Goal: Information Seeking & Learning: Learn about a topic

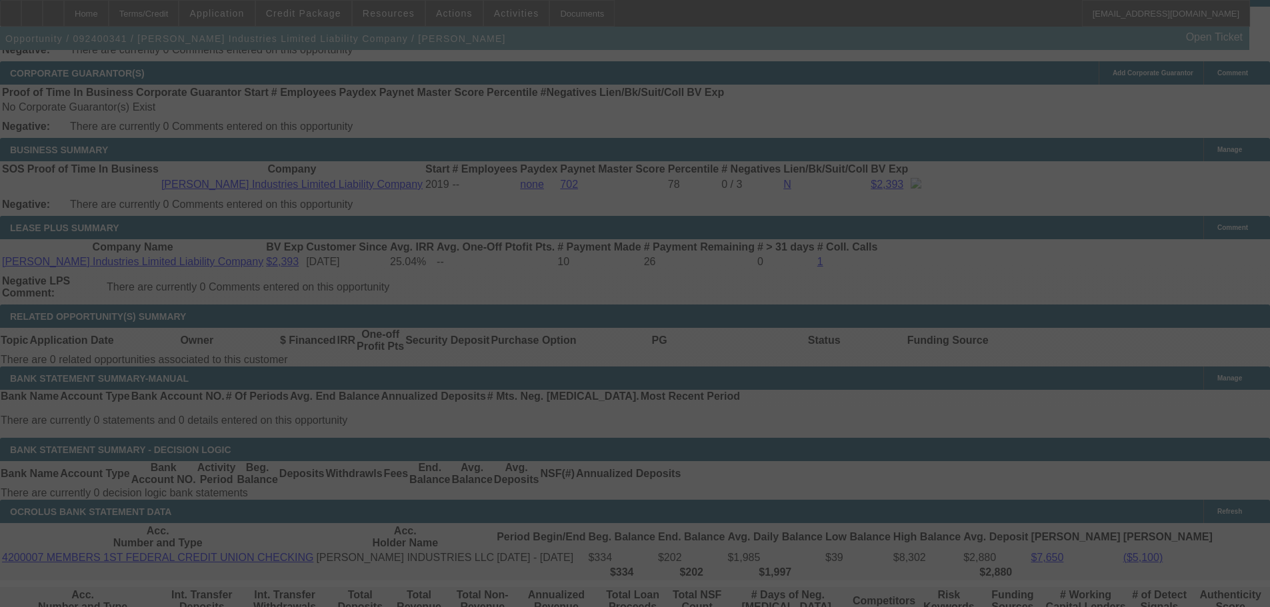
scroll to position [2160, 0]
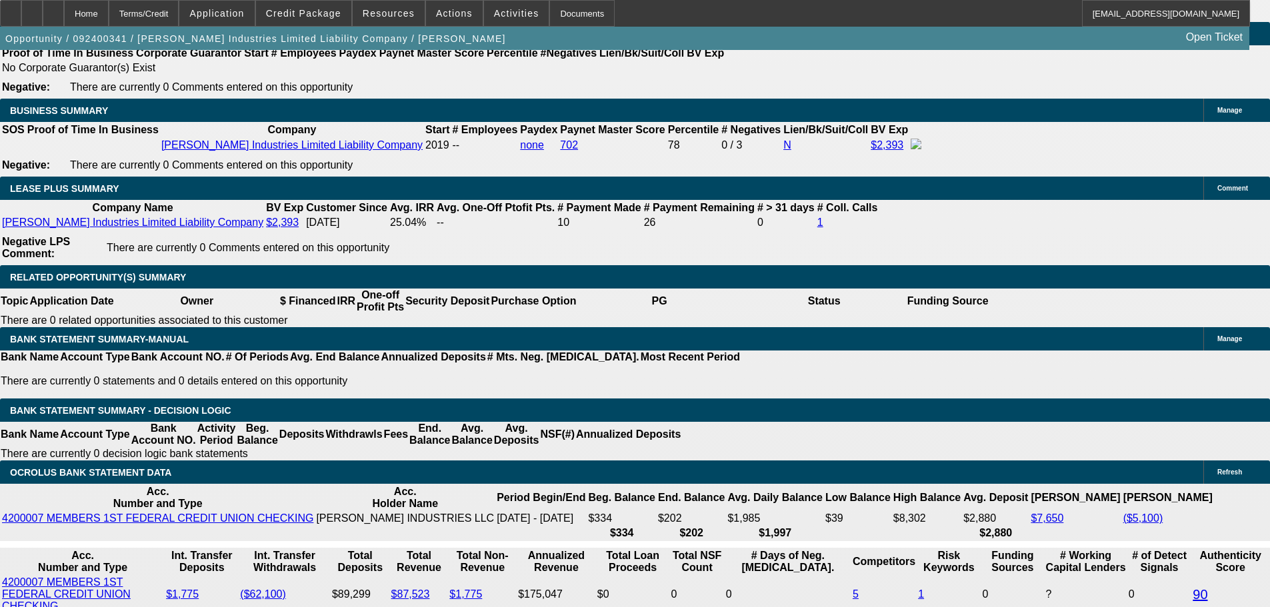
select select "0"
select select "2"
select select "0.1"
select select "0"
select select "2"
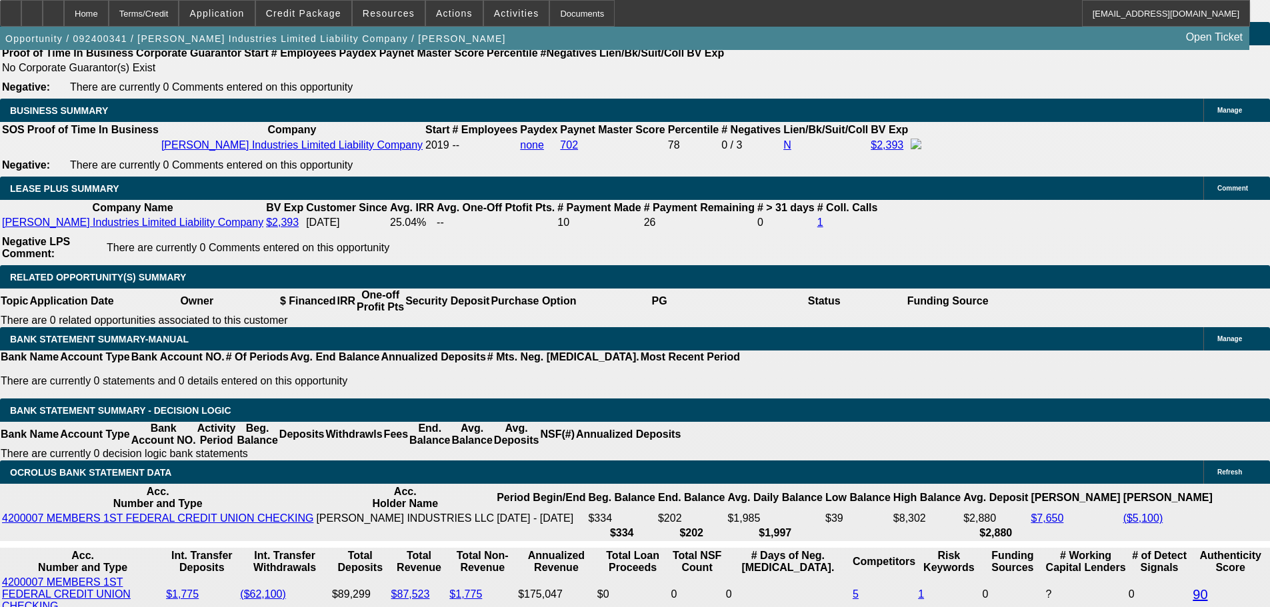
select select "0.1"
select select "0"
select select "2"
select select "0.1"
select select "0"
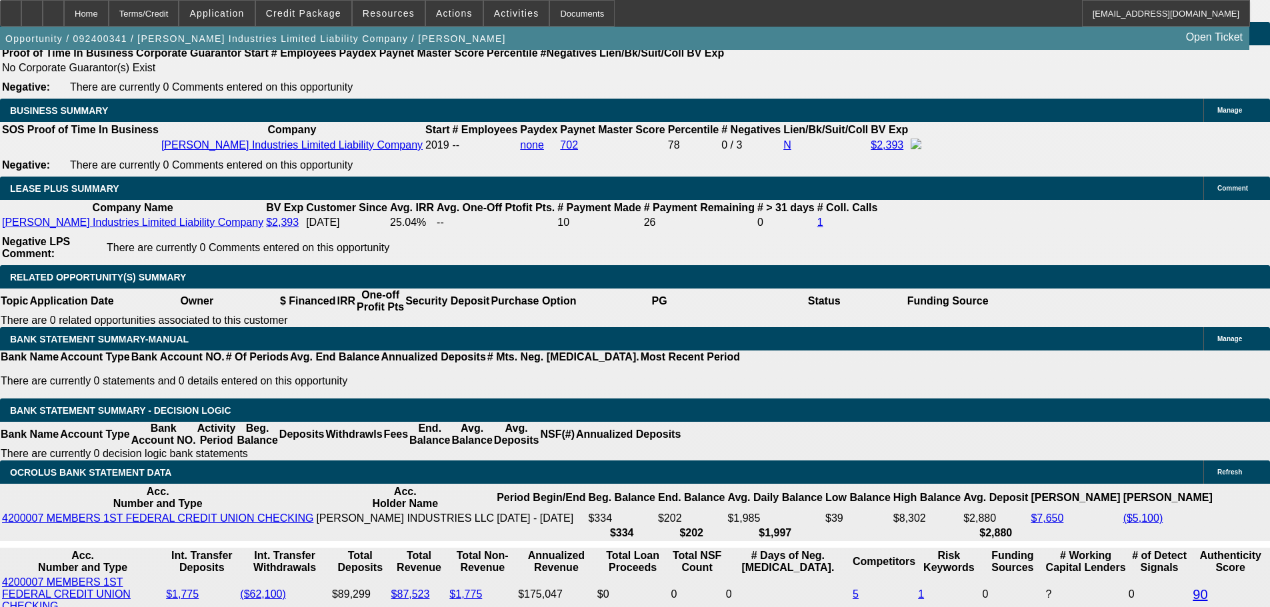
select select "2"
select select "0.1"
select select "1"
select select "2"
select select "4"
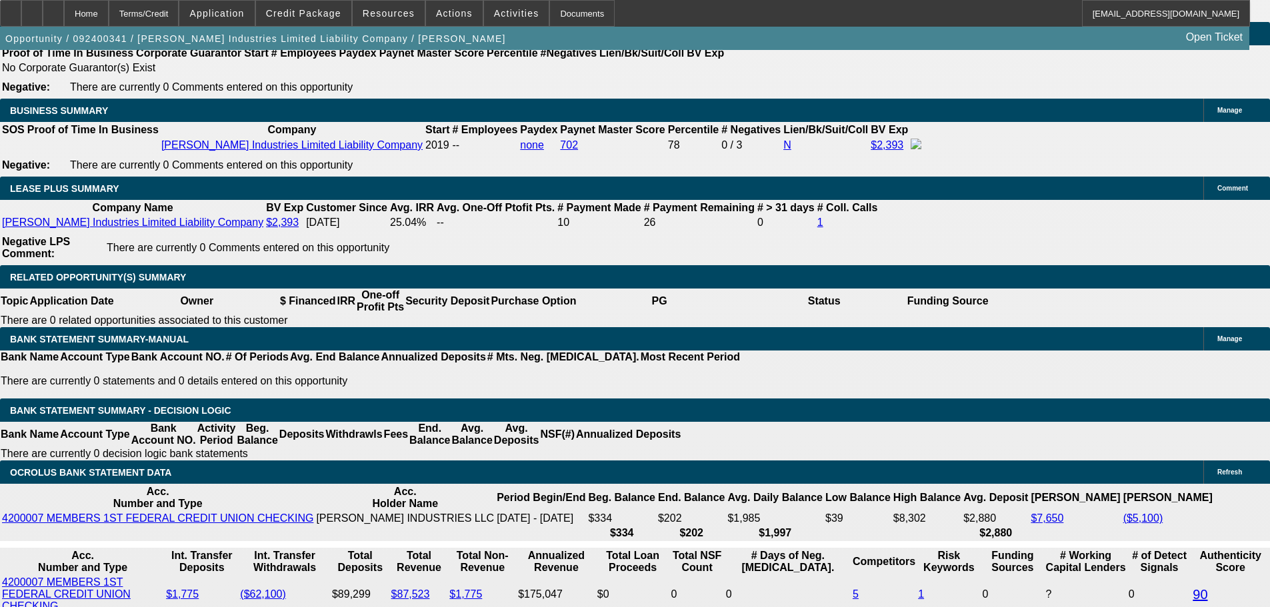
select select "1"
select select "2"
select select "4"
select select "1"
select select "2"
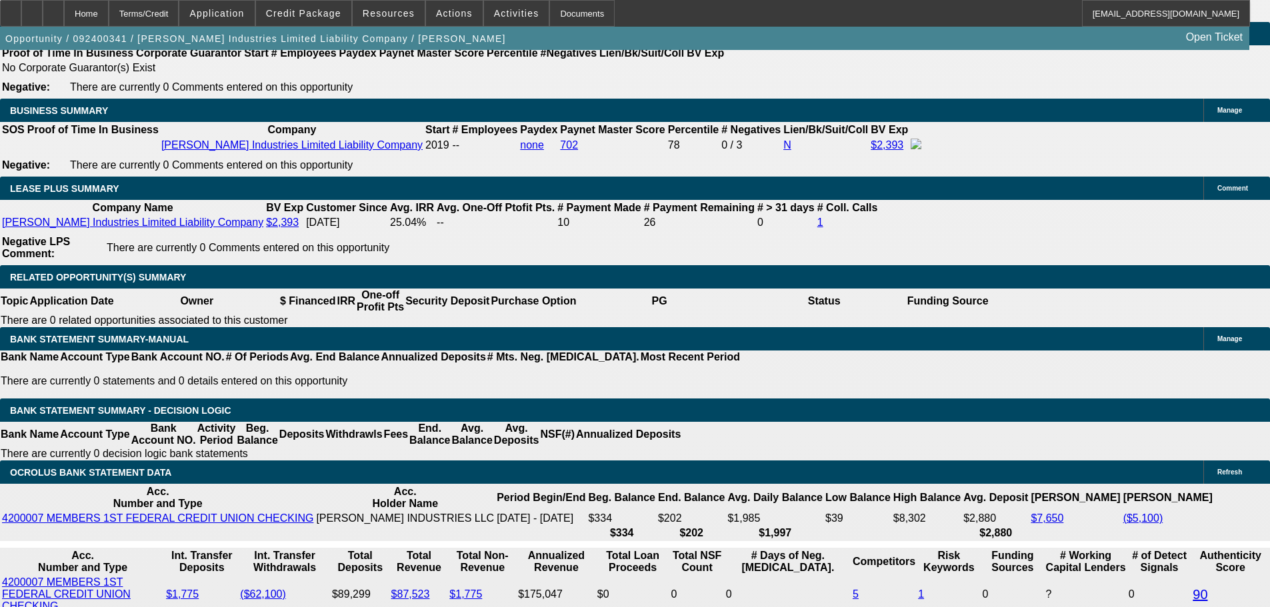
select select "4"
select select "1"
select select "2"
select select "4"
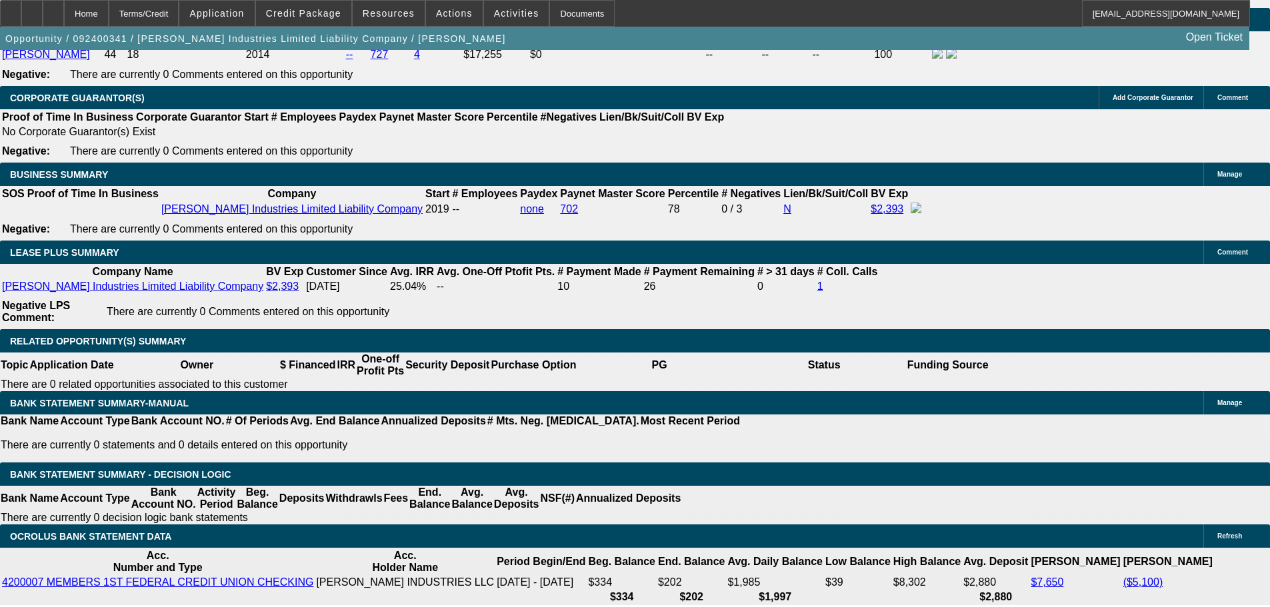
scroll to position [2027, 0]
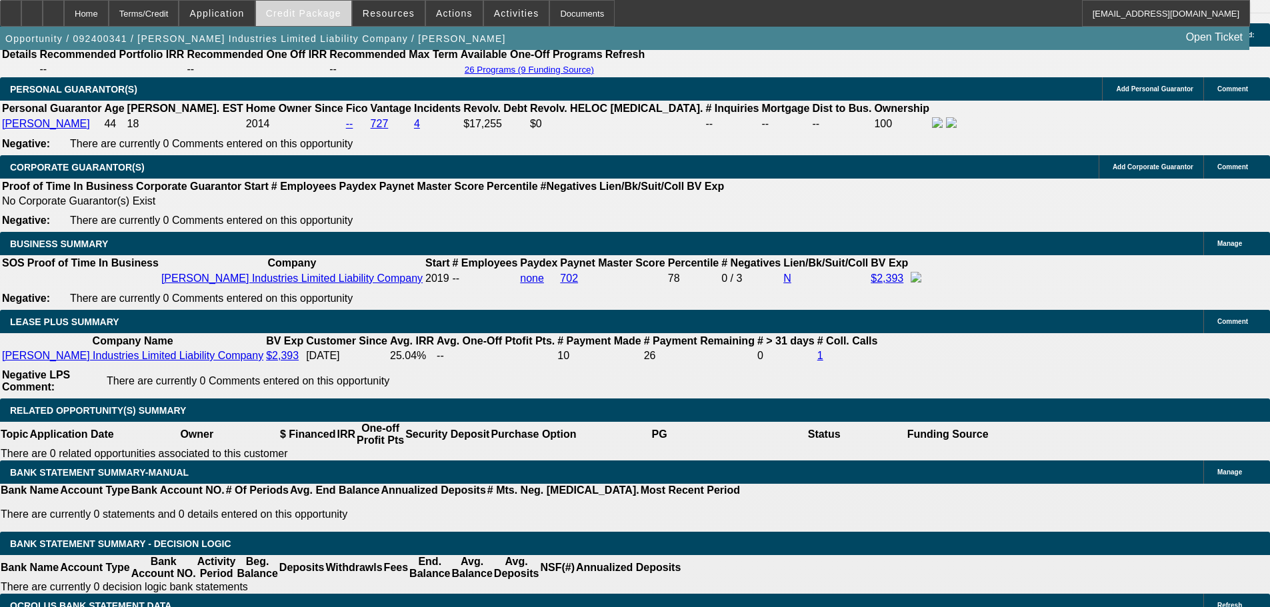
click at [327, 4] on span at bounding box center [303, 13] width 95 height 32
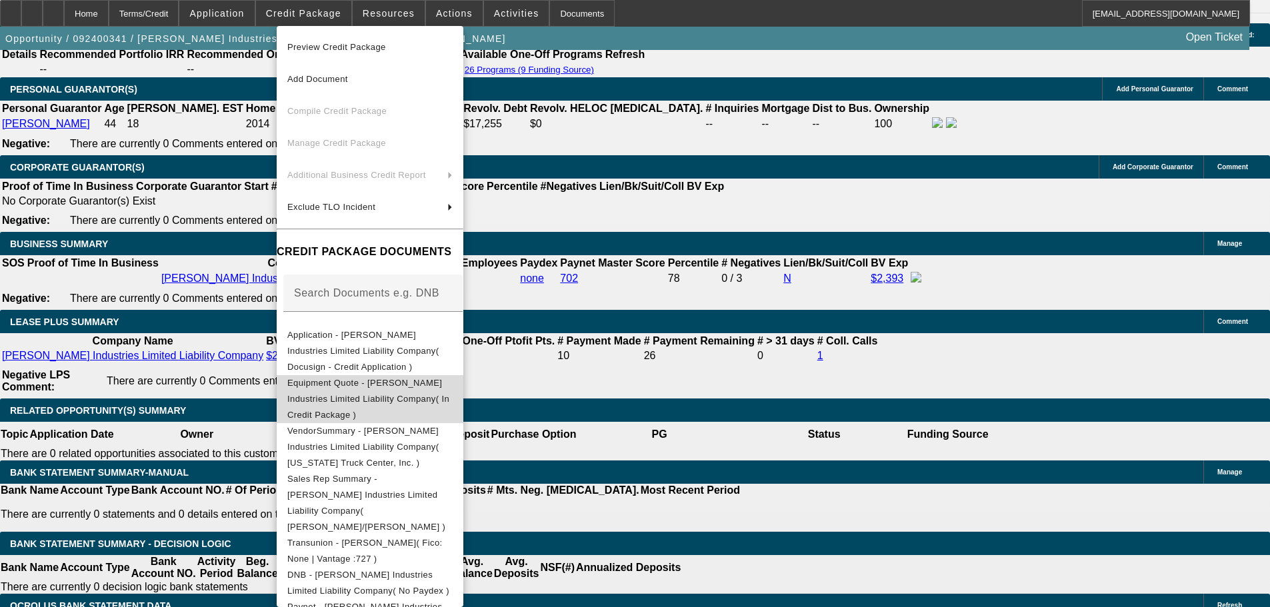
click at [445, 378] on span "Equipment Quote - Beard Industries Limited Liability Company( In Credit Package…" at bounding box center [368, 399] width 162 height 42
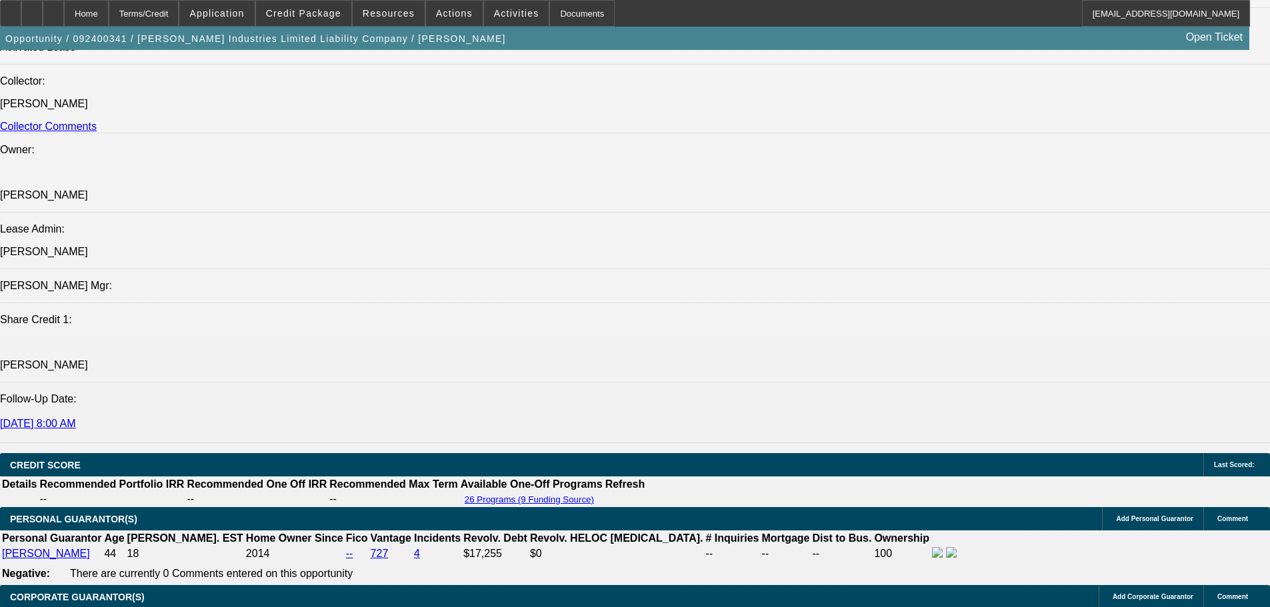
scroll to position [0, 0]
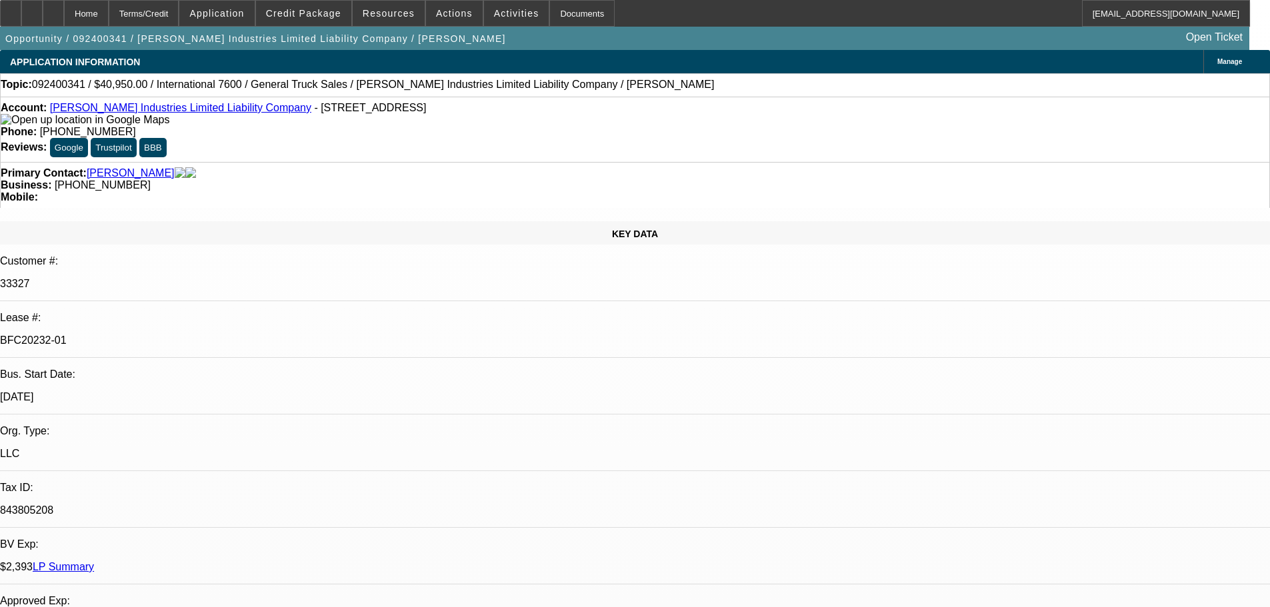
drag, startPoint x: 760, startPoint y: 146, endPoint x: 758, endPoint y: 102, distance: 44.0
drag, startPoint x: 433, startPoint y: 336, endPoint x: 471, endPoint y: 196, distance: 145.0
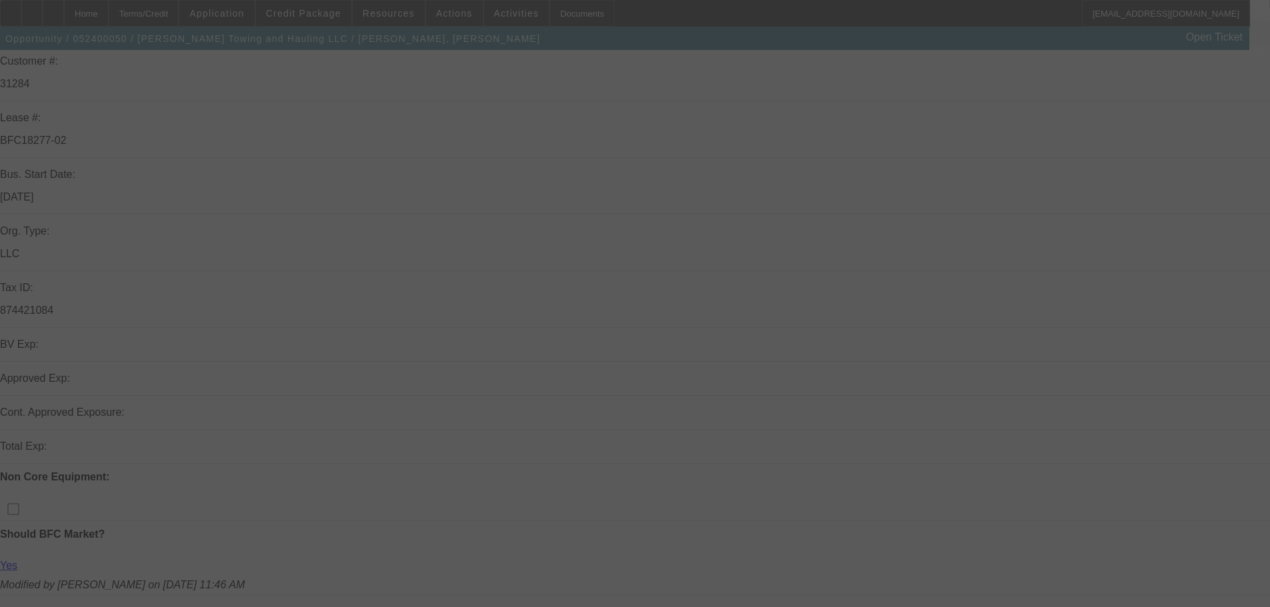
scroll to position [267, 0]
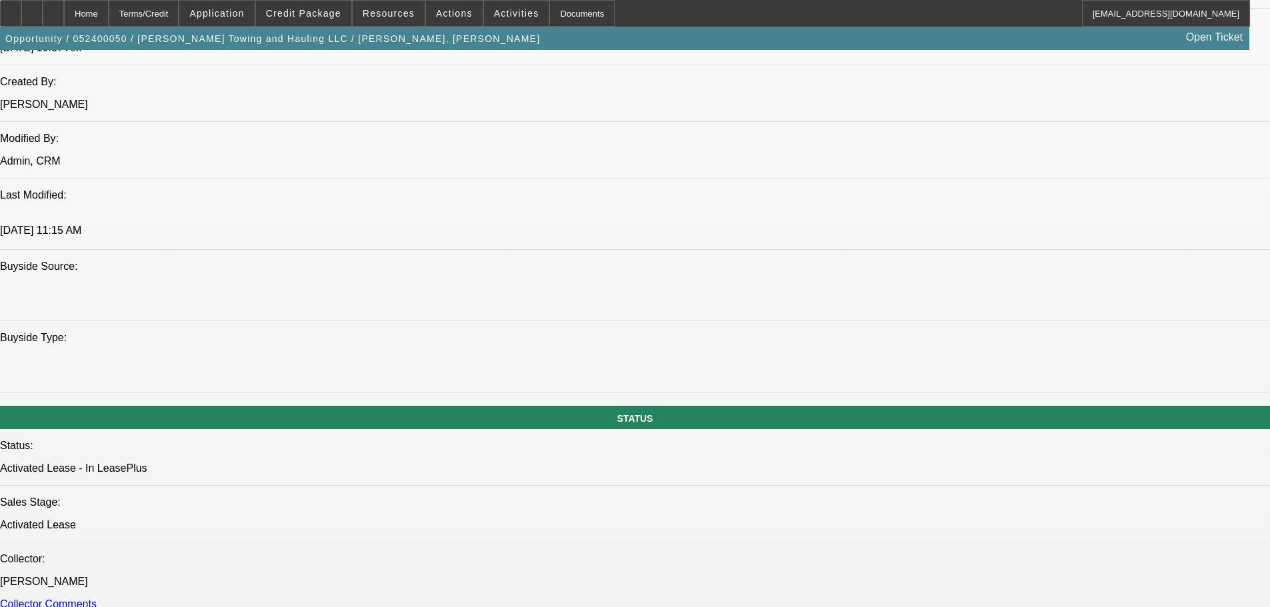
select select "0.1"
select select "0"
select select "6"
select select "0.1"
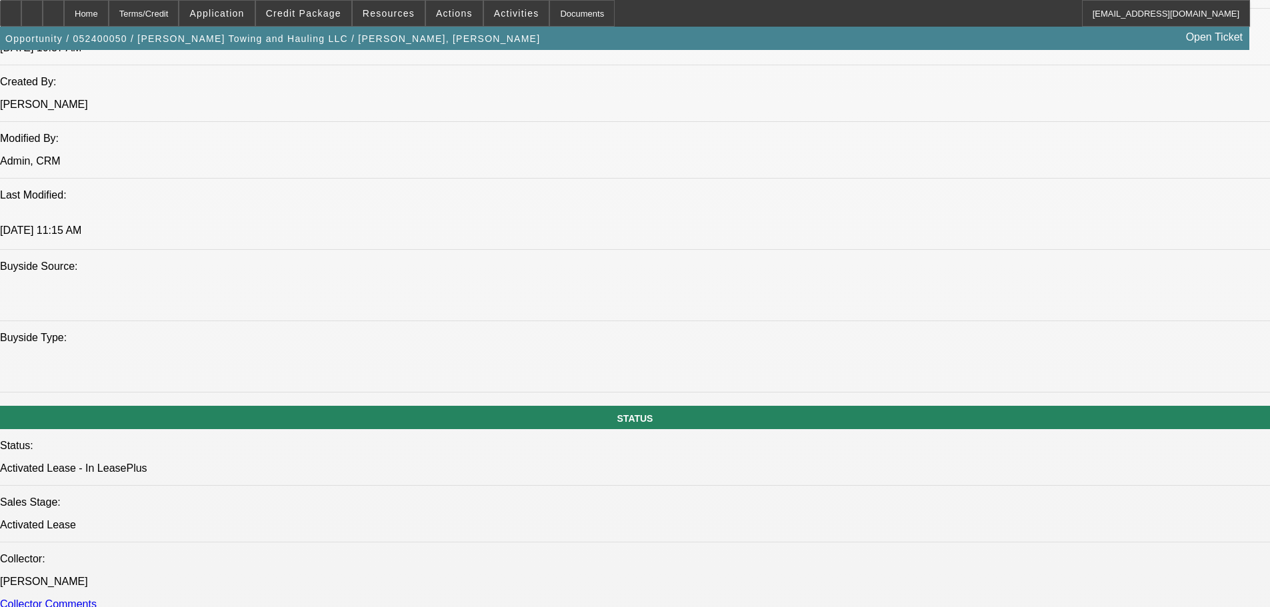
select select "0"
select select "6"
select select "0.1"
select select "0"
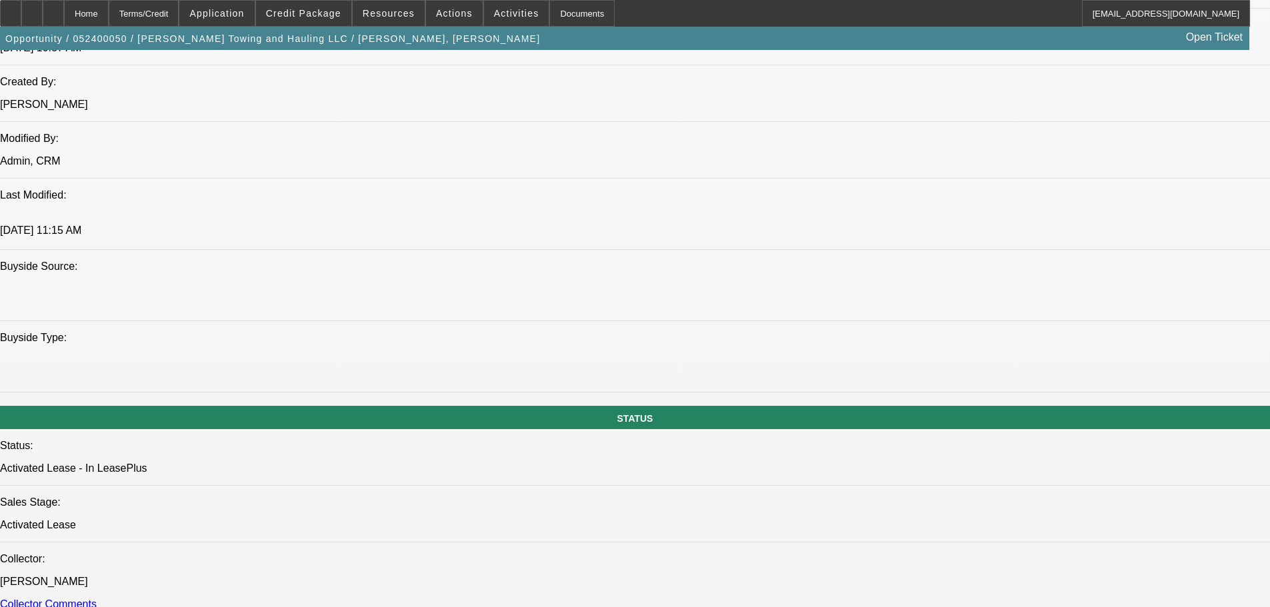
select select "0.1"
select select "4"
select select "0"
select select "2"
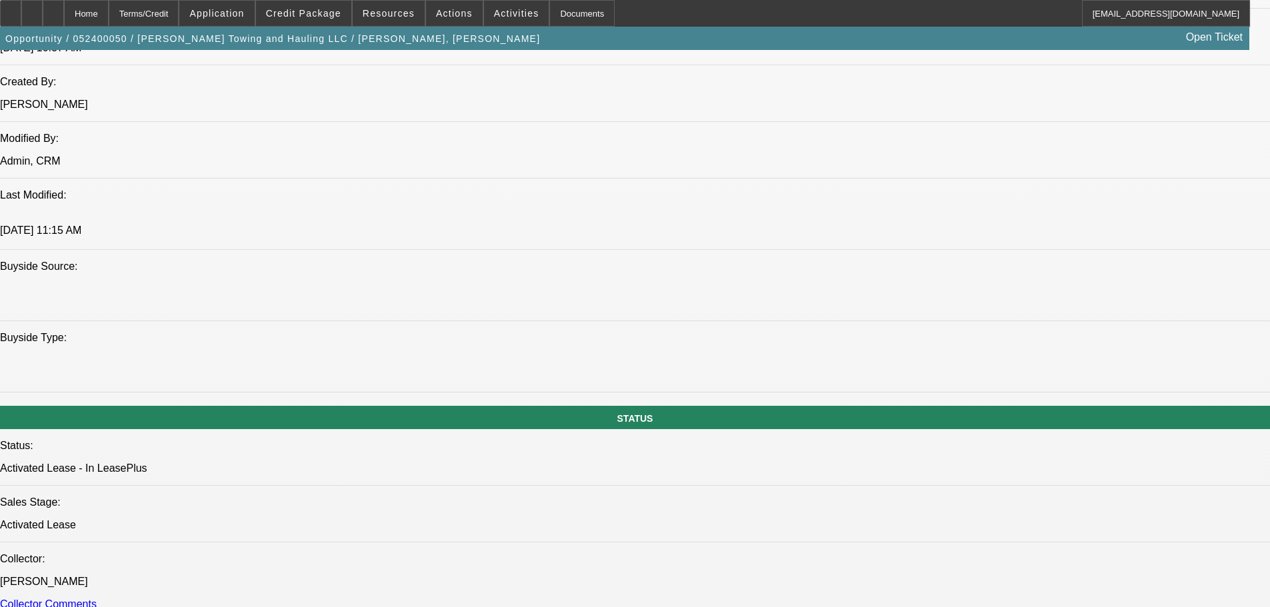
select select "0"
select select "6"
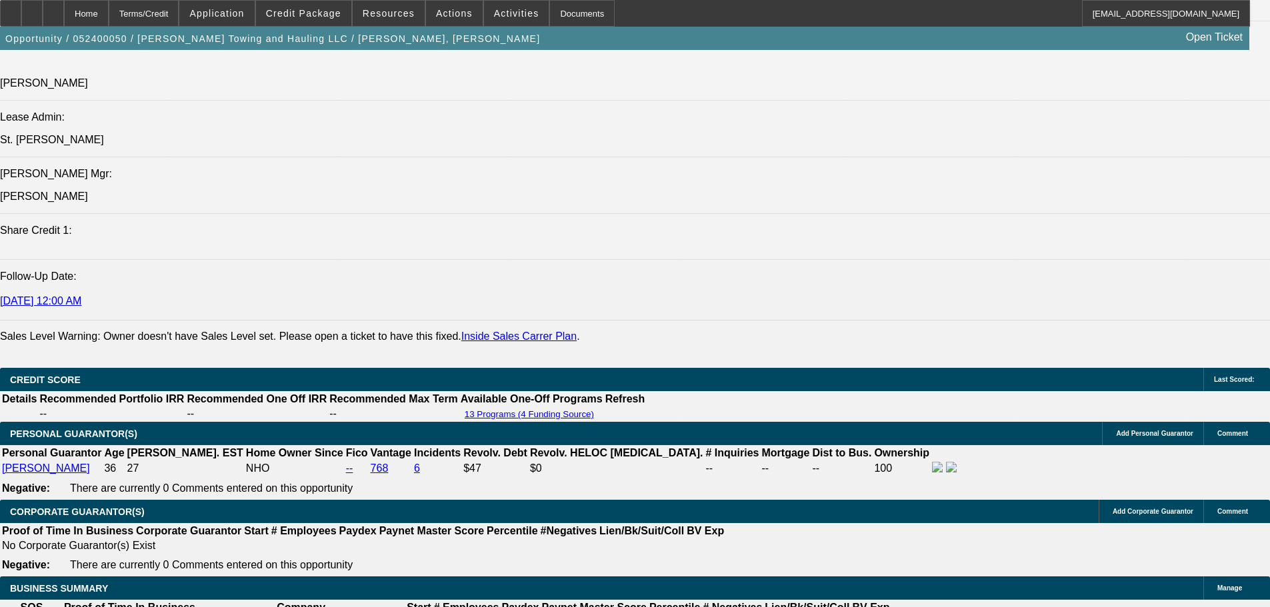
scroll to position [1073, 0]
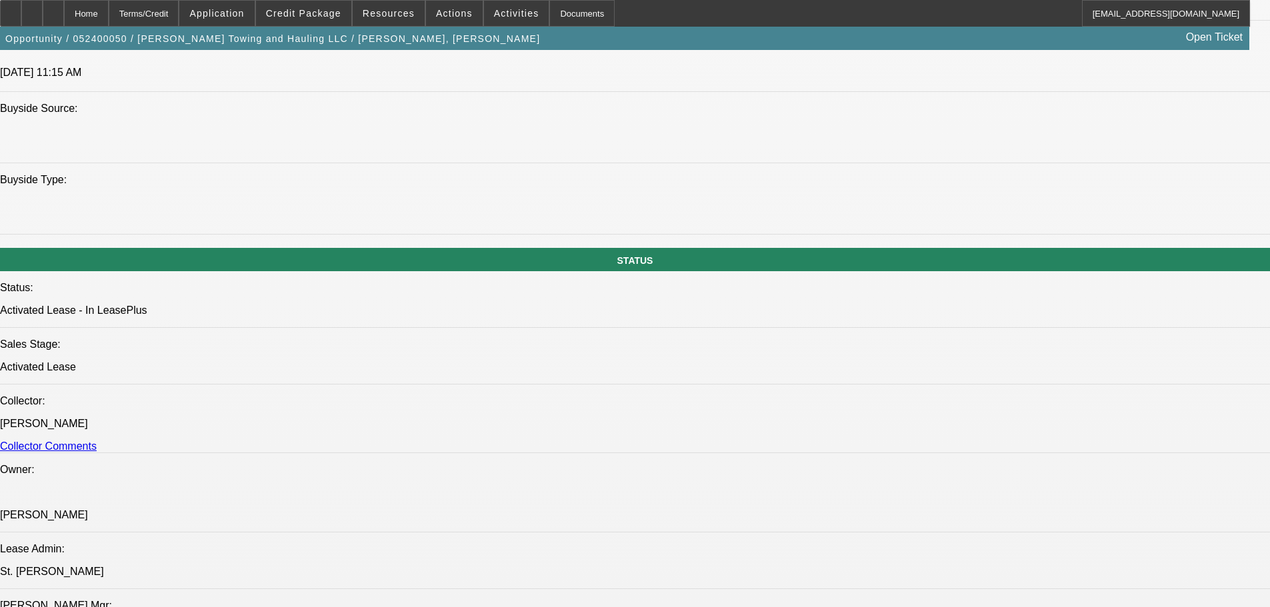
drag, startPoint x: 813, startPoint y: 355, endPoint x: 884, endPoint y: 266, distance: 113.8
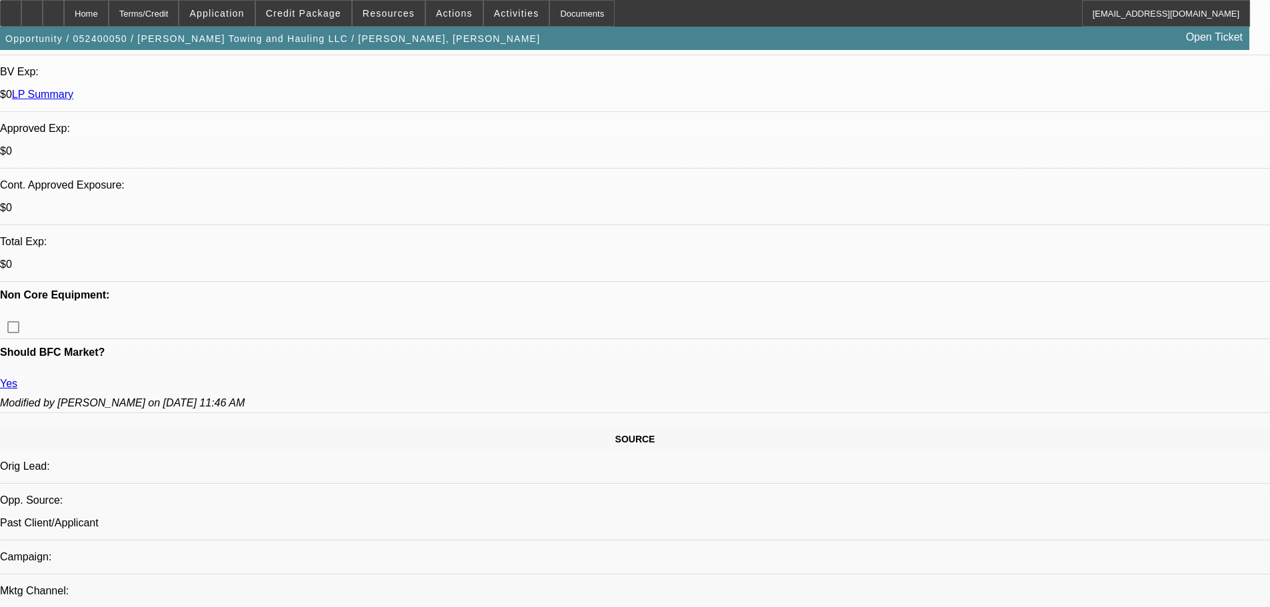
scroll to position [473, 0]
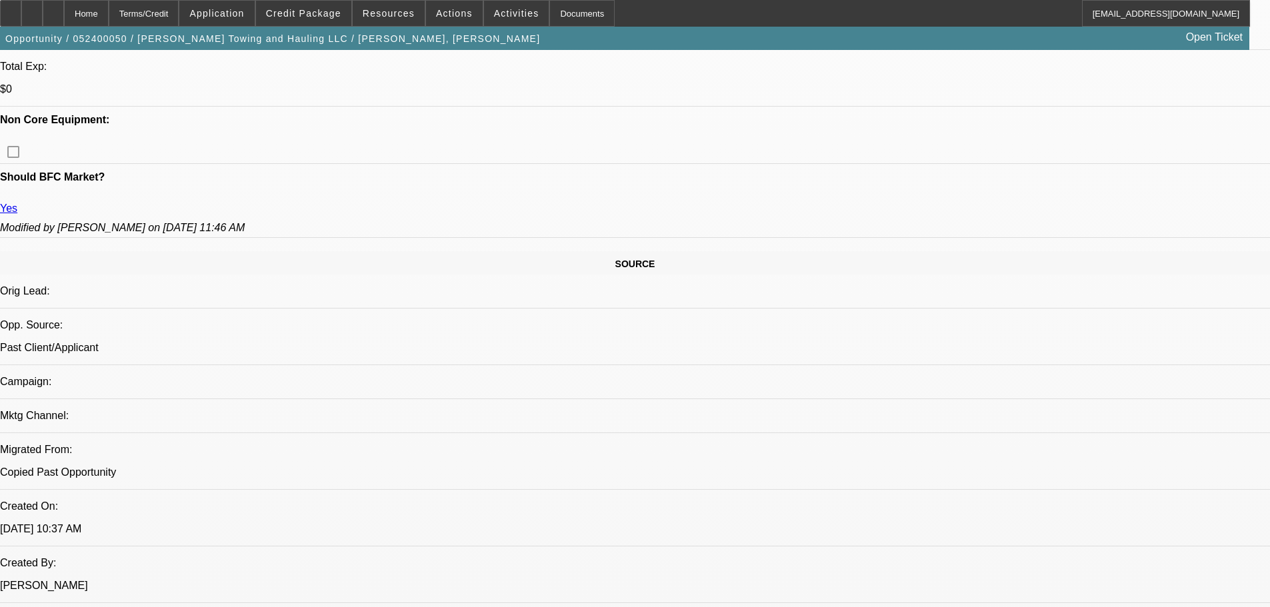
drag, startPoint x: 327, startPoint y: 412, endPoint x: 339, endPoint y: 565, distance: 153.1
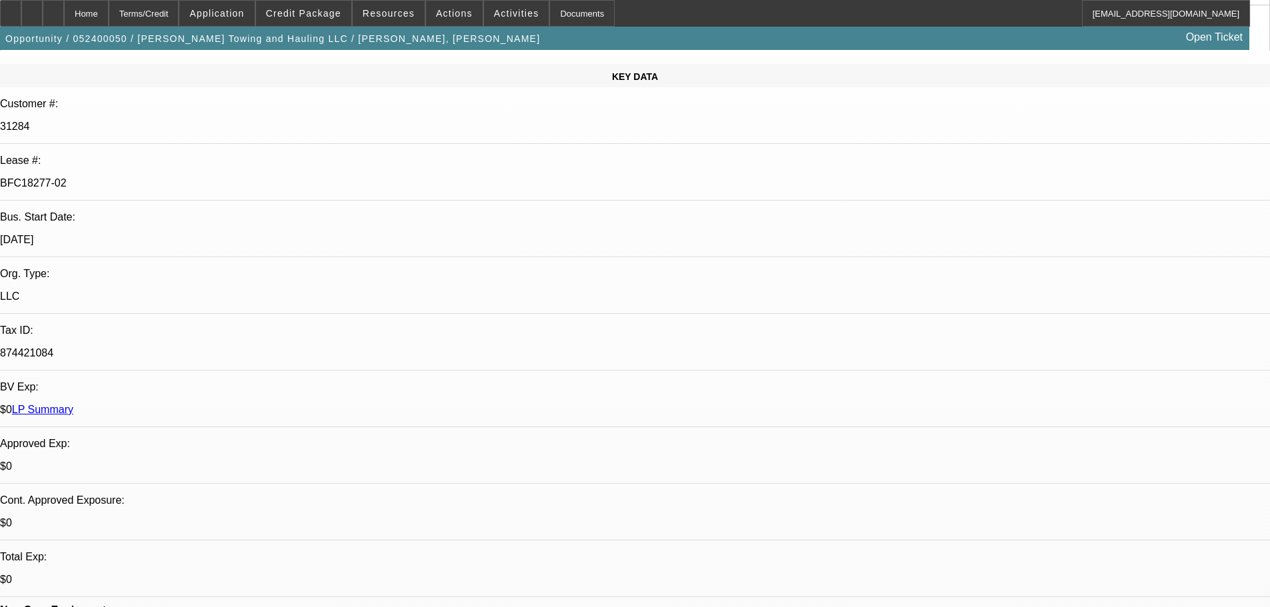
scroll to position [0, 0]
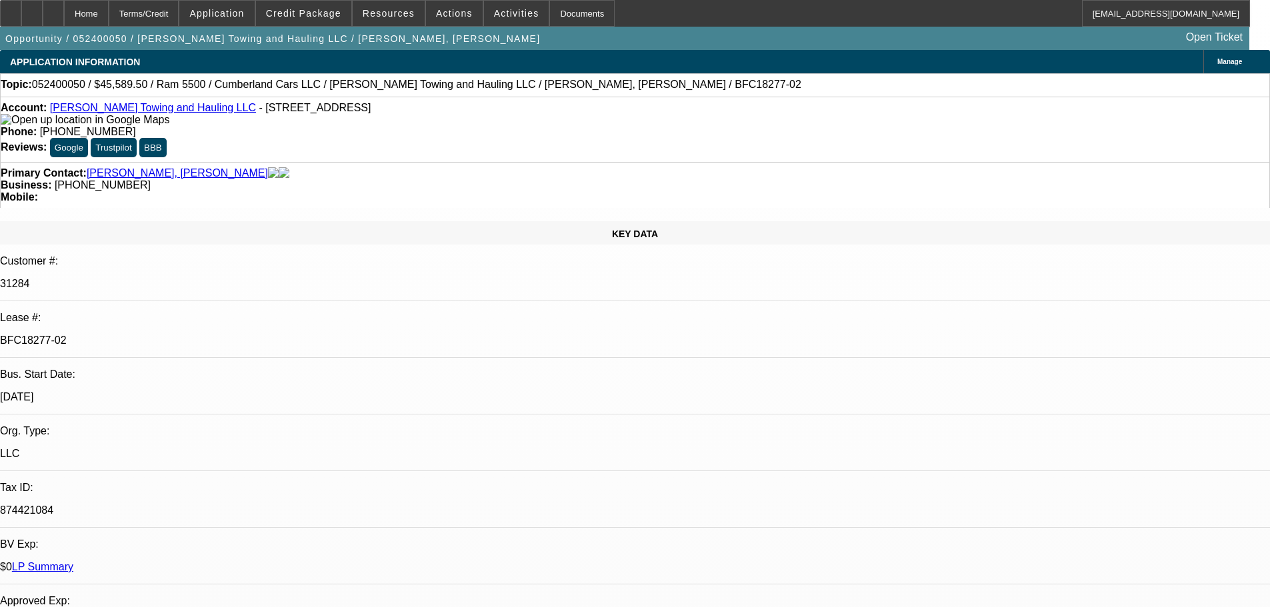
drag, startPoint x: 507, startPoint y: 434, endPoint x: 553, endPoint y: 149, distance: 288.2
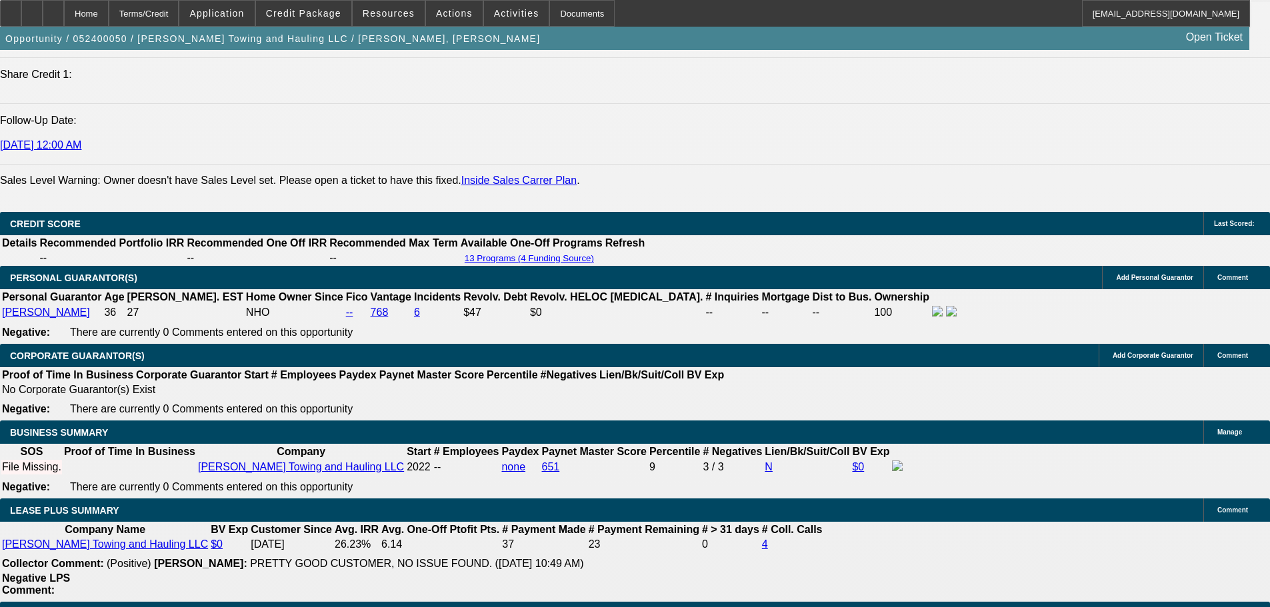
scroll to position [2000, 0]
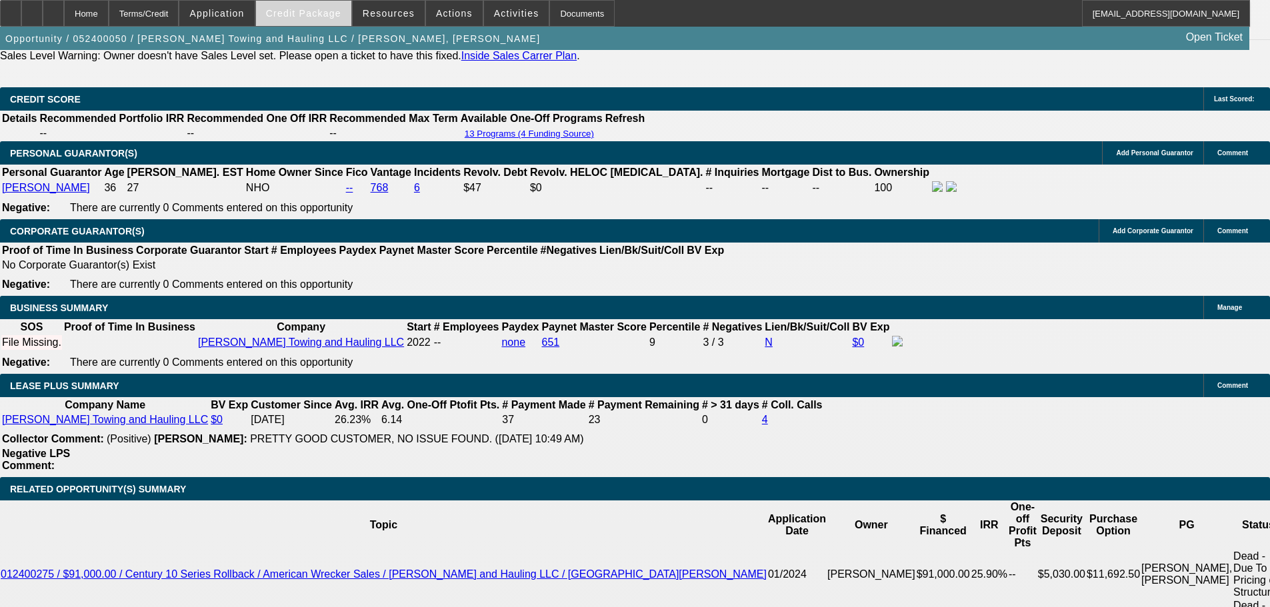
click at [319, 7] on span at bounding box center [303, 13] width 95 height 32
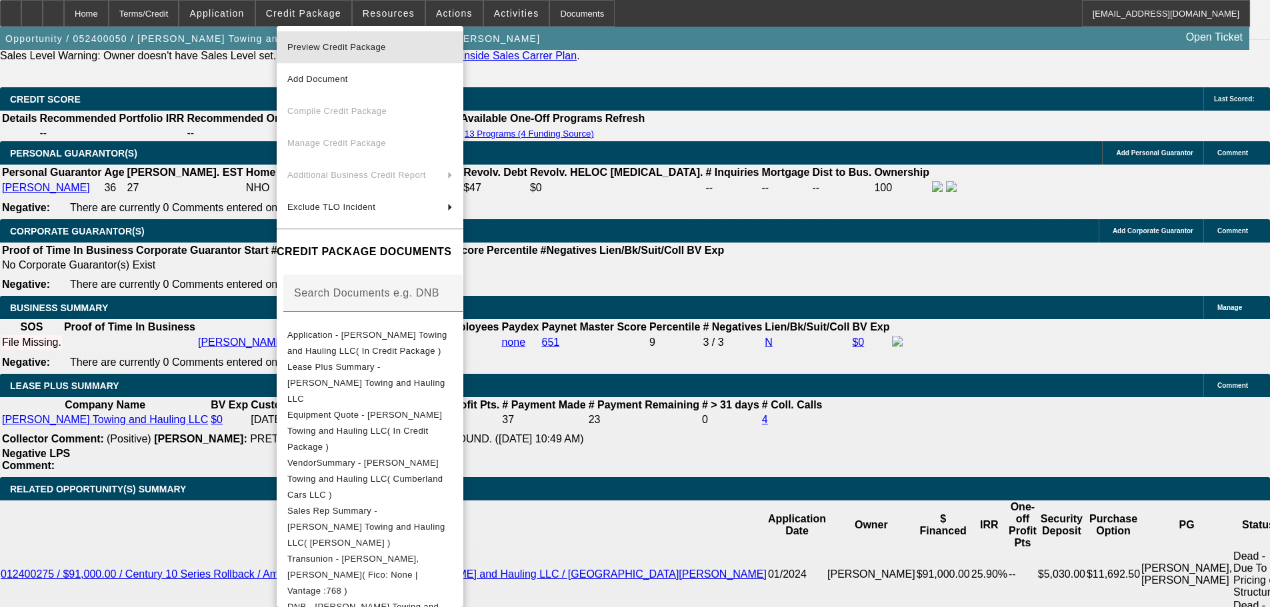
click at [382, 42] on span "Preview Credit Package" at bounding box center [336, 47] width 99 height 10
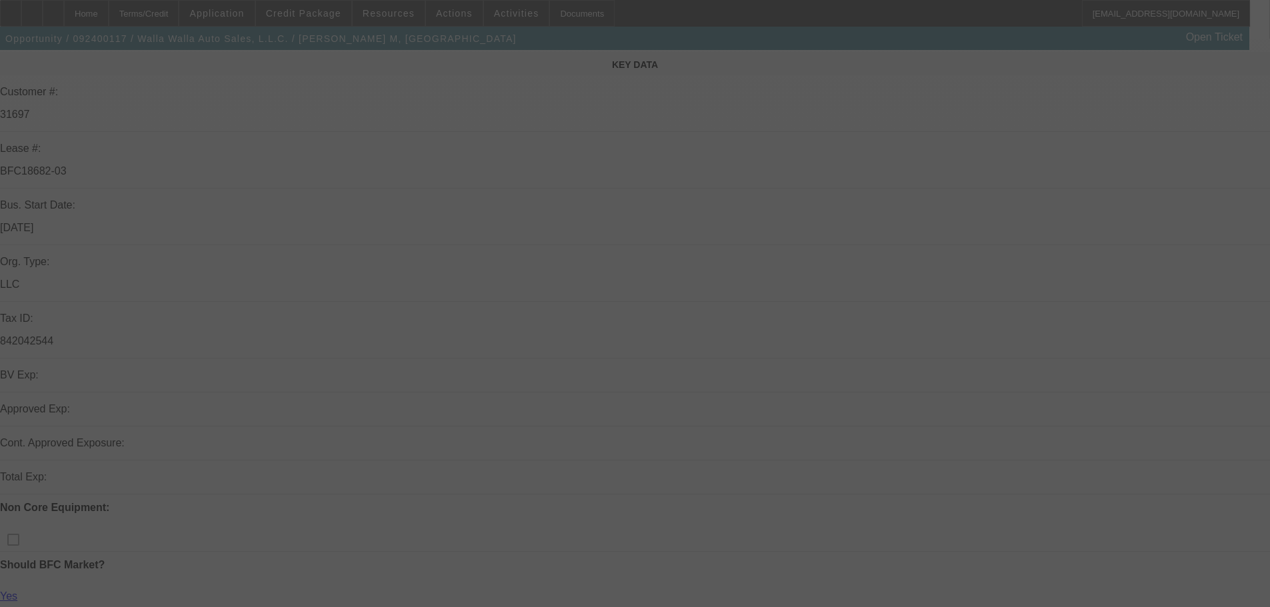
scroll to position [267, 0]
select select "0"
select select "2"
select select "0.1"
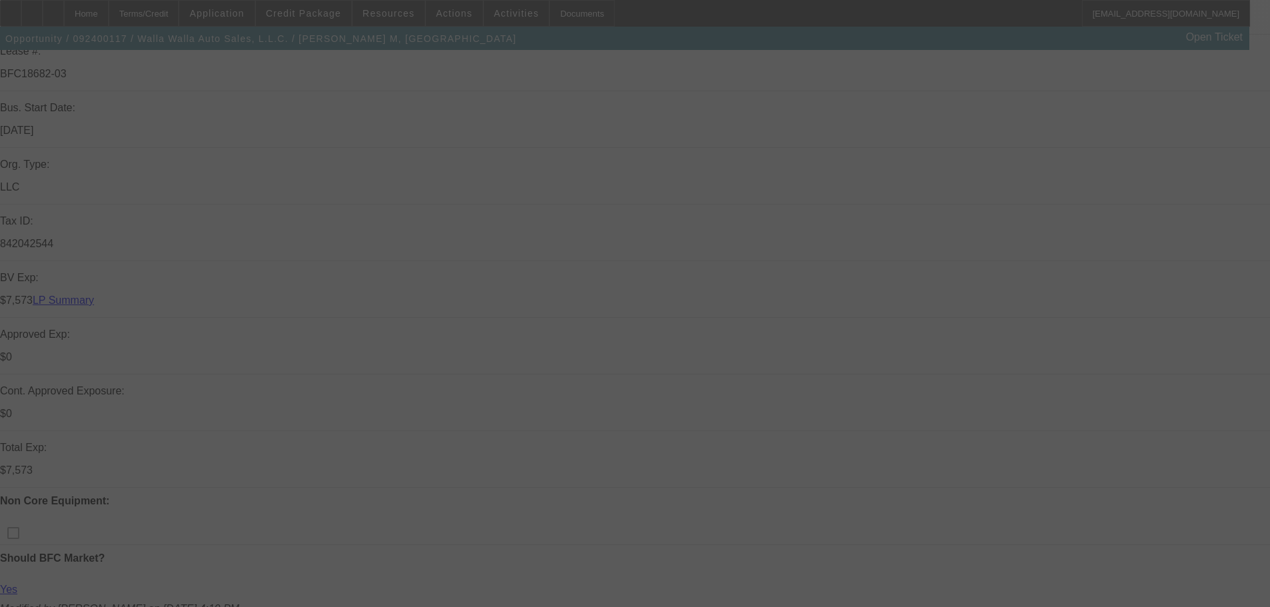
select select "4"
select select "0"
select select "2"
select select "0.1"
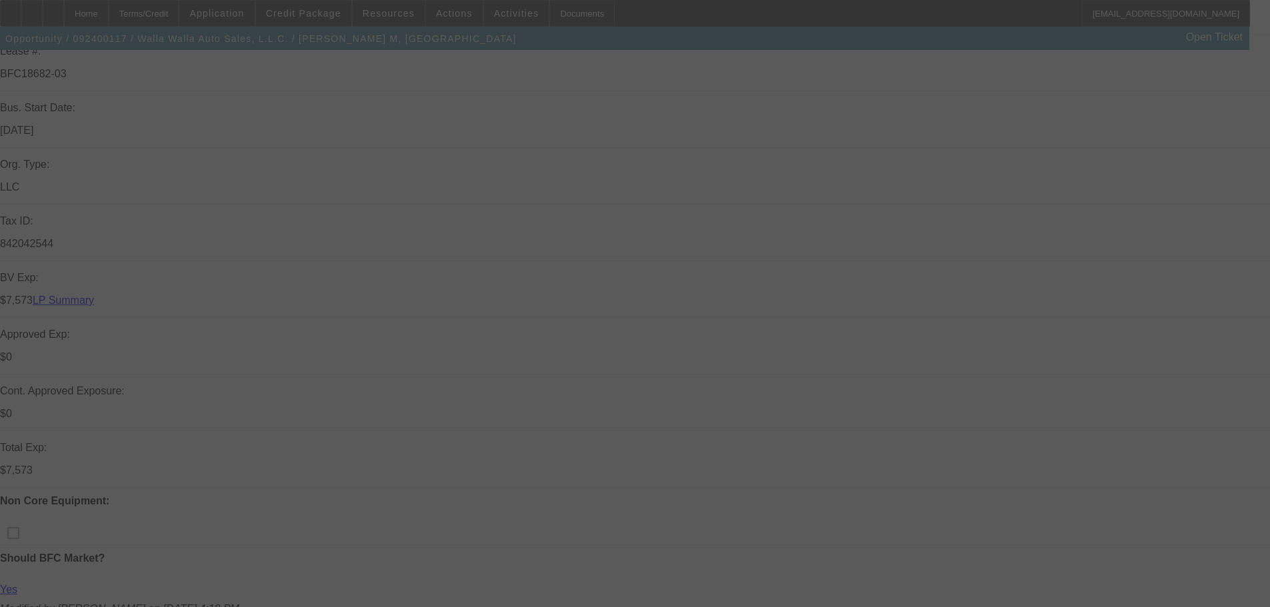
select select "4"
select select "0"
select select "2"
select select "0.1"
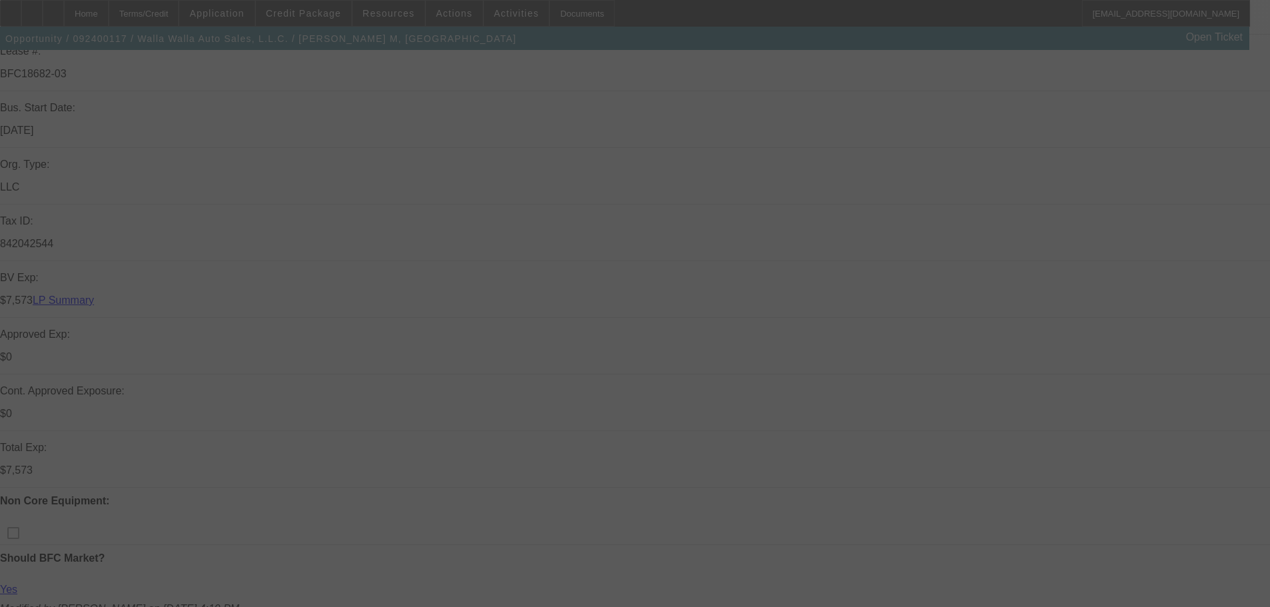
select select "4"
select select "0"
select select "2"
select select "0.1"
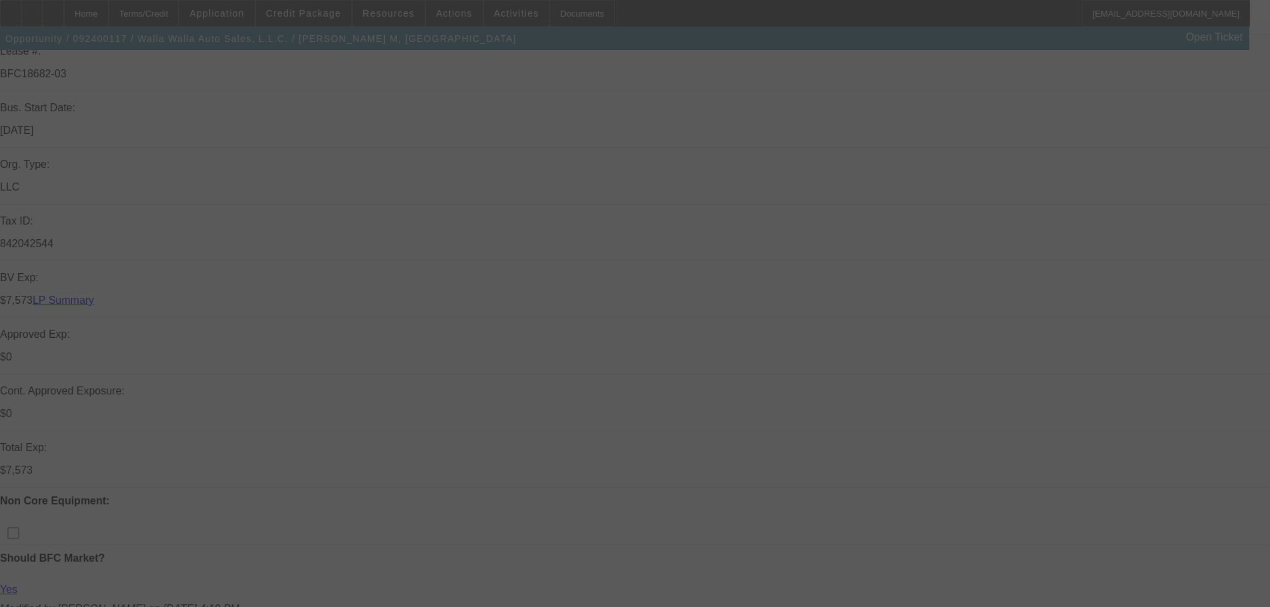
select select "4"
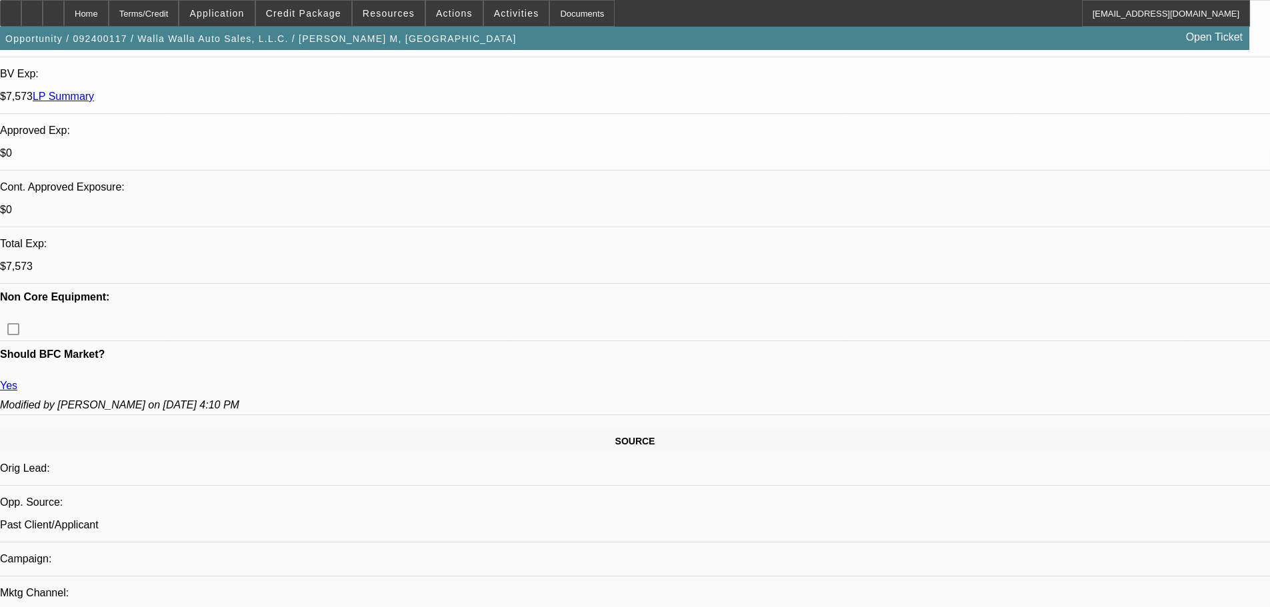
scroll to position [600, 0]
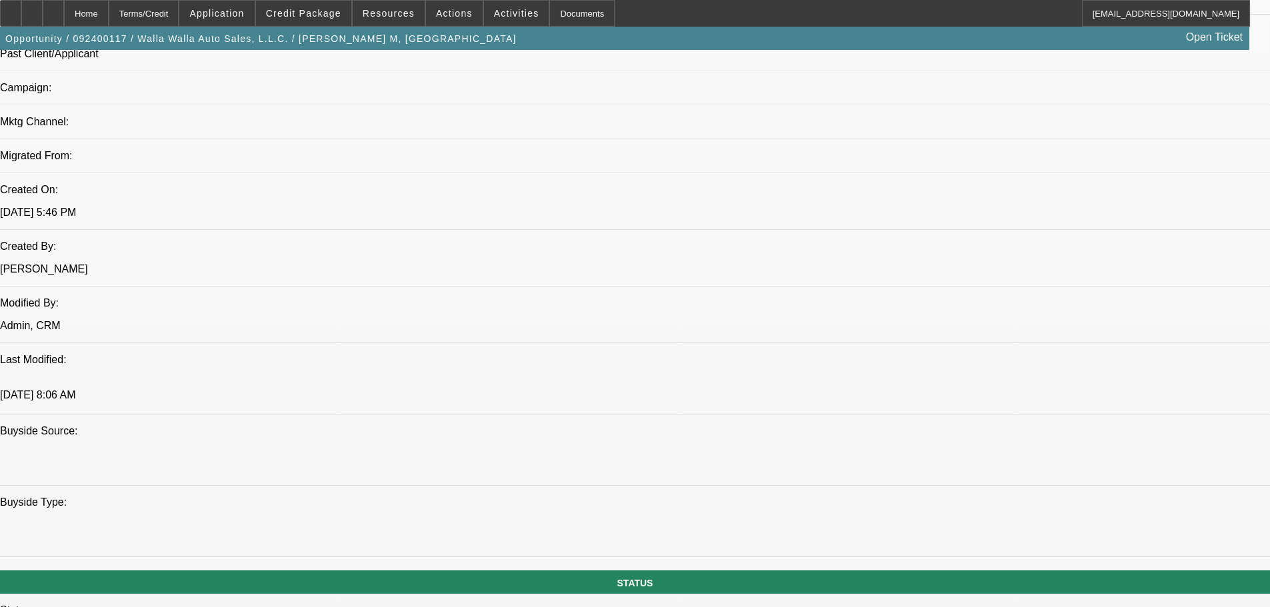
scroll to position [800, 0]
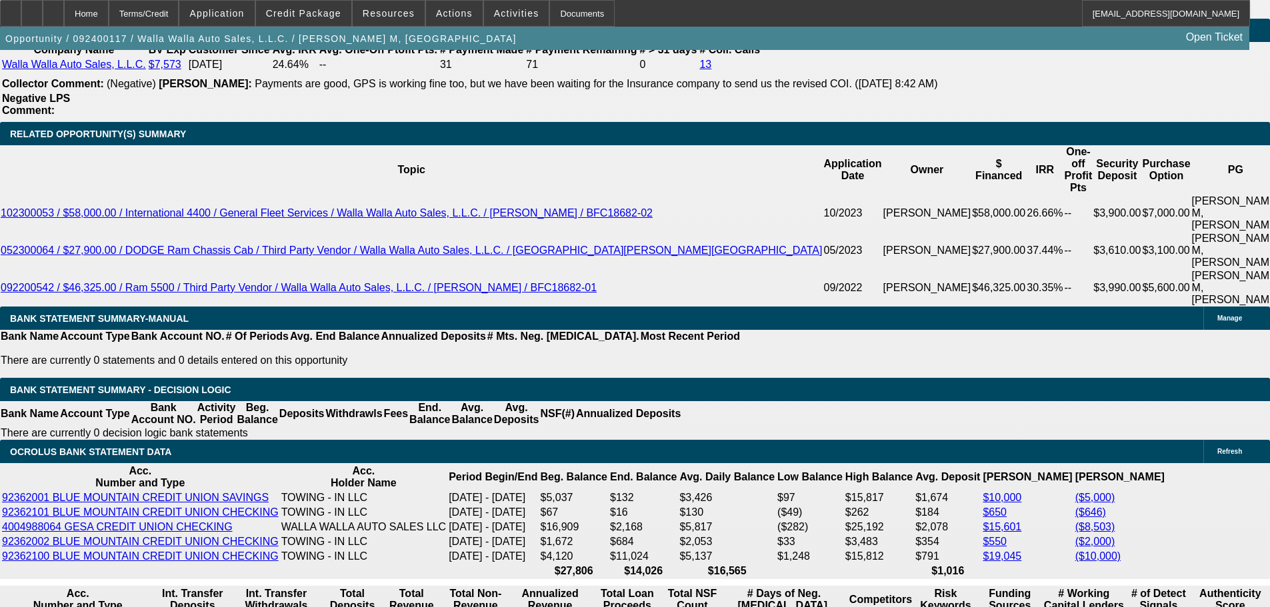
scroll to position [2533, 0]
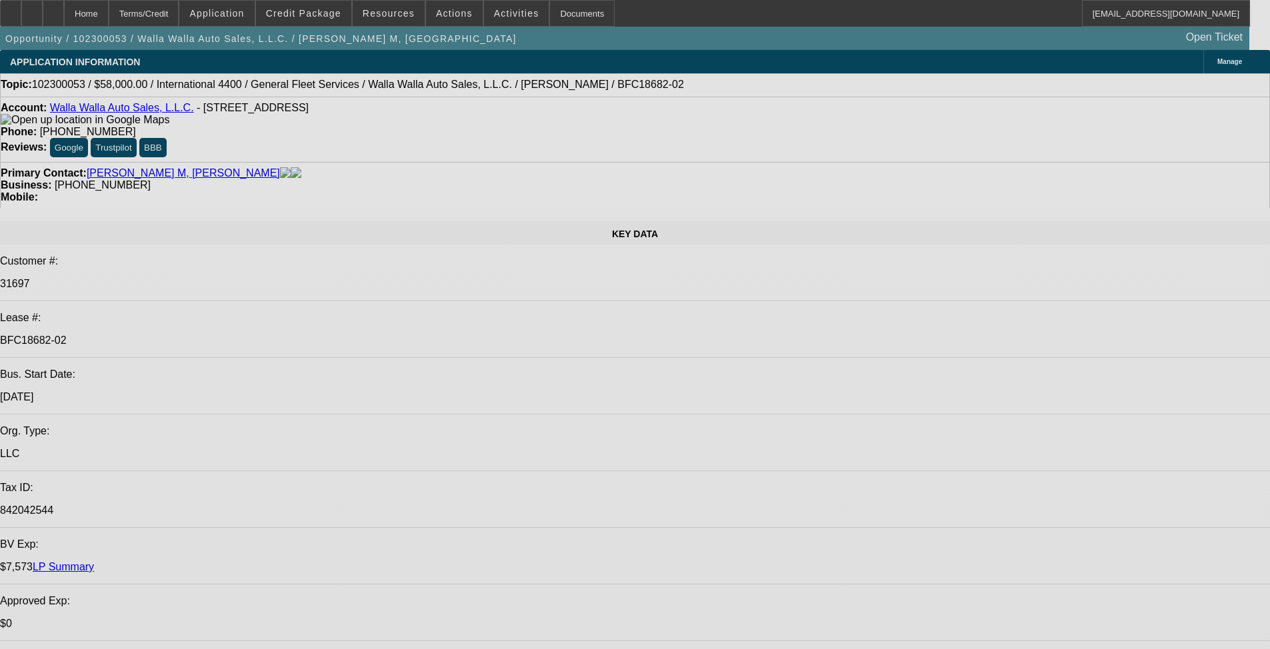
select select "0"
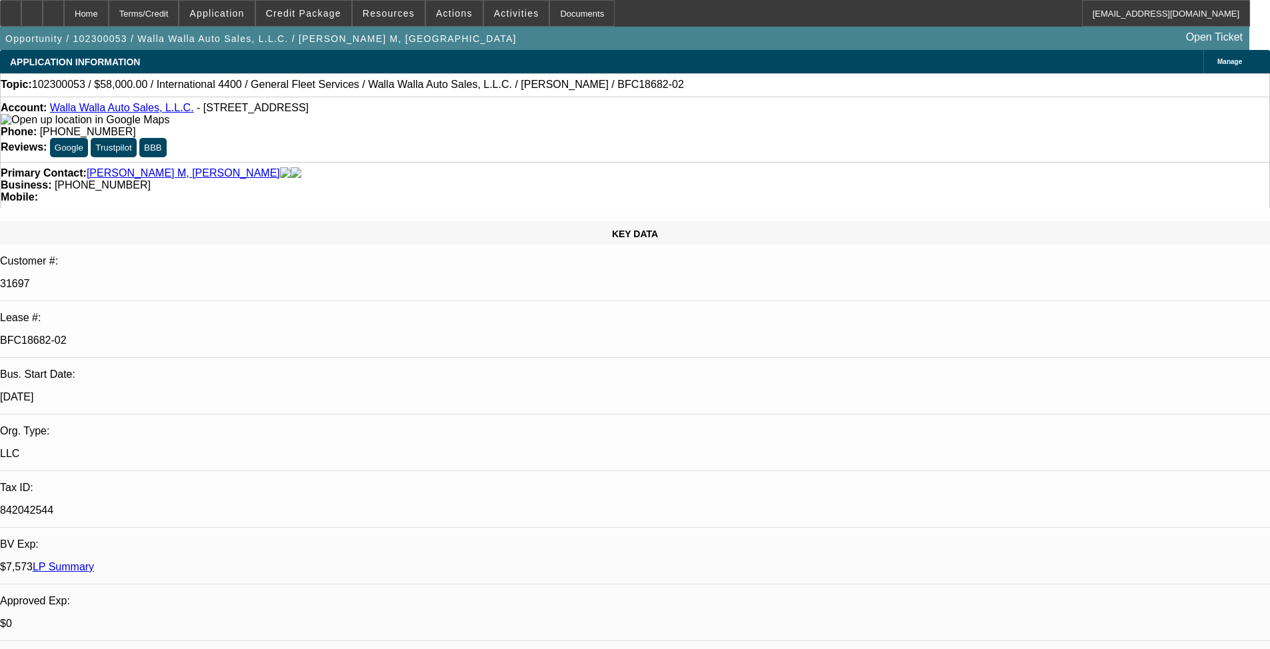
select select "2"
select select "0.1"
select select "4"
select select "0"
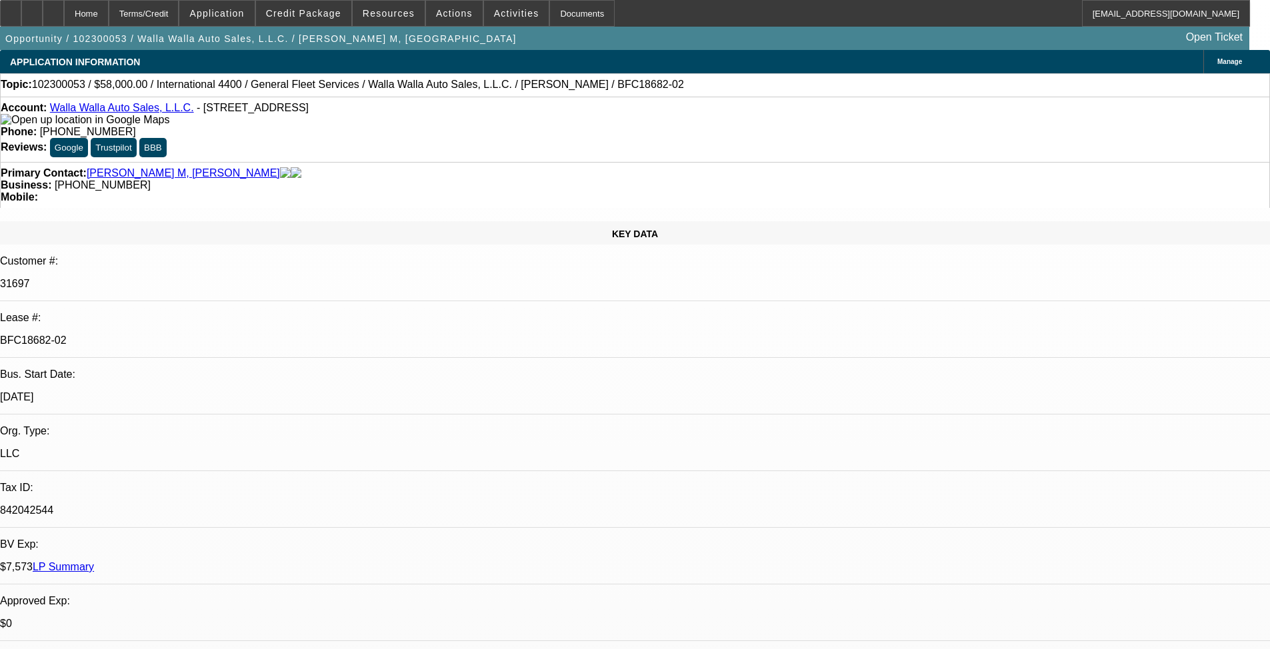
select select "2"
select select "0.1"
select select "4"
select select "0"
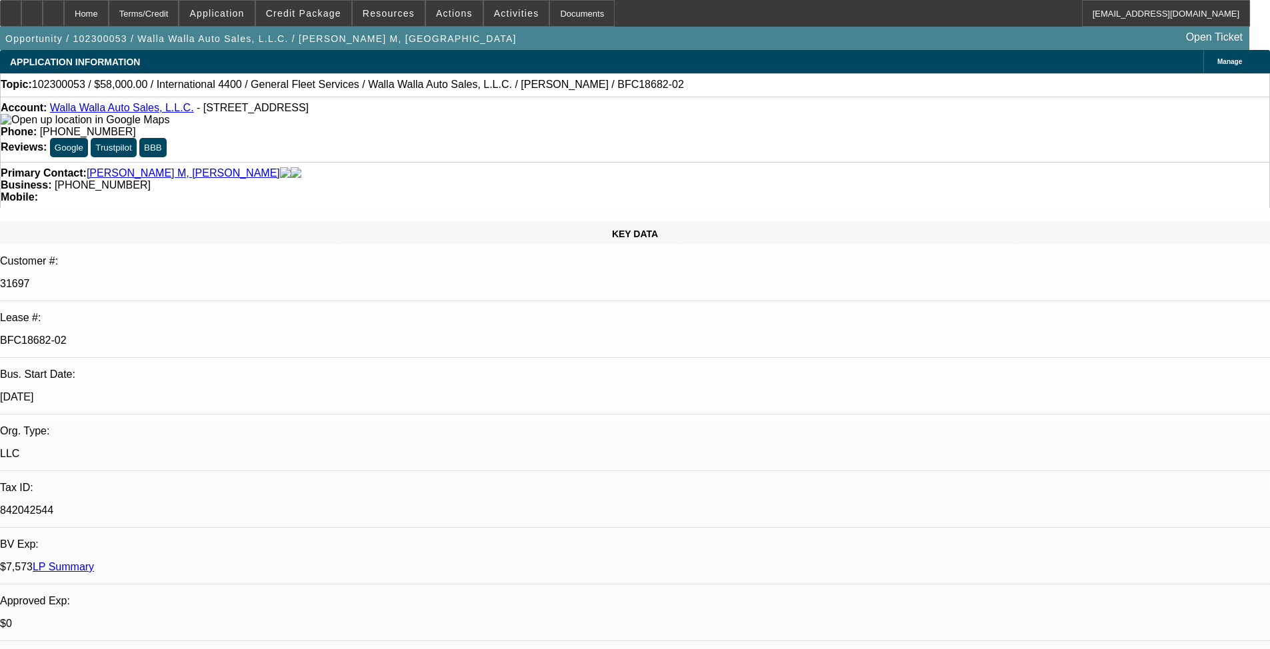
select select "2"
select select "0.1"
select select "4"
select select "0"
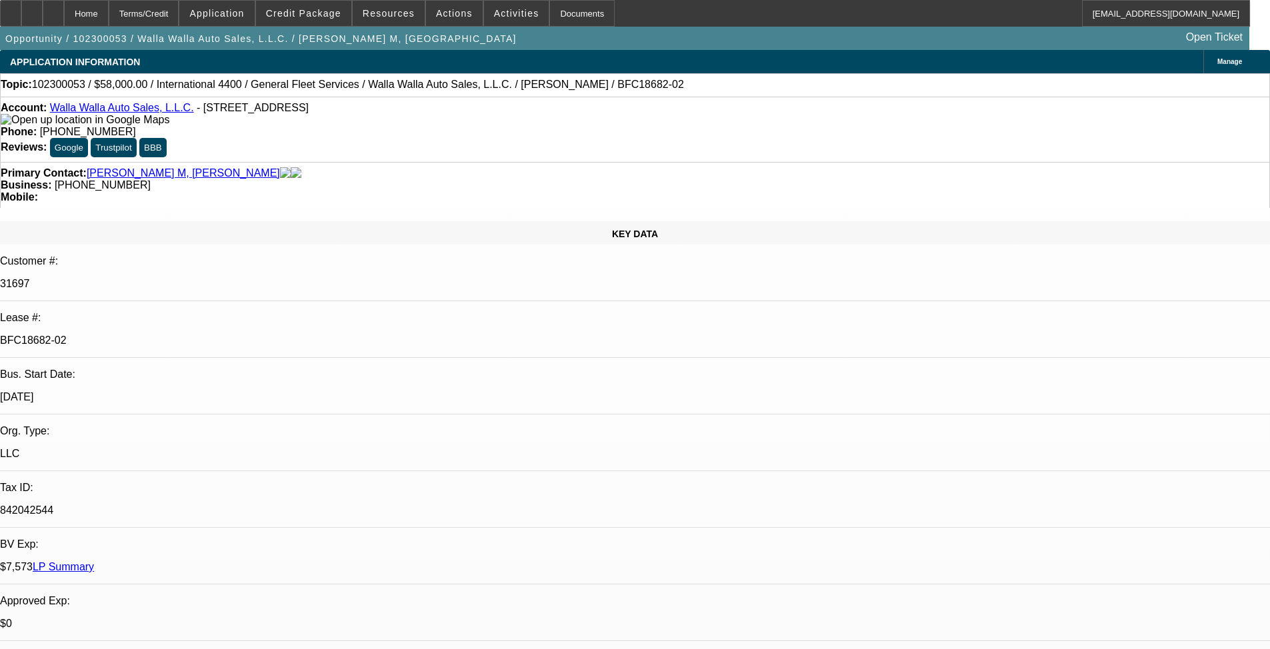
select select "2"
select select "0.1"
select select "4"
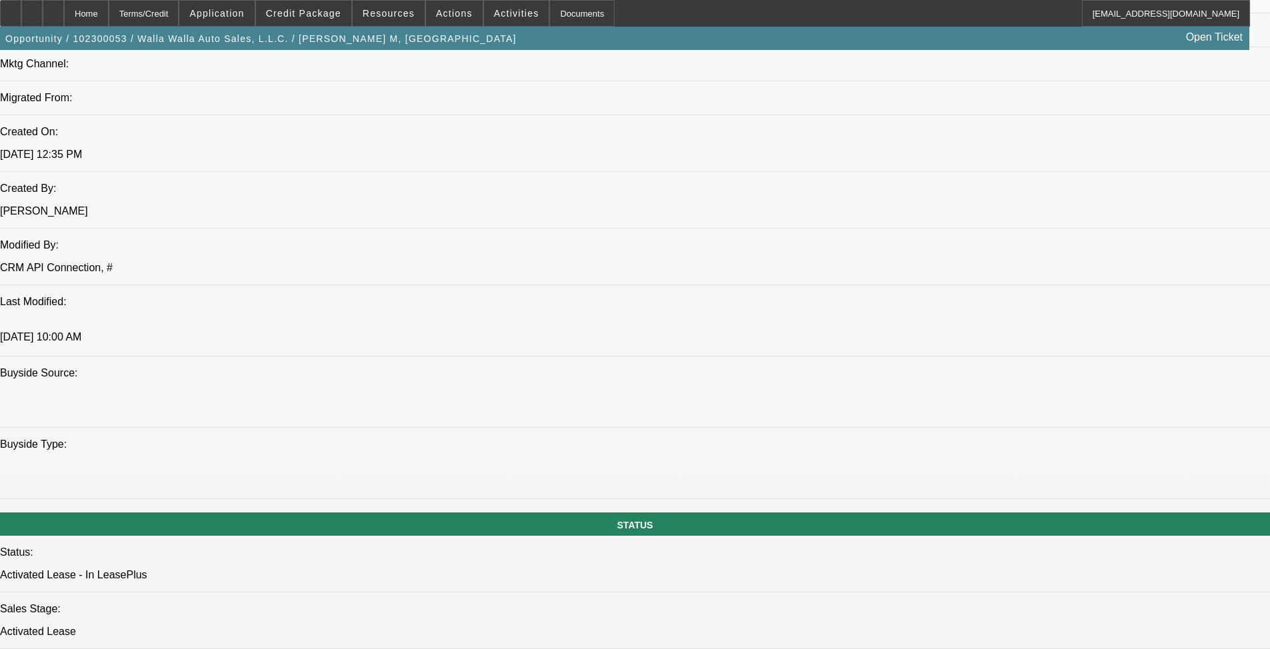
scroll to position [667, 0]
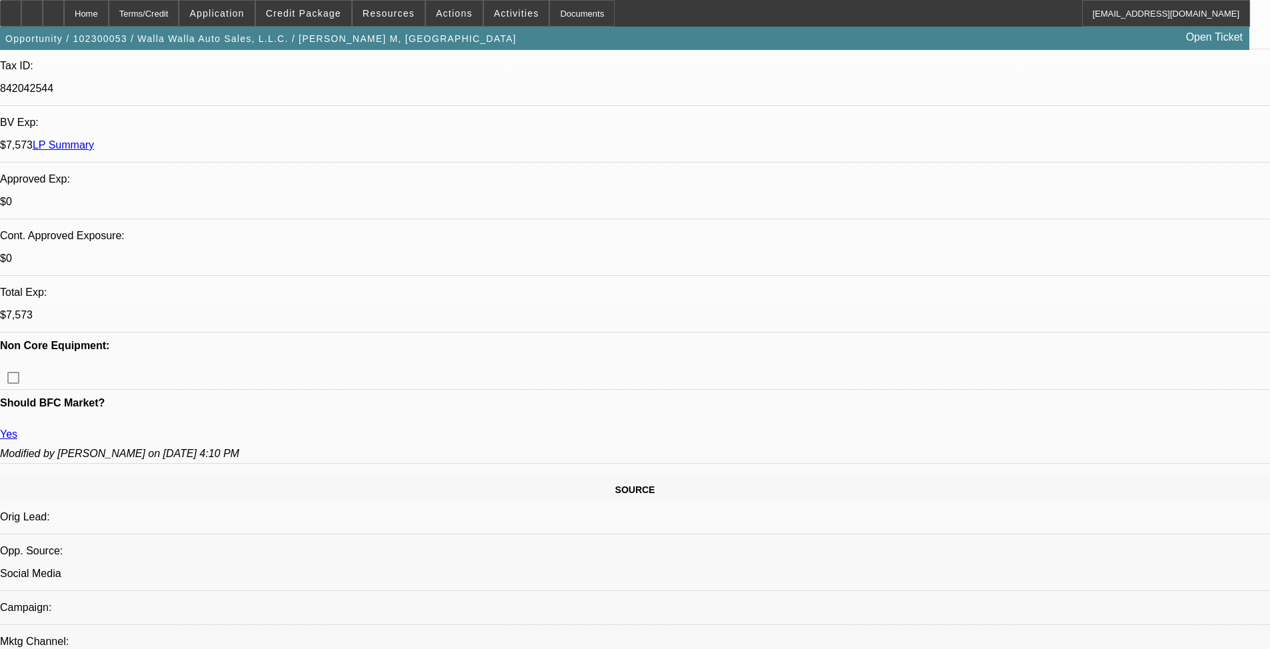
drag, startPoint x: 491, startPoint y: 373, endPoint x: 485, endPoint y: 221, distance: 152.8
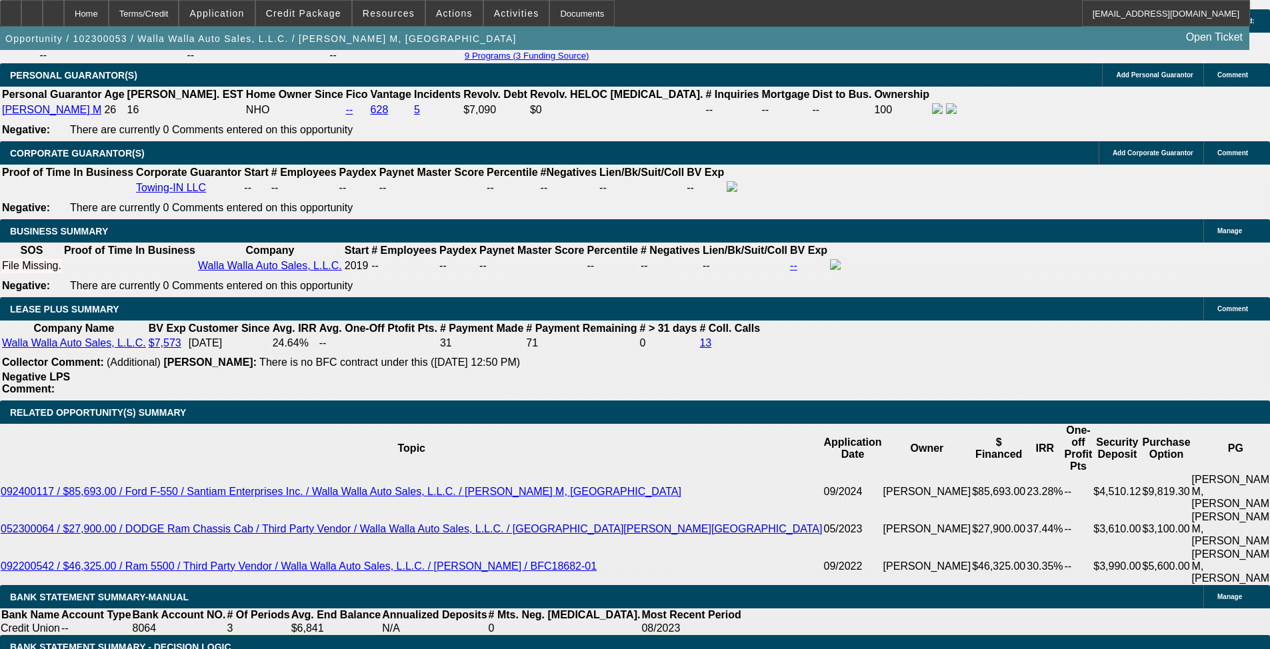
scroll to position [0, 0]
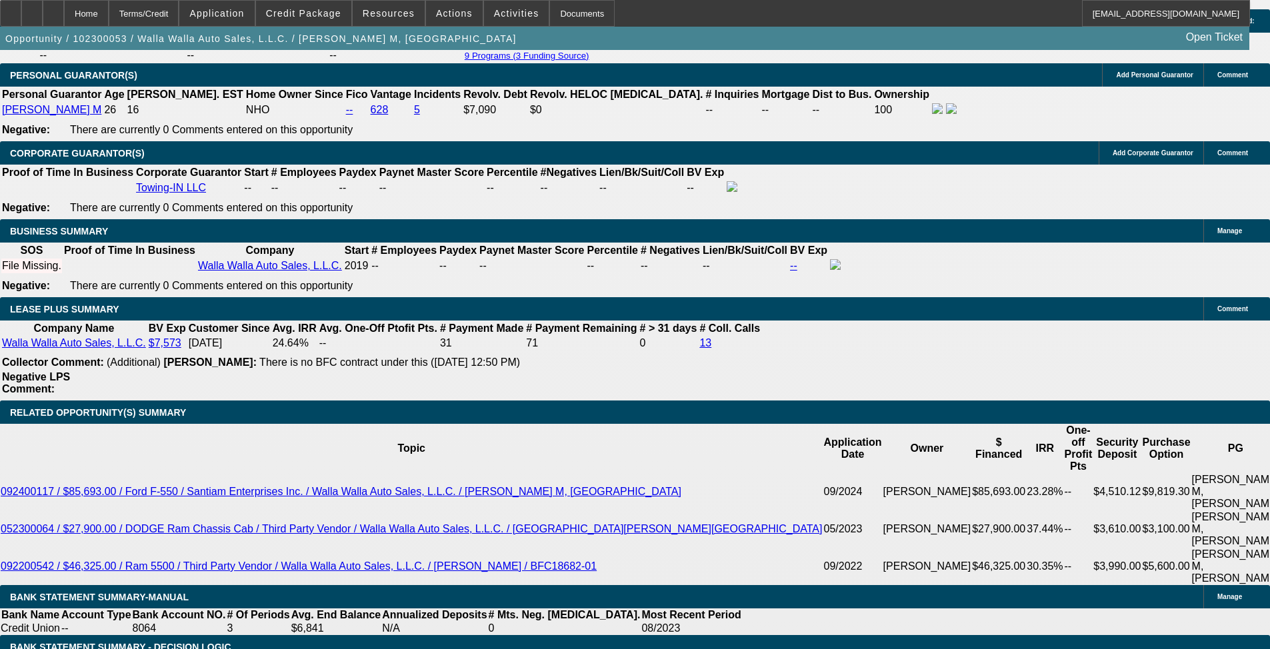
drag, startPoint x: 985, startPoint y: 195, endPoint x: 991, endPoint y: 121, distance: 74.2
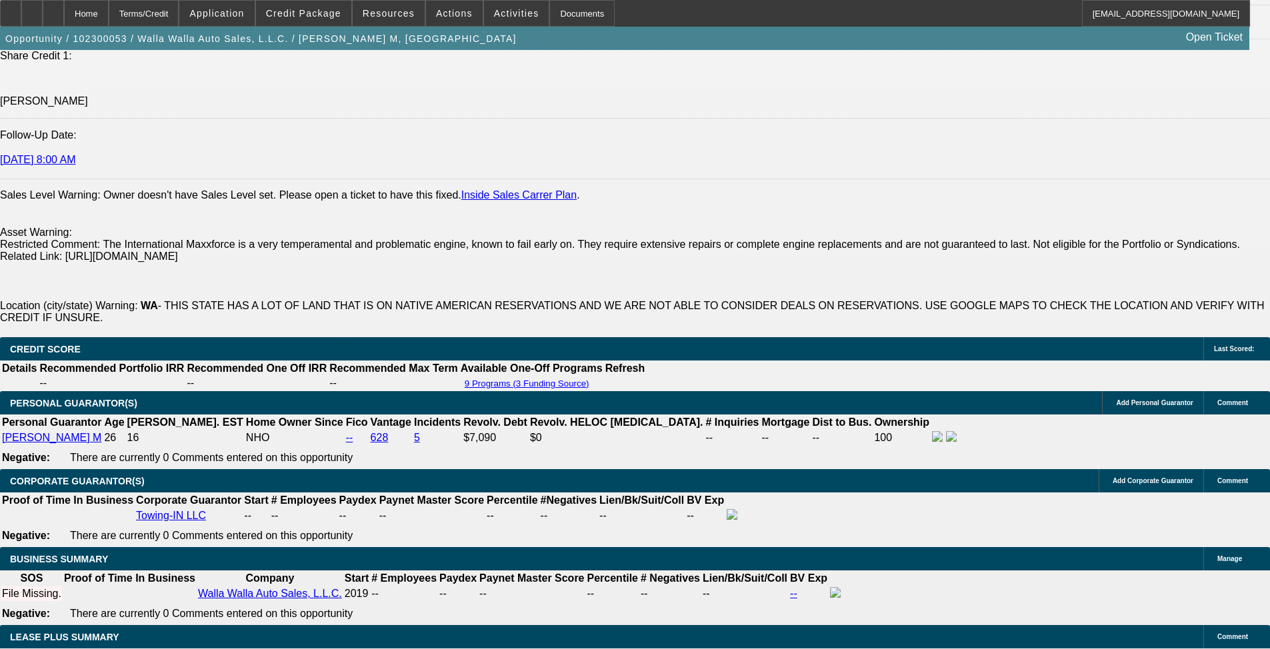
scroll to position [1976, 0]
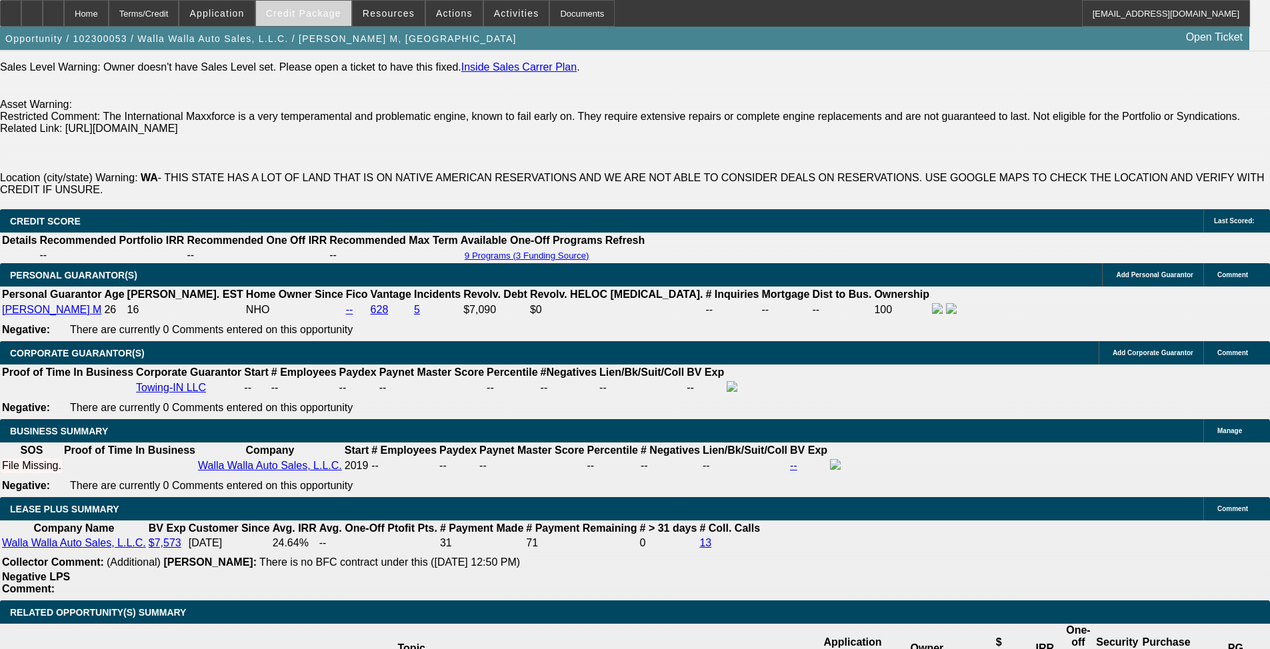
click at [327, 15] on span "Credit Package" at bounding box center [303, 13] width 75 height 11
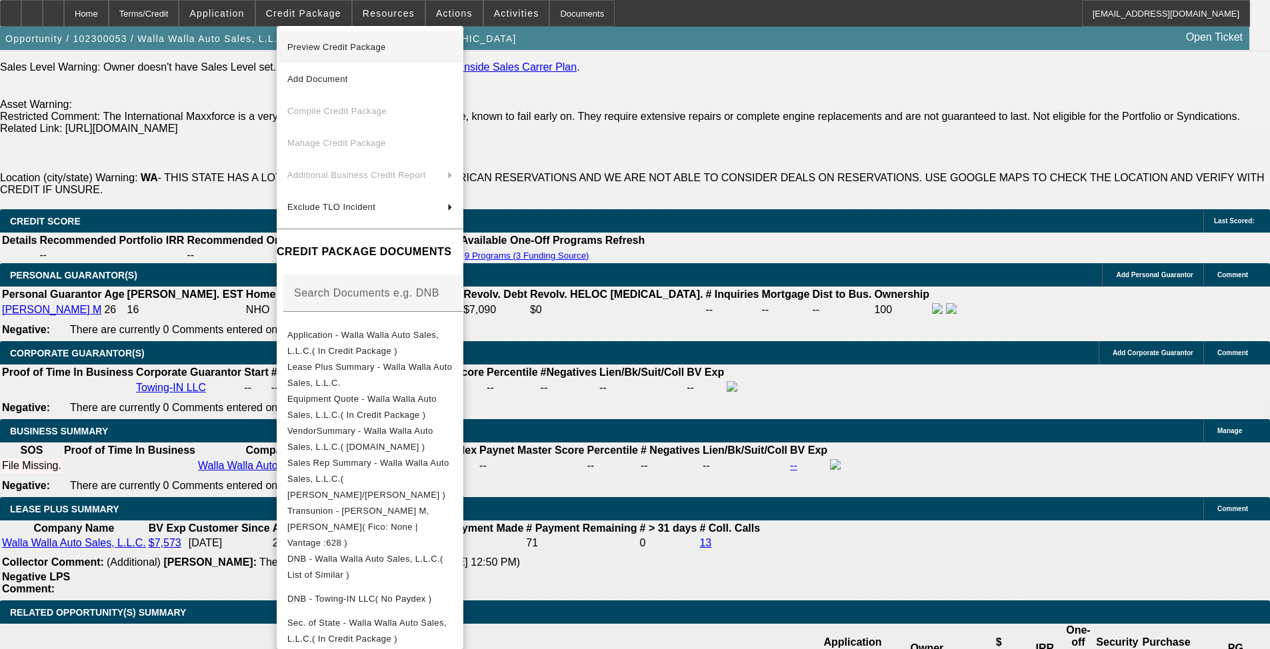
click at [453, 54] on span "Preview Credit Package" at bounding box center [369, 47] width 165 height 16
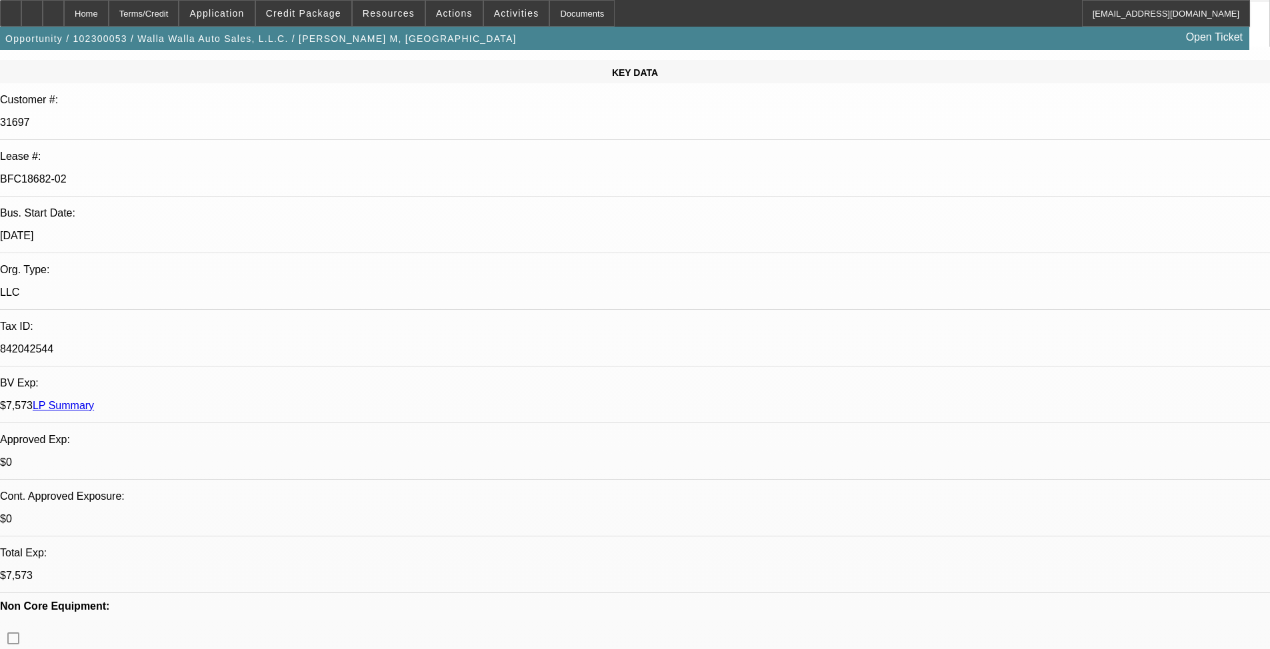
scroll to position [0, 0]
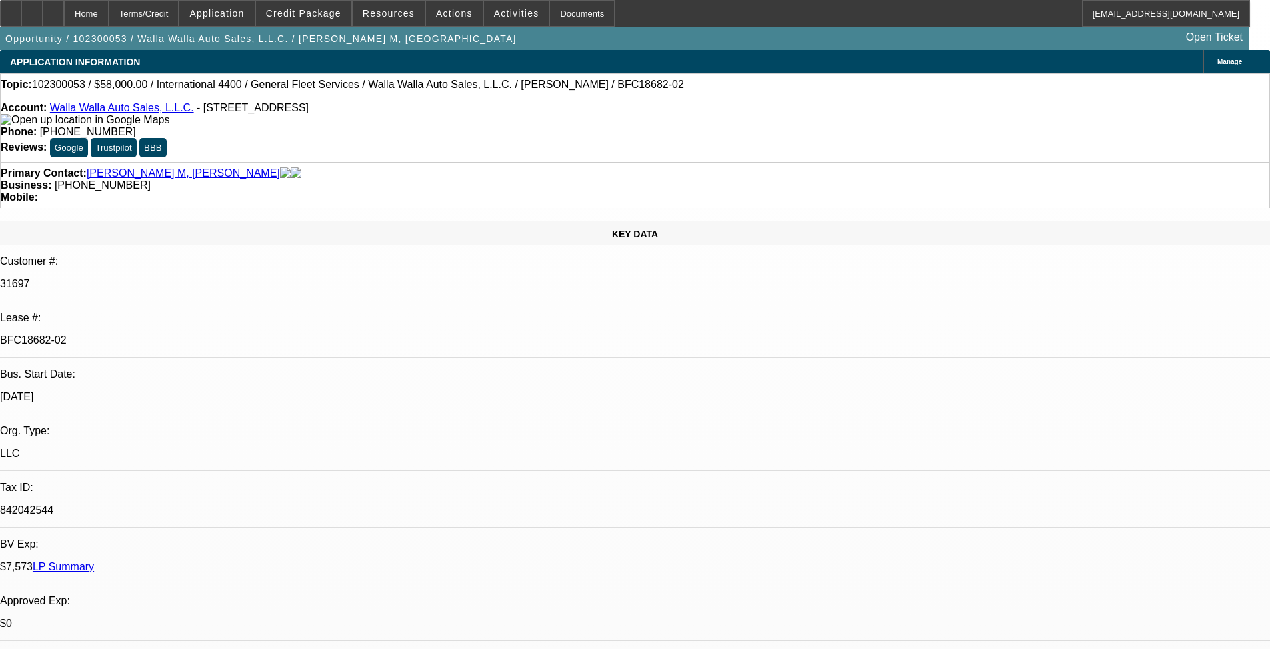
drag, startPoint x: 1021, startPoint y: 136, endPoint x: 1022, endPoint y: 116, distance: 20.0
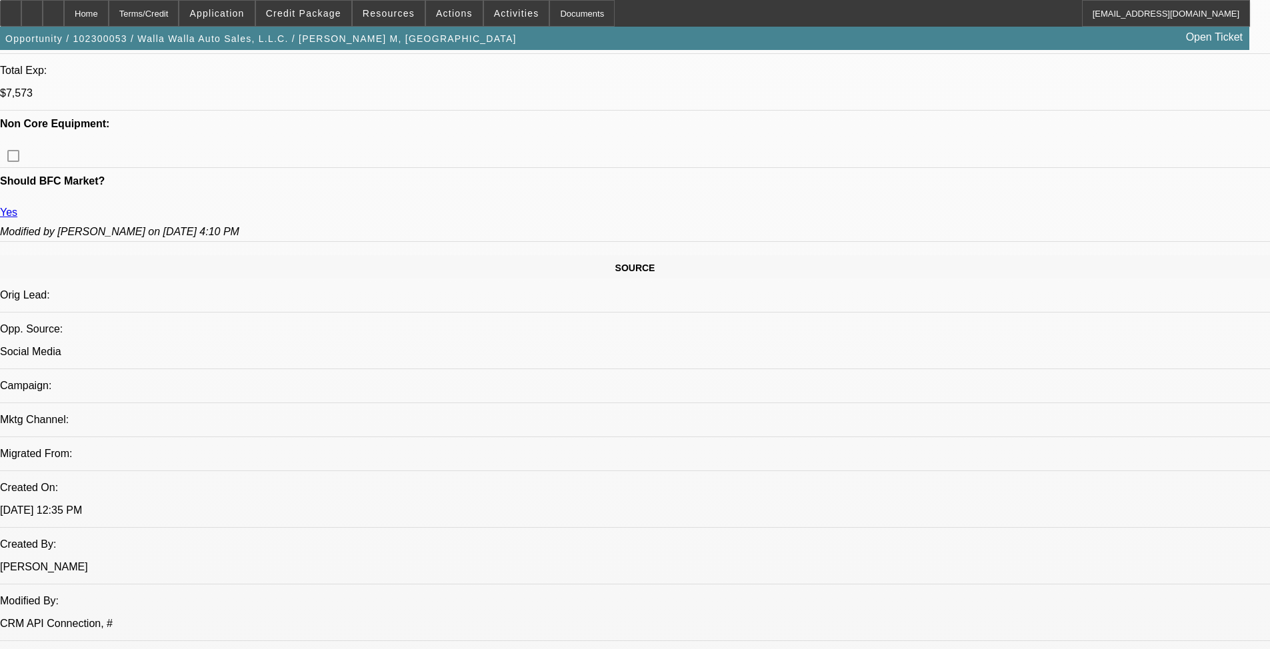
scroll to position [119, 0]
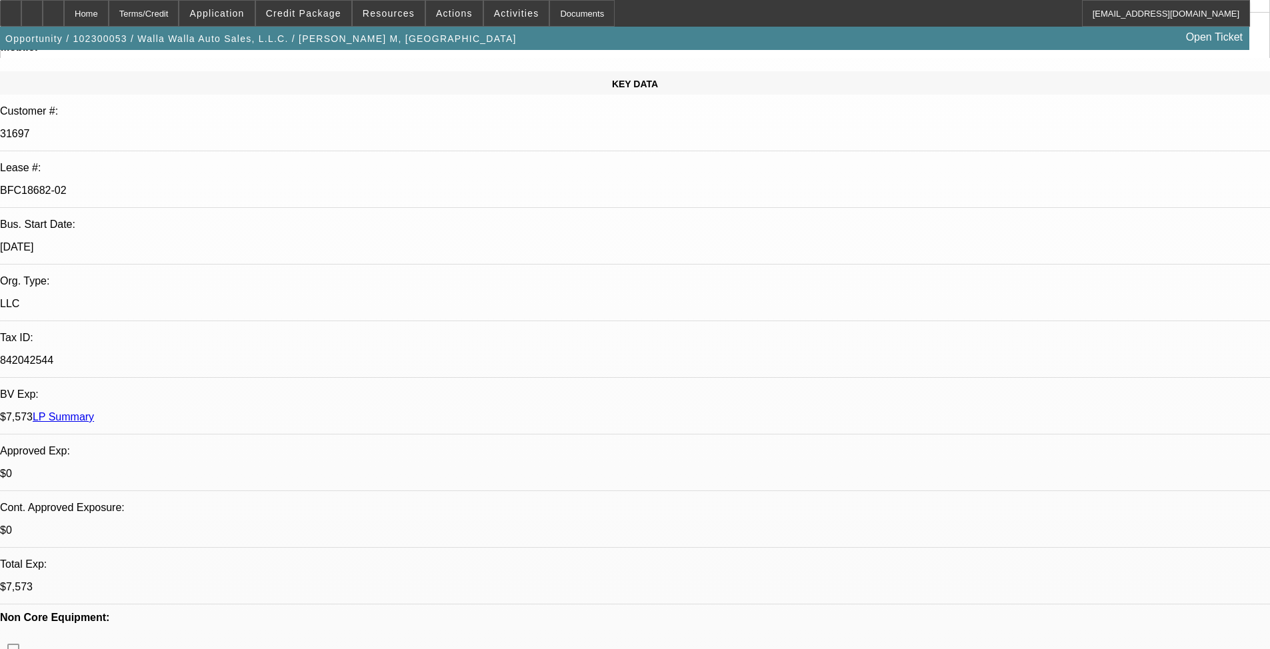
drag, startPoint x: 524, startPoint y: 331, endPoint x: 463, endPoint y: 283, distance: 77.9
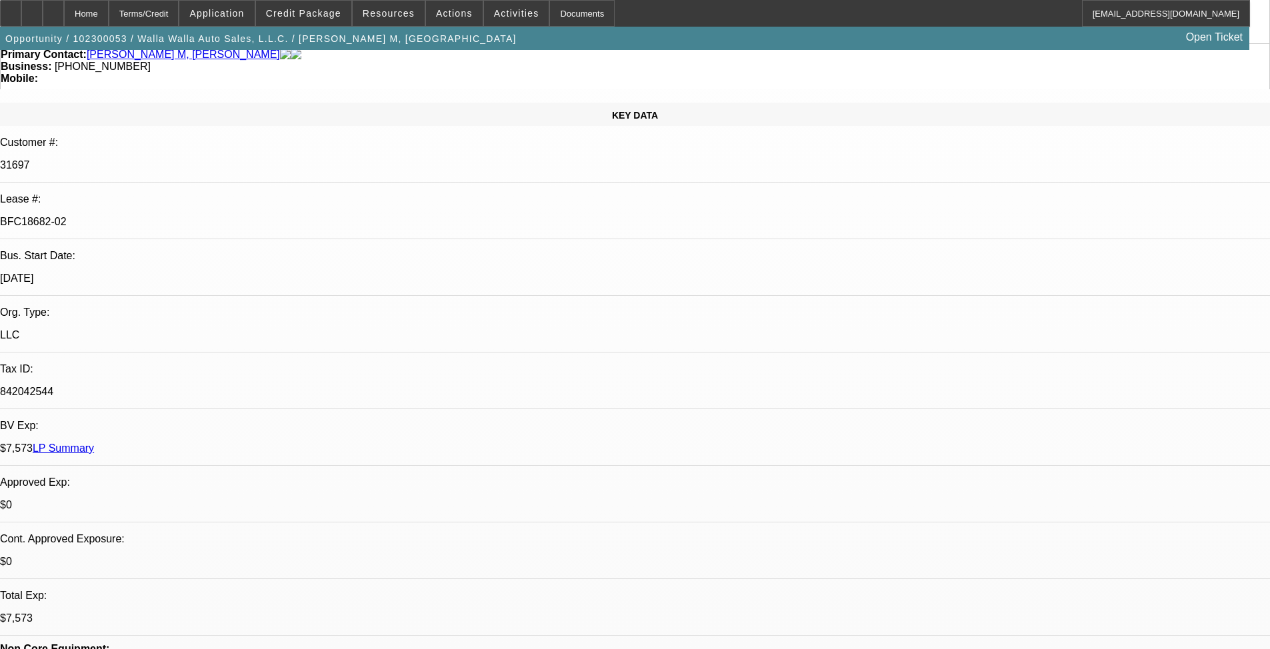
scroll to position [0, 0]
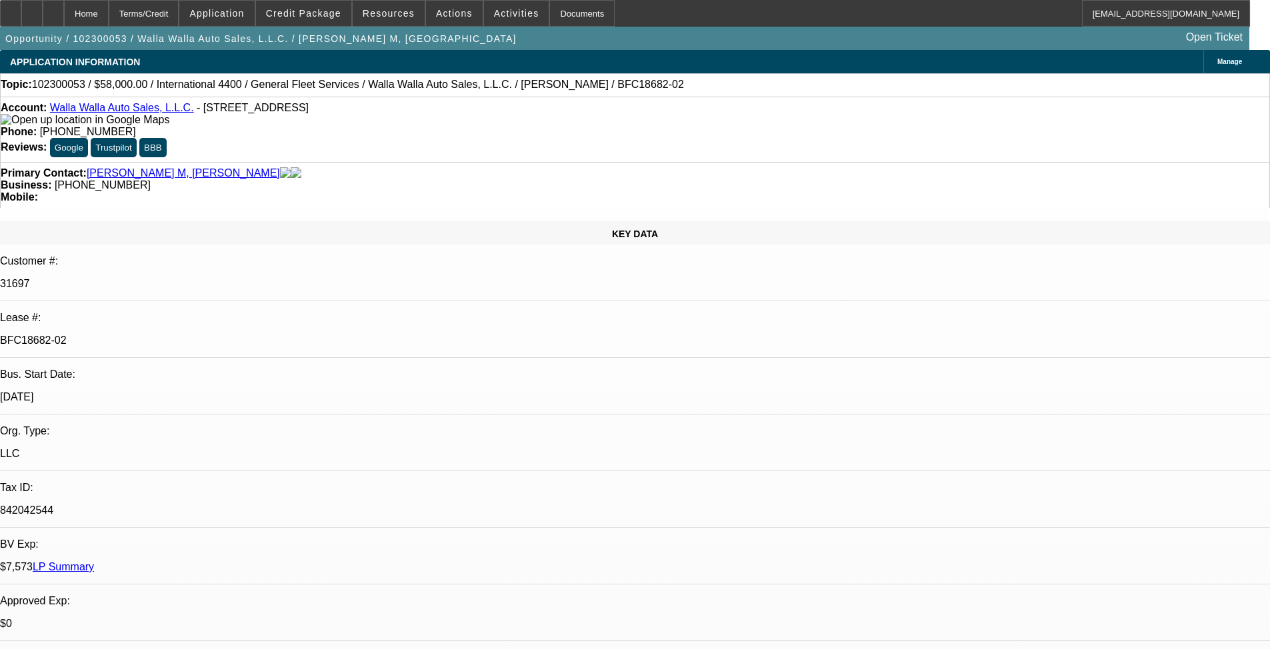
drag, startPoint x: 459, startPoint y: 297, endPoint x: 465, endPoint y: 175, distance: 122.1
drag, startPoint x: 494, startPoint y: 275, endPoint x: 511, endPoint y: 154, distance: 121.8
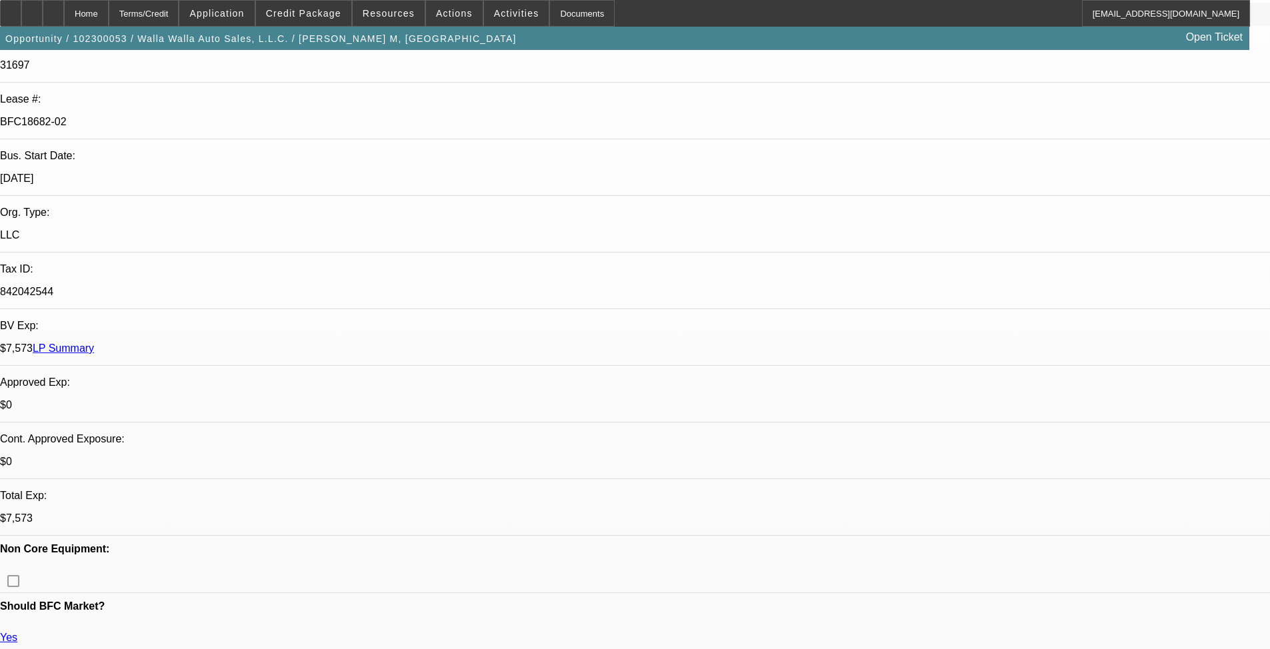
drag, startPoint x: 504, startPoint y: 403, endPoint x: 504, endPoint y: 383, distance: 20.7
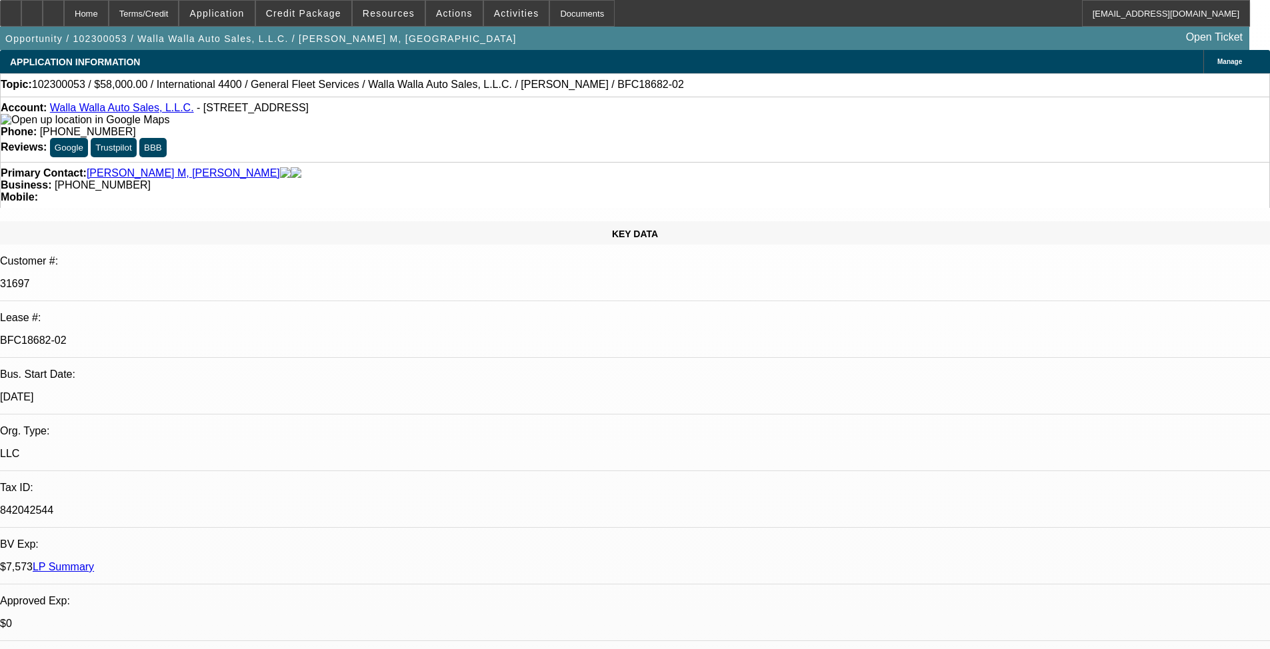
scroll to position [209, 0]
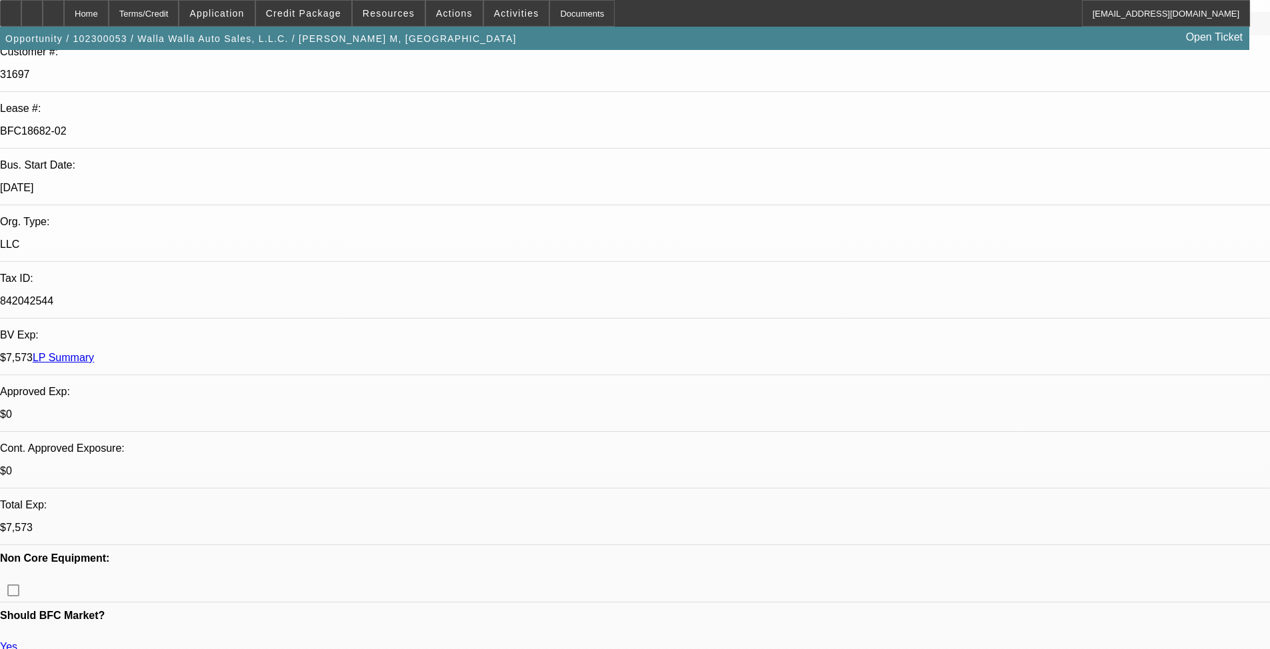
drag, startPoint x: 481, startPoint y: 365, endPoint x: 481, endPoint y: 468, distance: 103.3
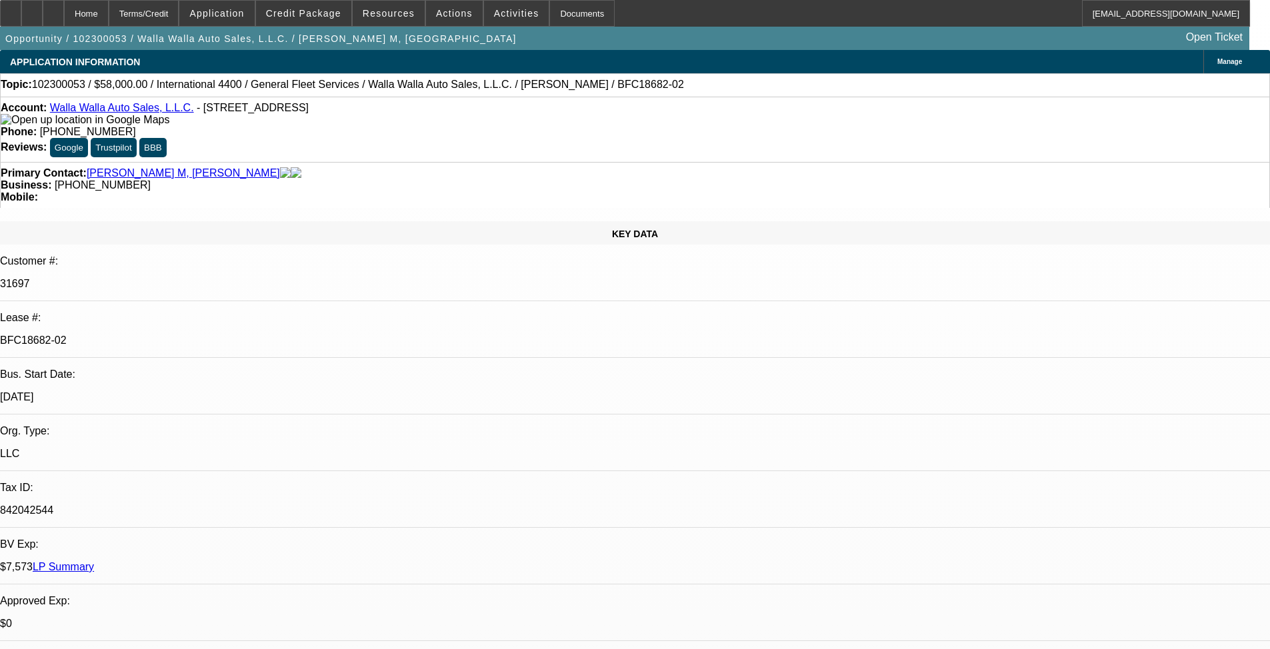
drag, startPoint x: 494, startPoint y: 363, endPoint x: 494, endPoint y: 353, distance: 10.0
drag, startPoint x: 497, startPoint y: 364, endPoint x: 499, endPoint y: 330, distance: 34.0
drag, startPoint x: 506, startPoint y: 363, endPoint x: 507, endPoint y: 325, distance: 38.0
drag, startPoint x: 512, startPoint y: 334, endPoint x: 509, endPoint y: 322, distance: 12.3
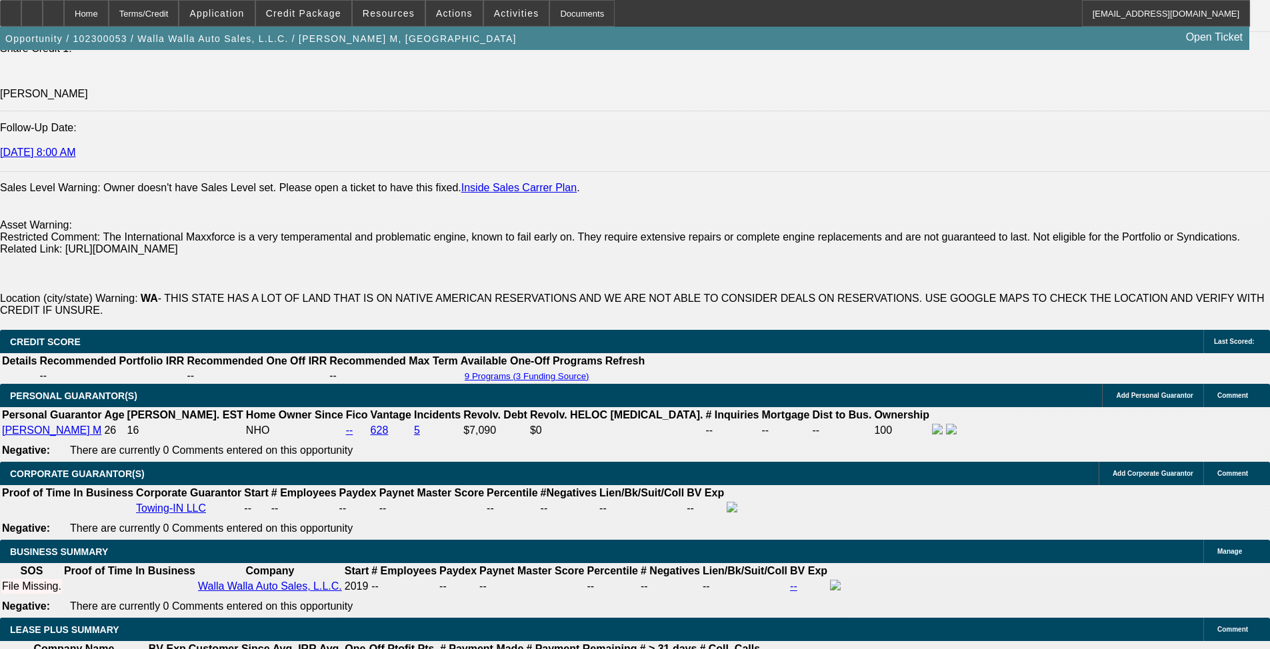
scroll to position [1800, 0]
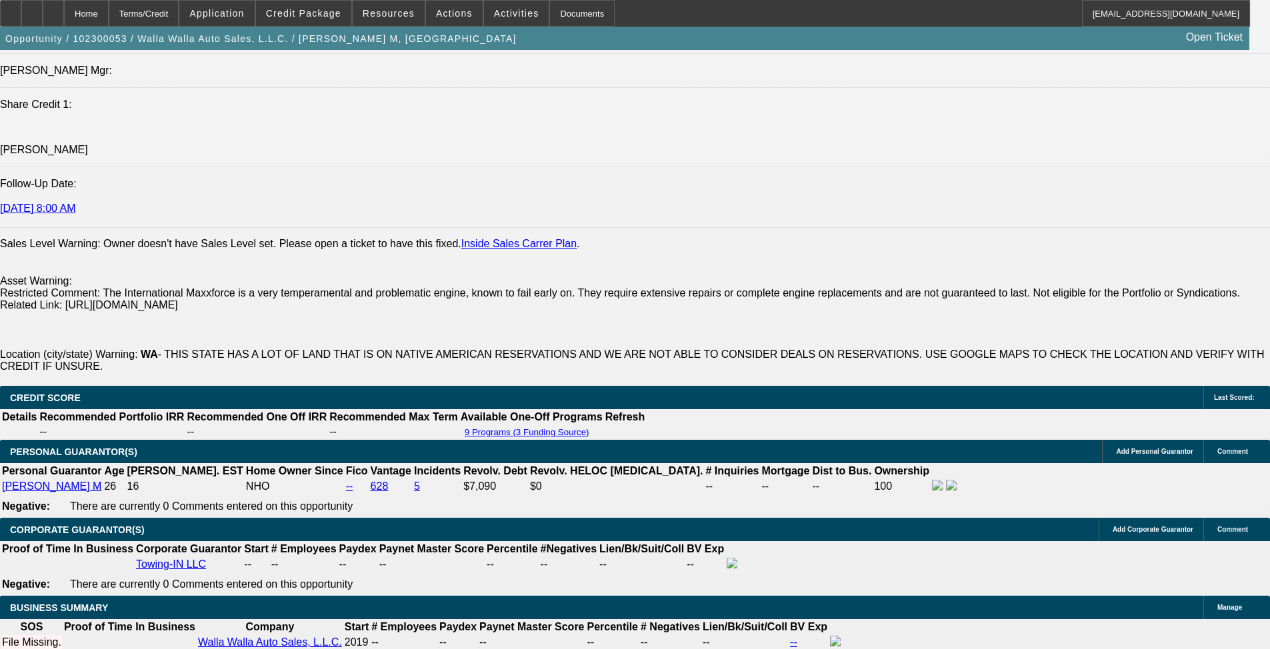
drag, startPoint x: 107, startPoint y: 256, endPoint x: 687, endPoint y: 258, distance: 579.2
drag, startPoint x: 683, startPoint y: 253, endPoint x: 107, endPoint y: 252, distance: 575.9
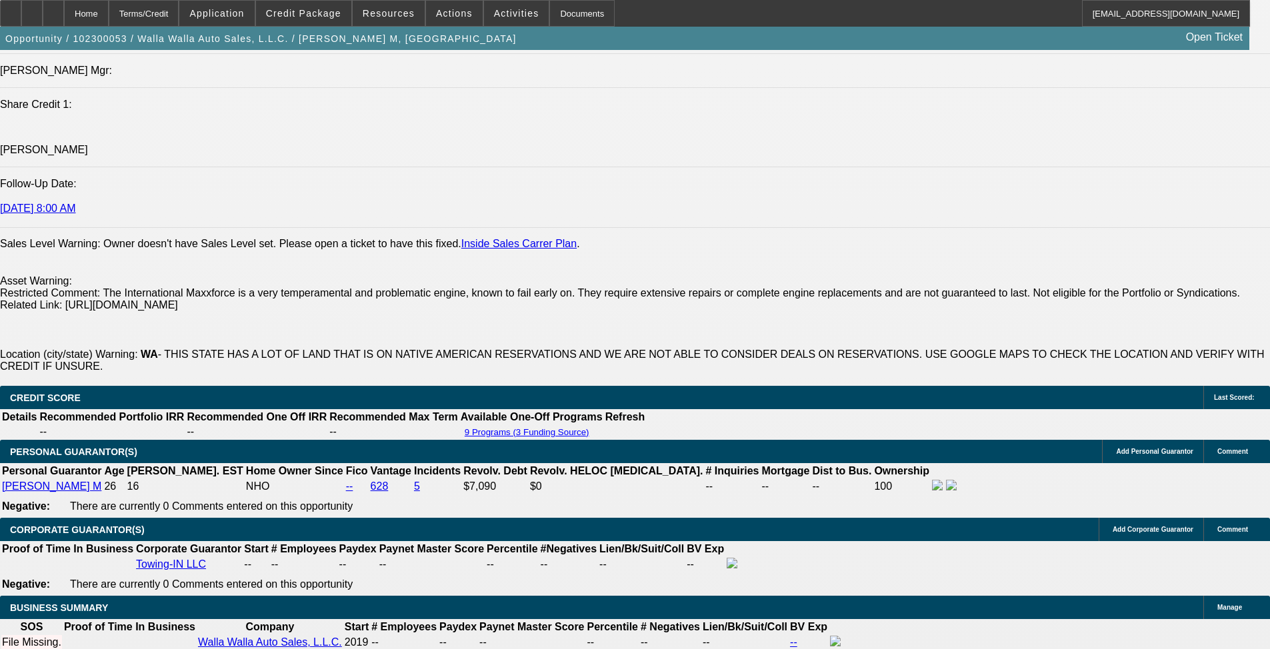
drag, startPoint x: 111, startPoint y: 252, endPoint x: 684, endPoint y: 257, distance: 572.6
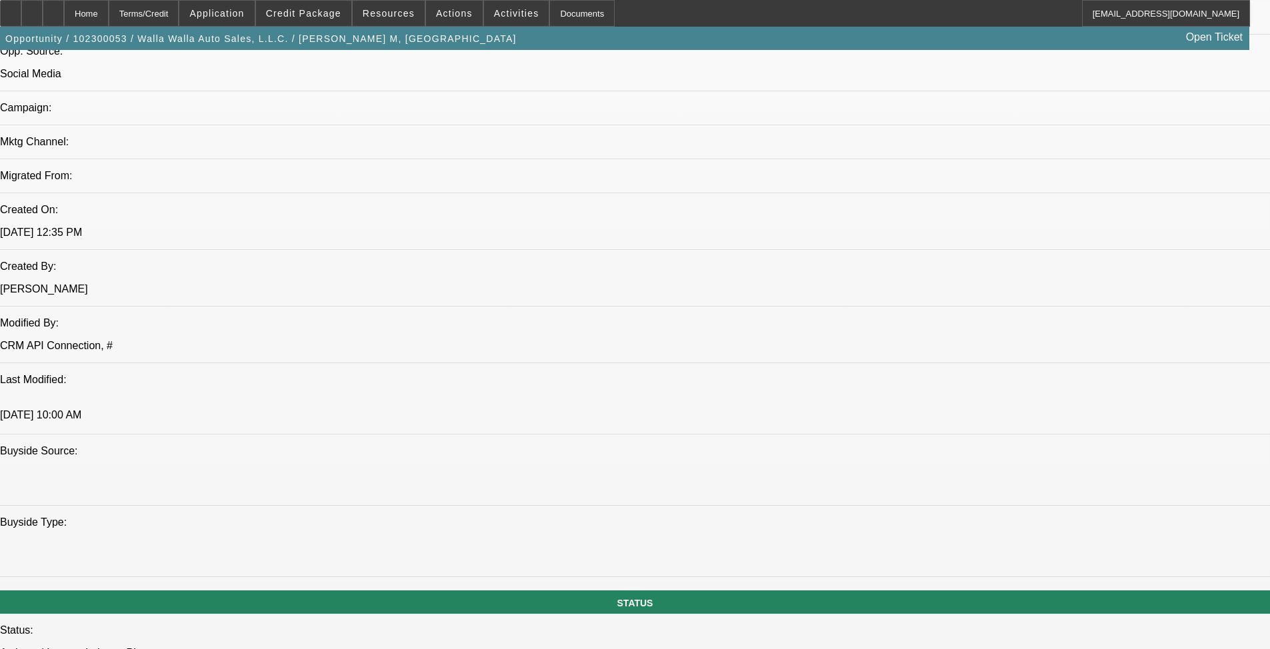
scroll to position [867, 0]
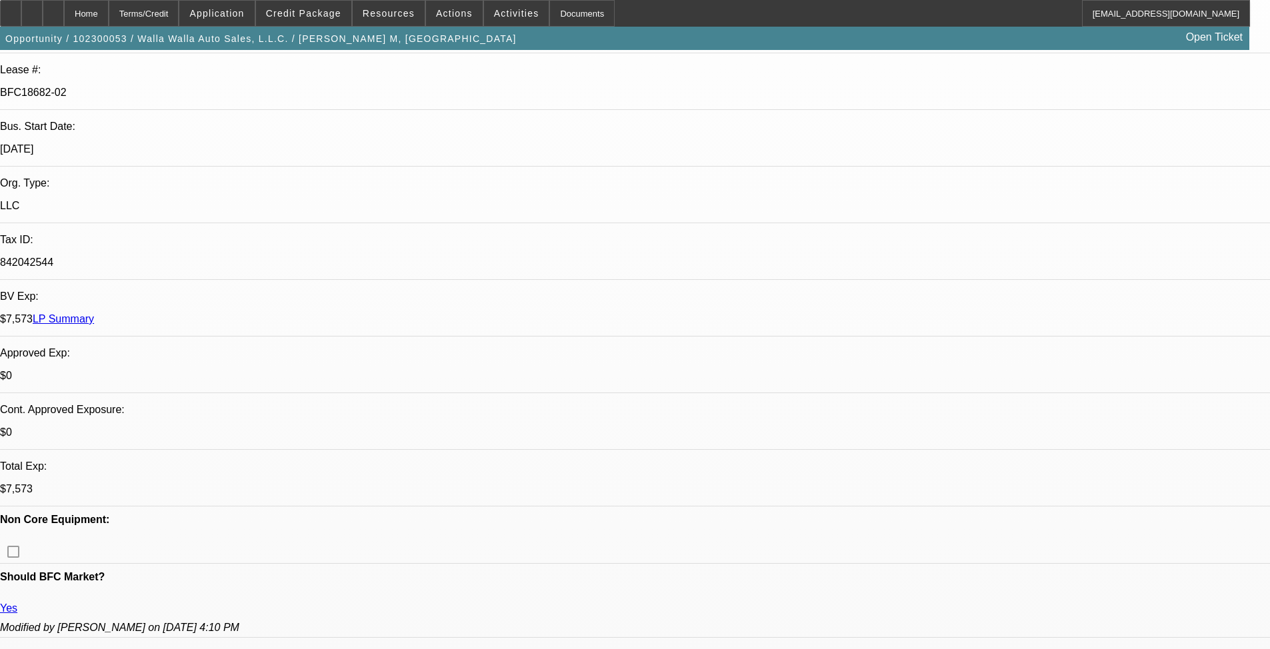
scroll to position [0, 0]
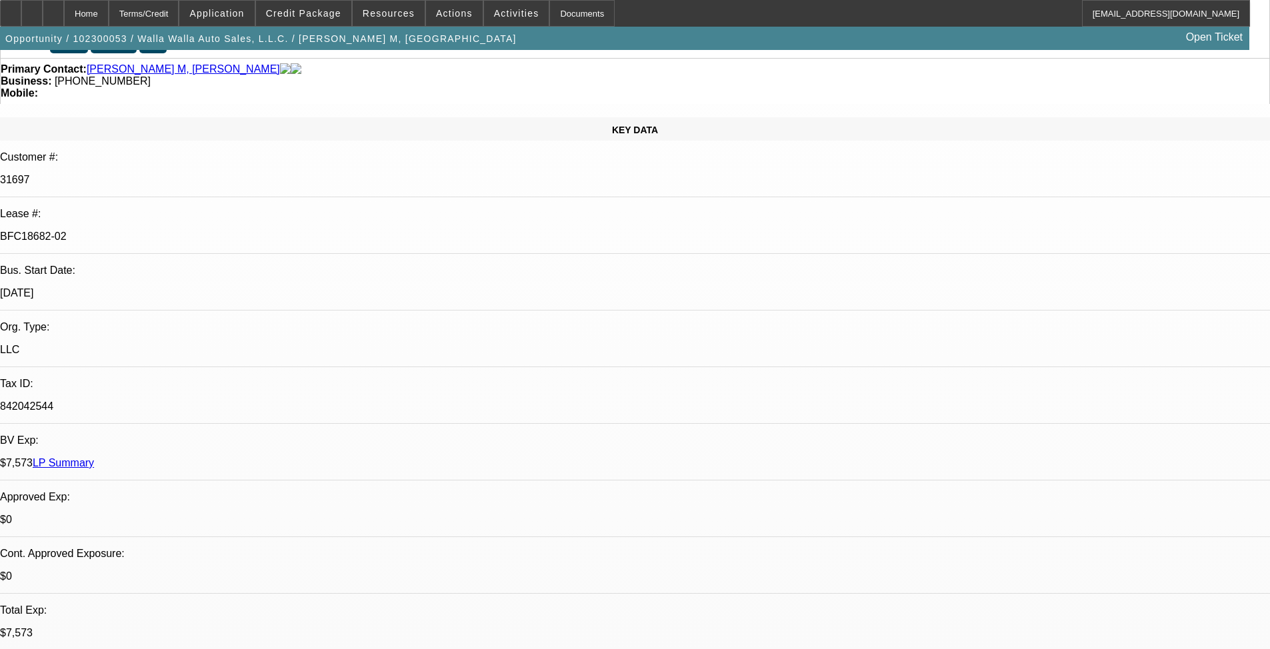
drag, startPoint x: 526, startPoint y: 436, endPoint x: 501, endPoint y: 359, distance: 80.5
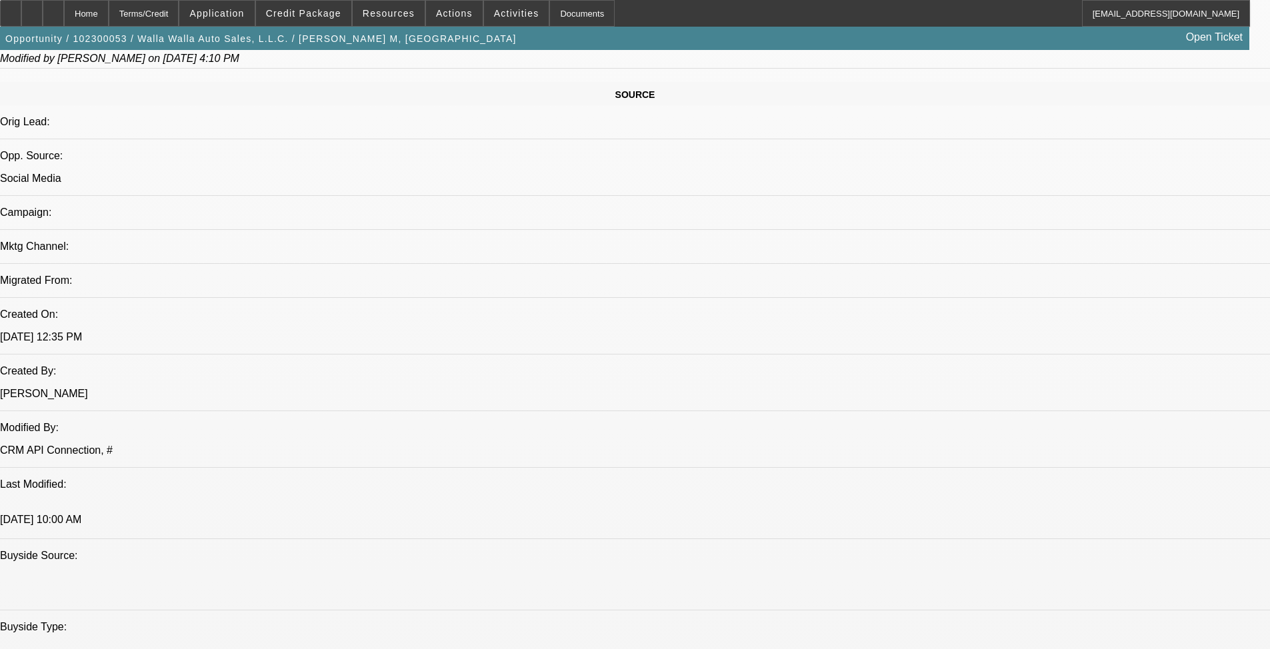
drag, startPoint x: 491, startPoint y: 209, endPoint x: 528, endPoint y: 424, distance: 218.5
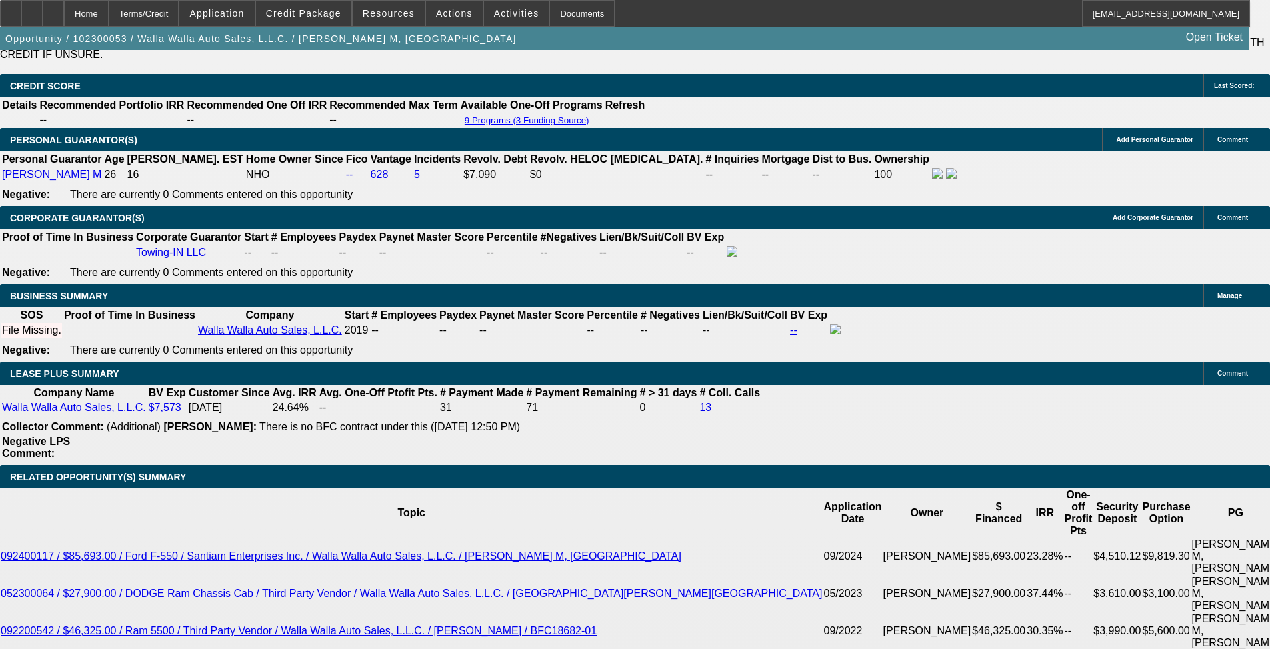
drag, startPoint x: 540, startPoint y: 205, endPoint x: 500, endPoint y: 214, distance: 41.1
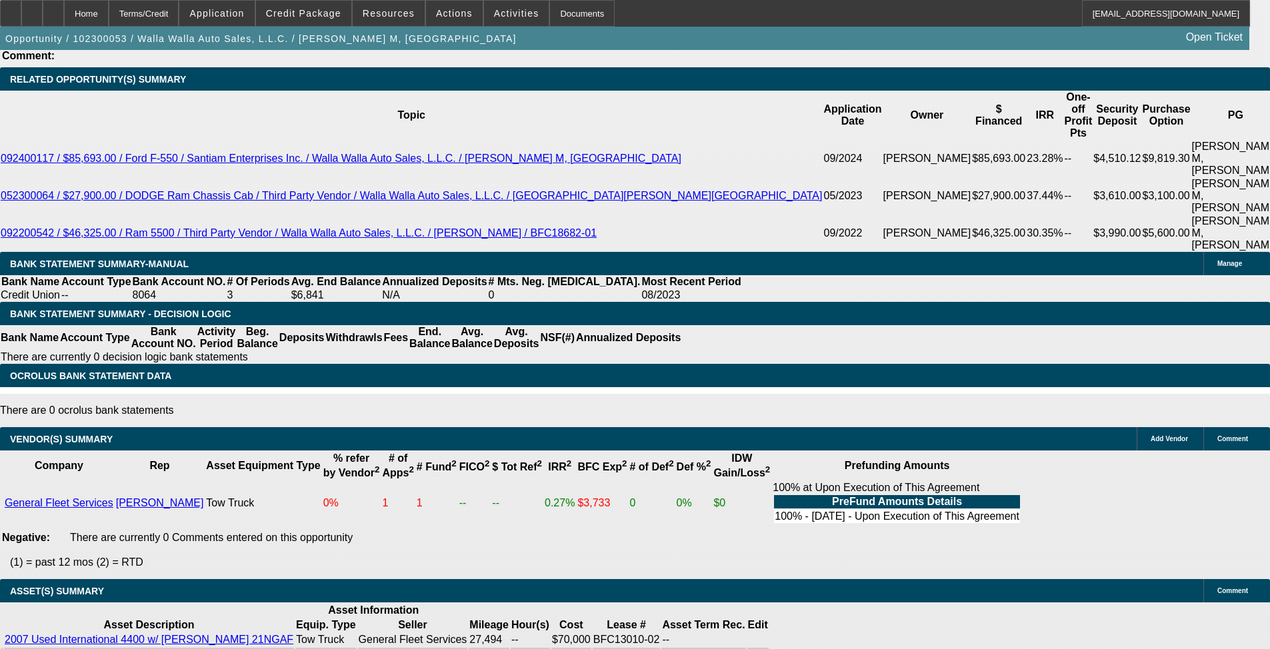
drag, startPoint x: 526, startPoint y: 421, endPoint x: 519, endPoint y: 431, distance: 12.6
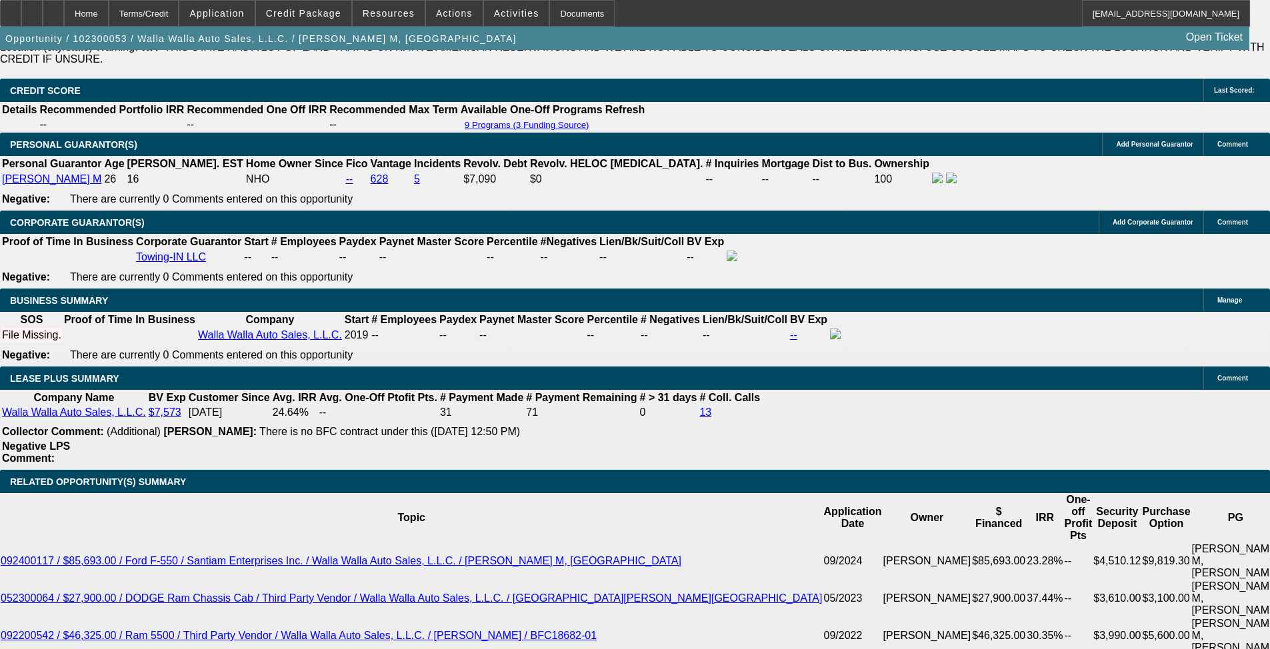
drag, startPoint x: 509, startPoint y: 274, endPoint x: 503, endPoint y: 303, distance: 29.9
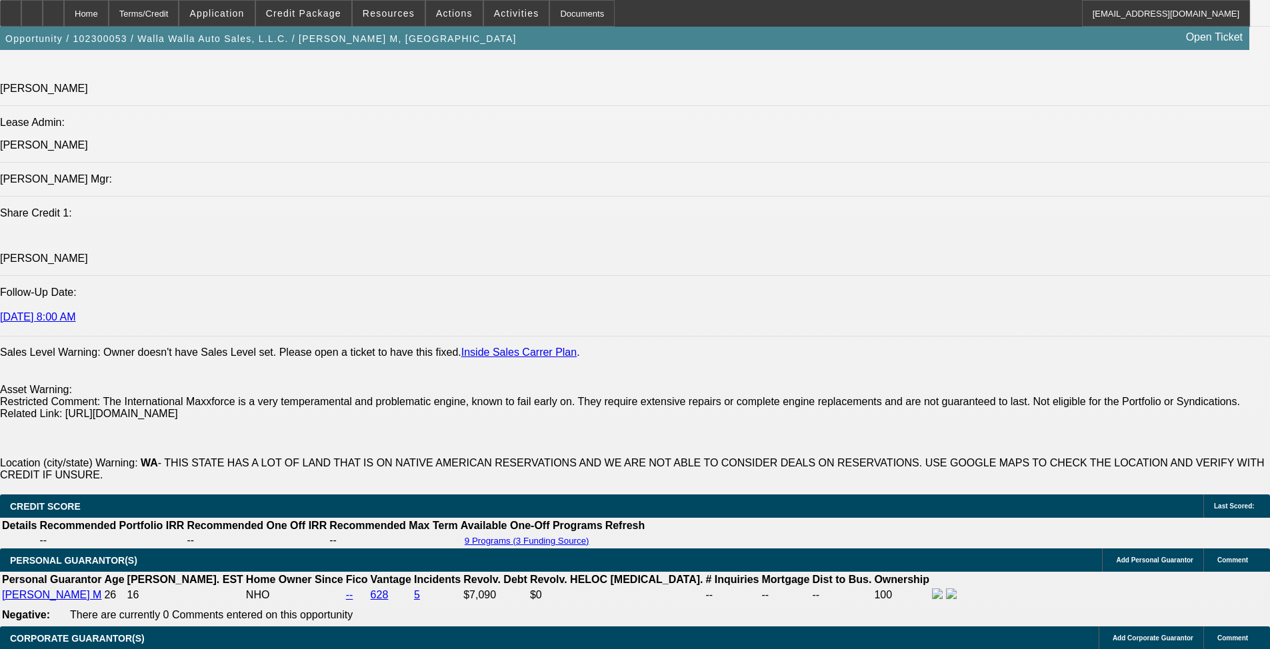
drag, startPoint x: 523, startPoint y: 489, endPoint x: 521, endPoint y: 321, distance: 167.3
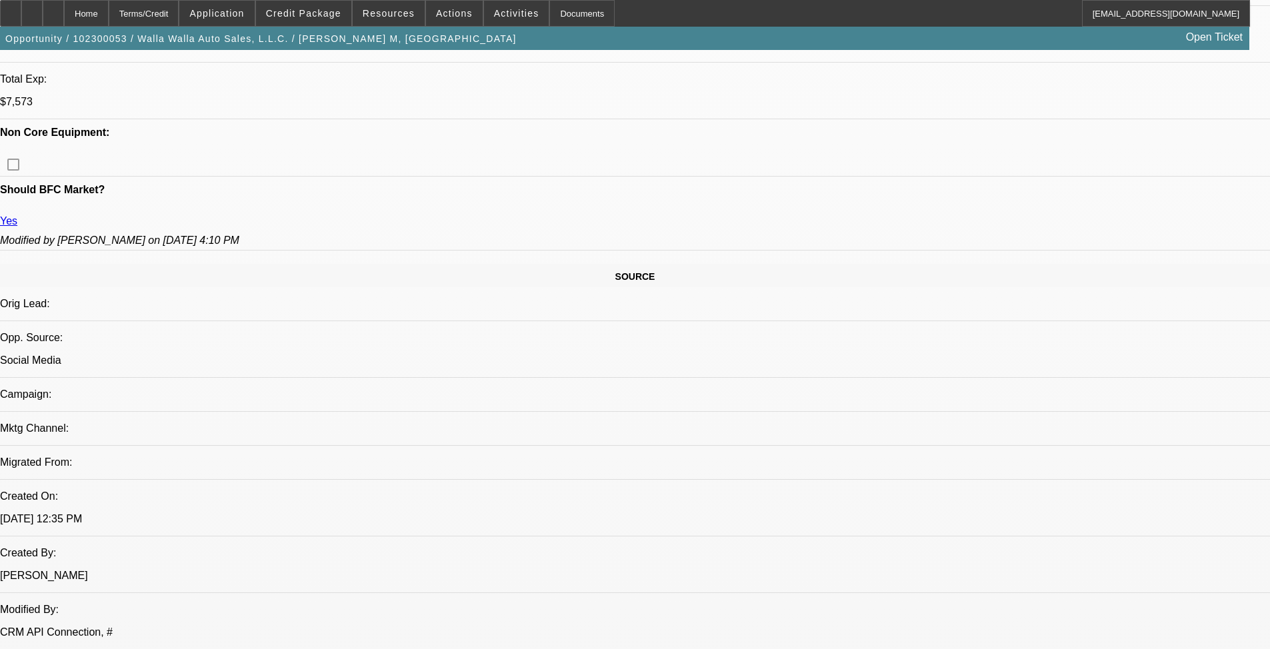
drag, startPoint x: 494, startPoint y: 264, endPoint x: 495, endPoint y: 251, distance: 13.3
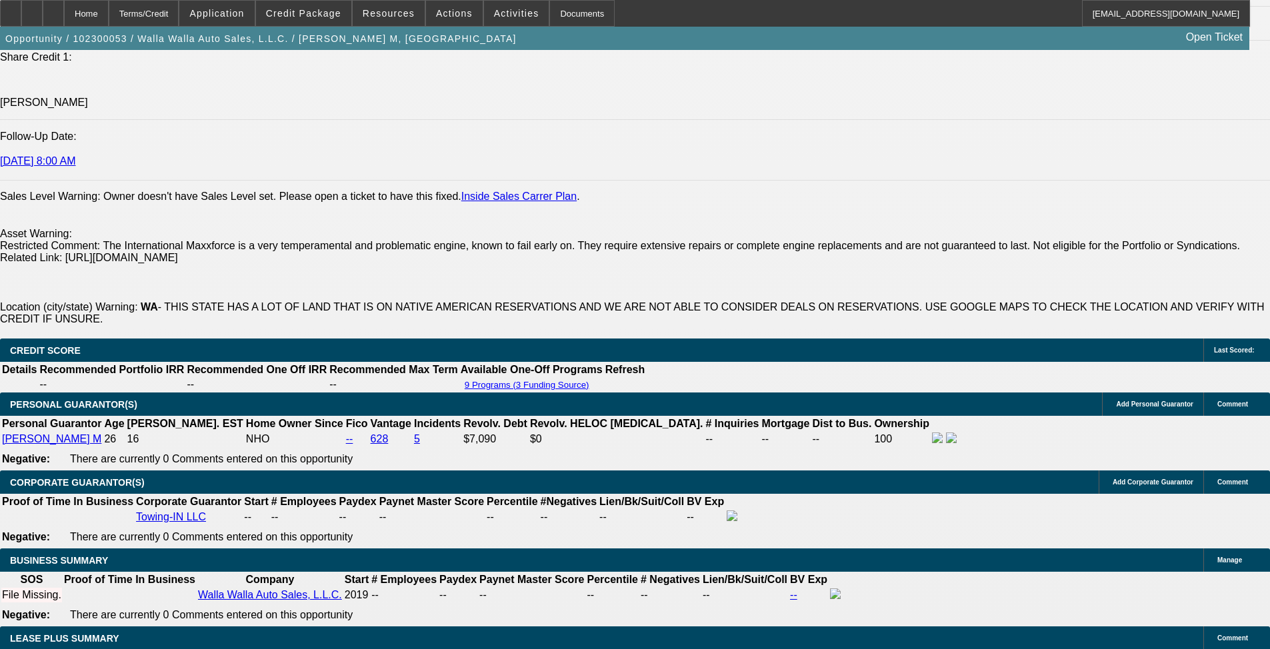
scroll to position [1947, 0]
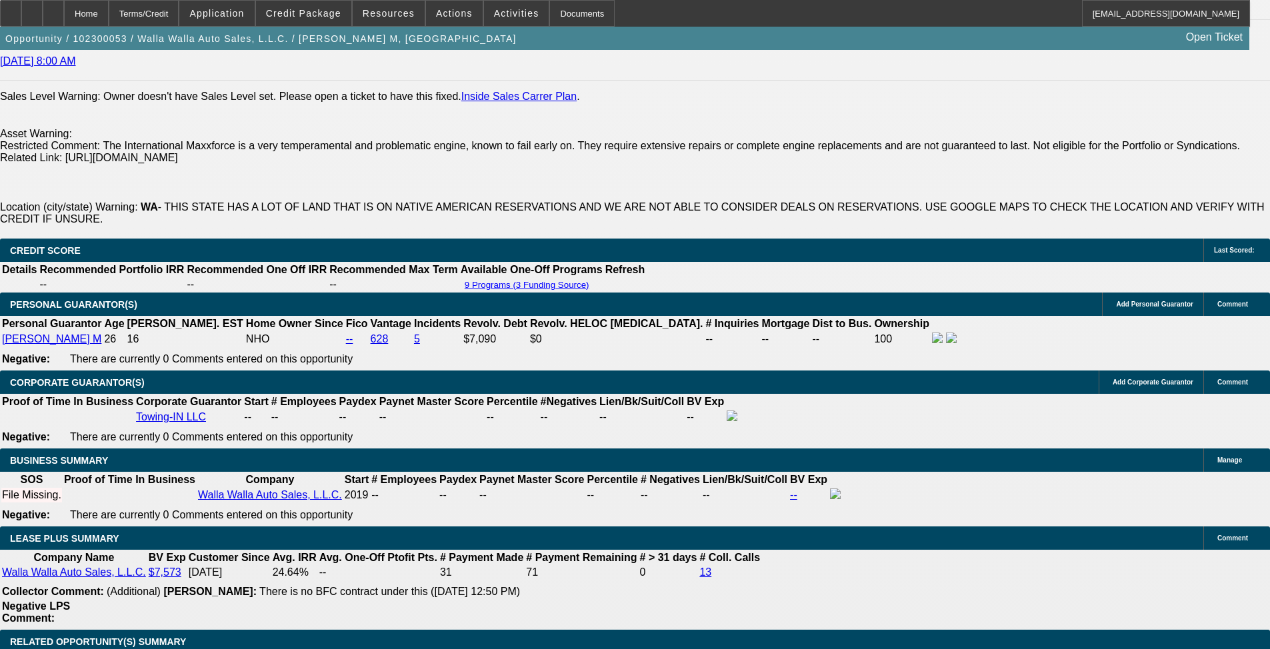
drag, startPoint x: 303, startPoint y: 297, endPoint x: 203, endPoint y: 307, distance: 100.6
drag, startPoint x: 193, startPoint y: 296, endPoint x: 319, endPoint y: 301, distance: 126.8
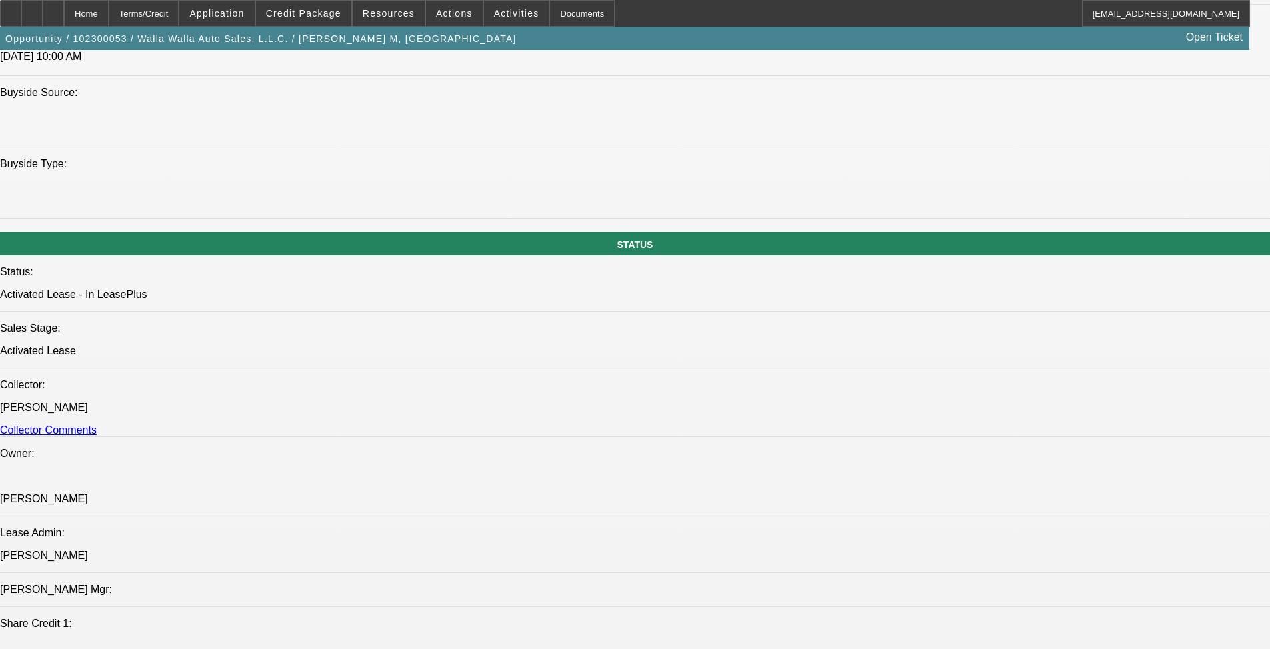
scroll to position [3, 0]
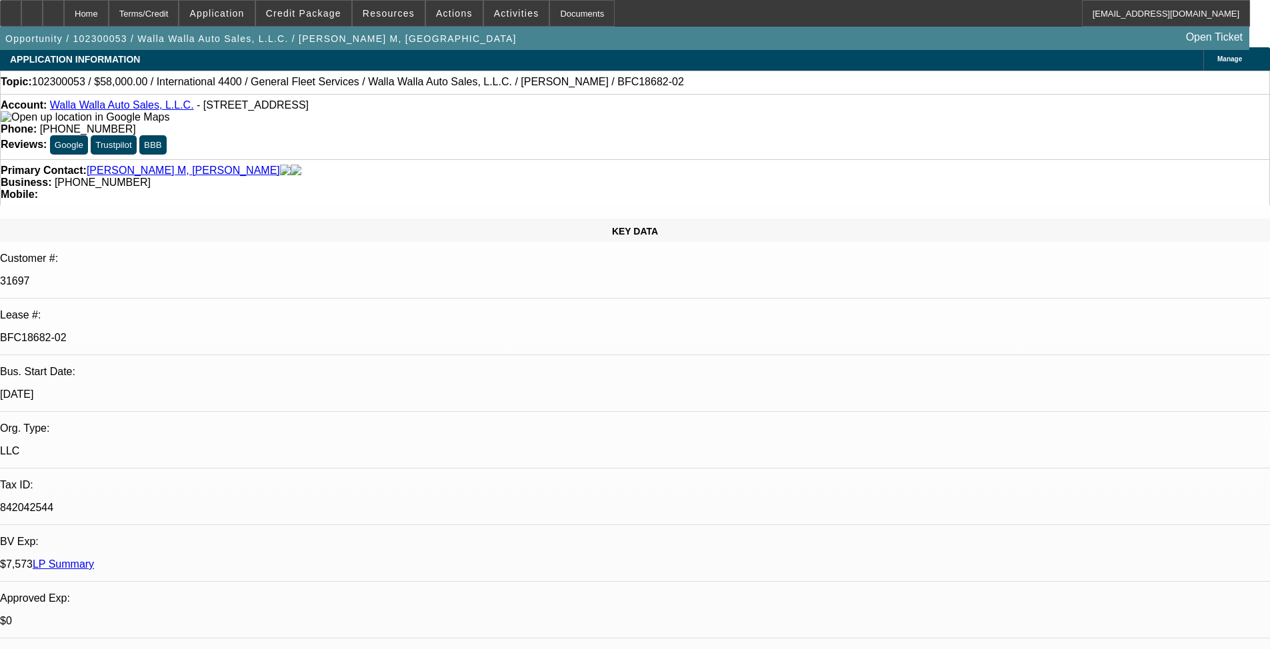
drag, startPoint x: 579, startPoint y: 435, endPoint x: 583, endPoint y: 133, distance: 302.6
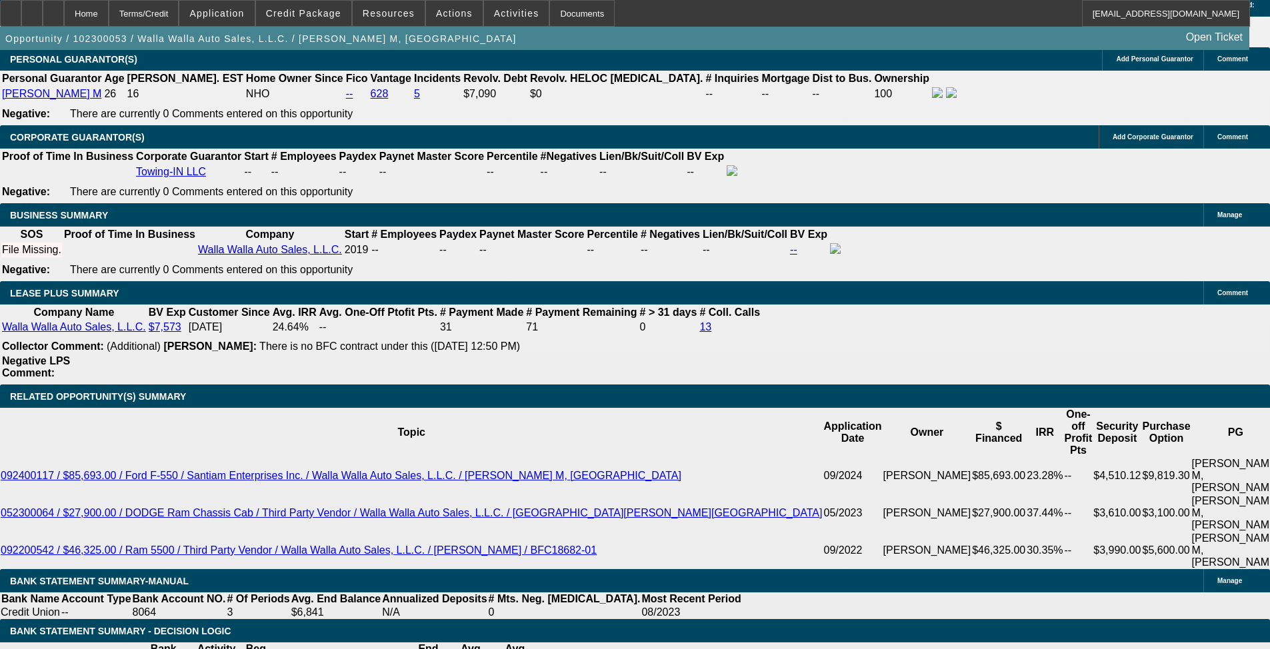
drag, startPoint x: 546, startPoint y: 443, endPoint x: 560, endPoint y: 238, distance: 205.8
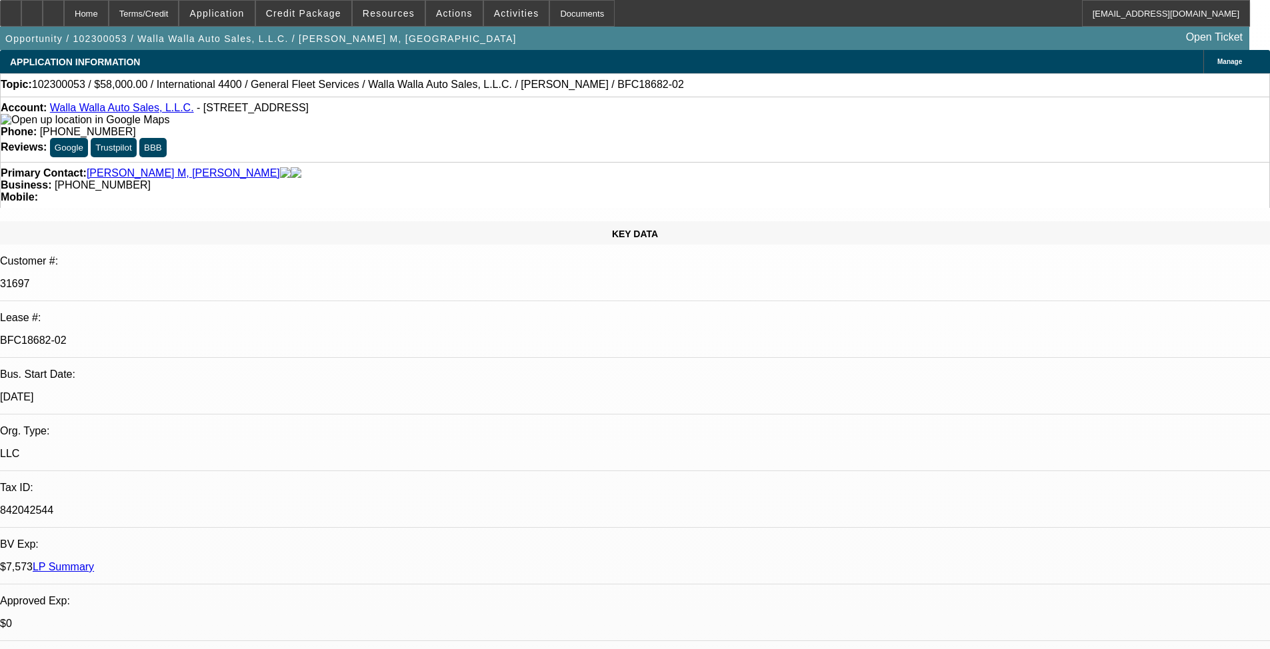
drag, startPoint x: 631, startPoint y: 377, endPoint x: 638, endPoint y: 185, distance: 192.1
drag, startPoint x: 501, startPoint y: 285, endPoint x: 487, endPoint y: 85, distance: 200.5
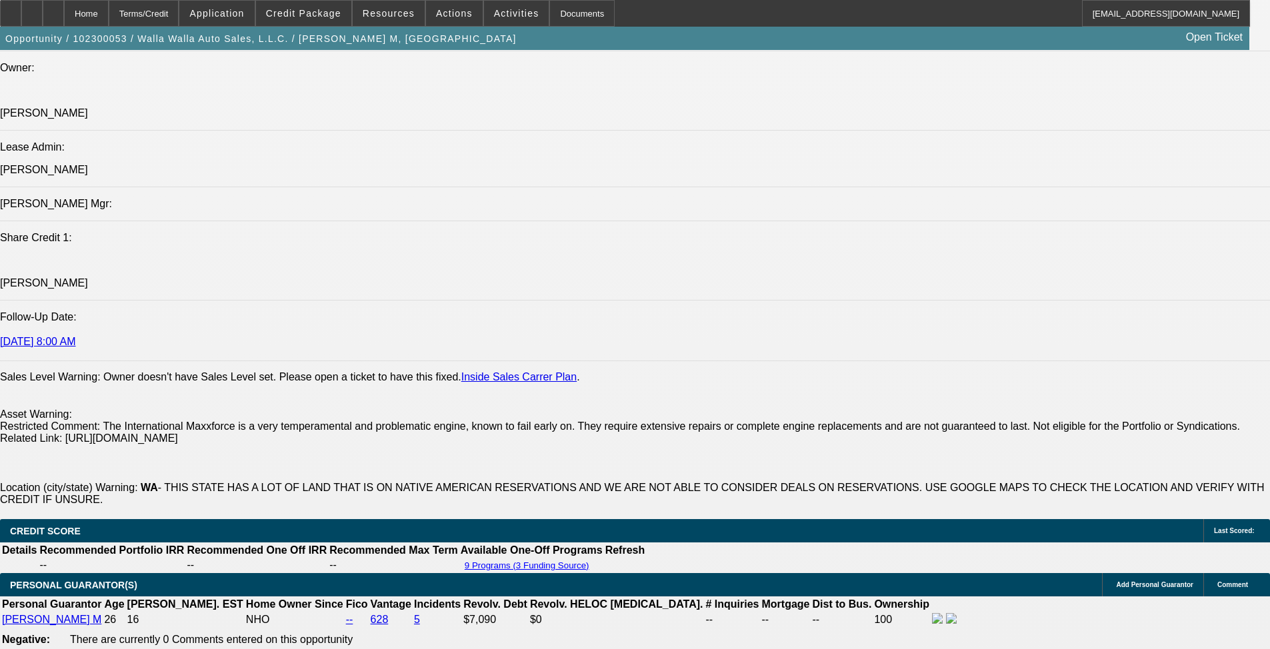
scroll to position [1866, 0]
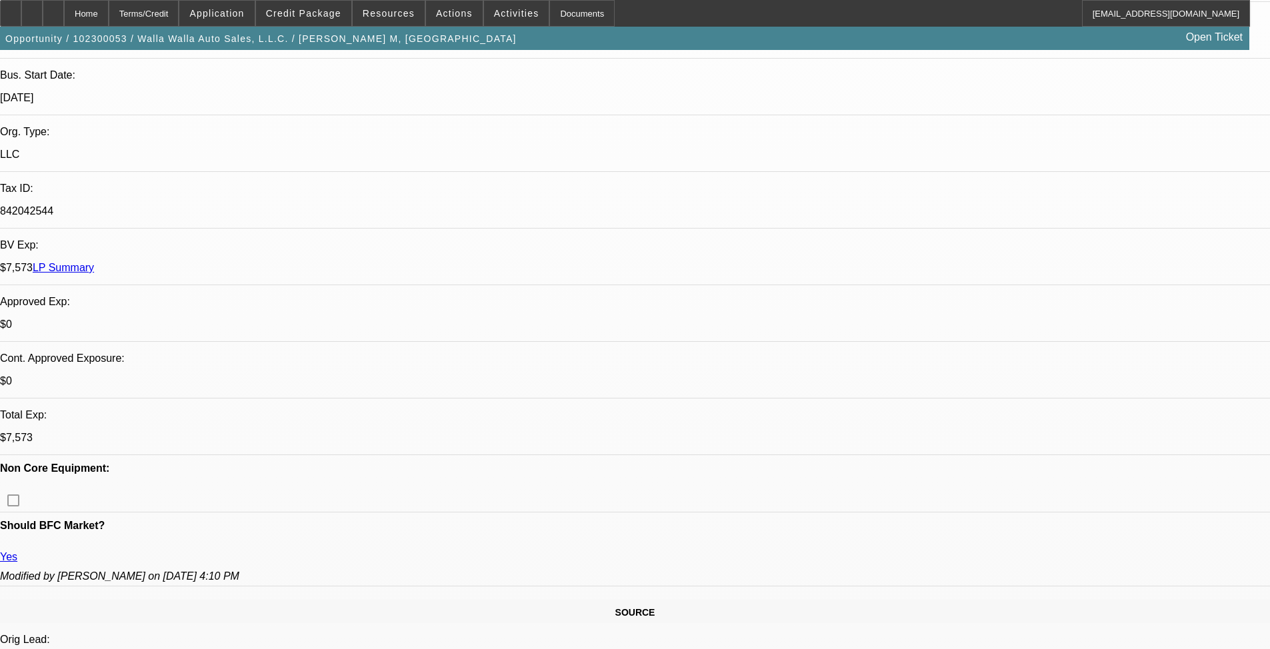
drag, startPoint x: 422, startPoint y: 270, endPoint x: 427, endPoint y: 108, distance: 162.0
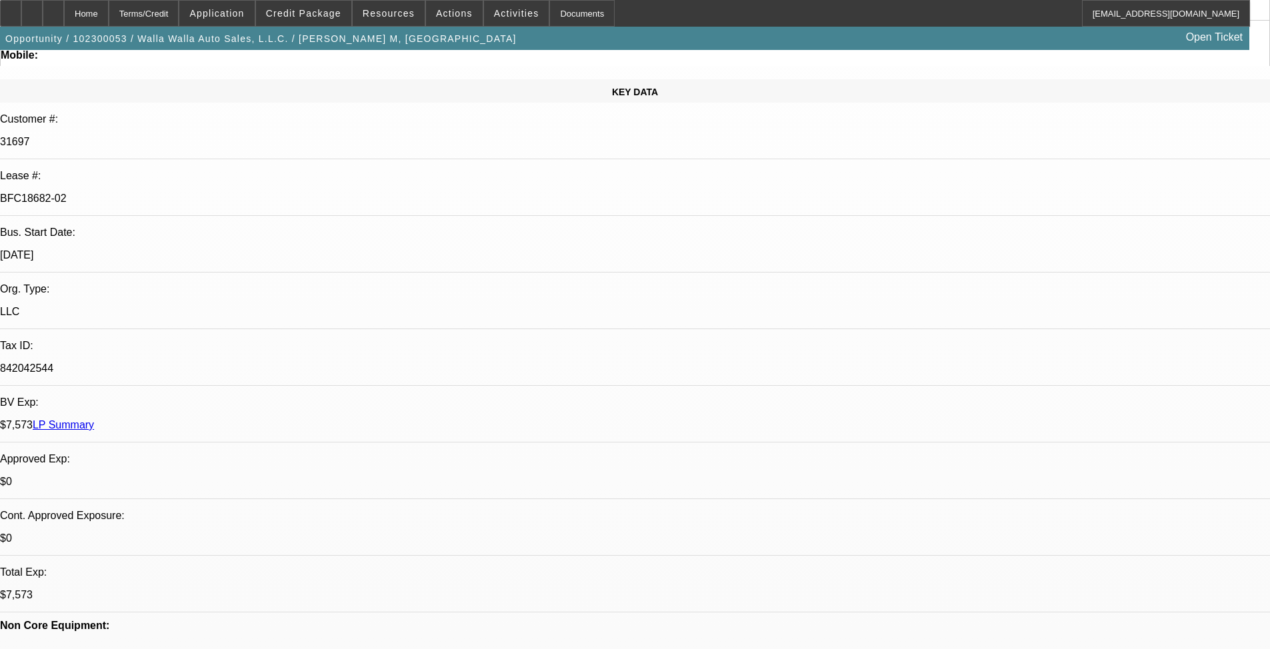
scroll to position [0, 0]
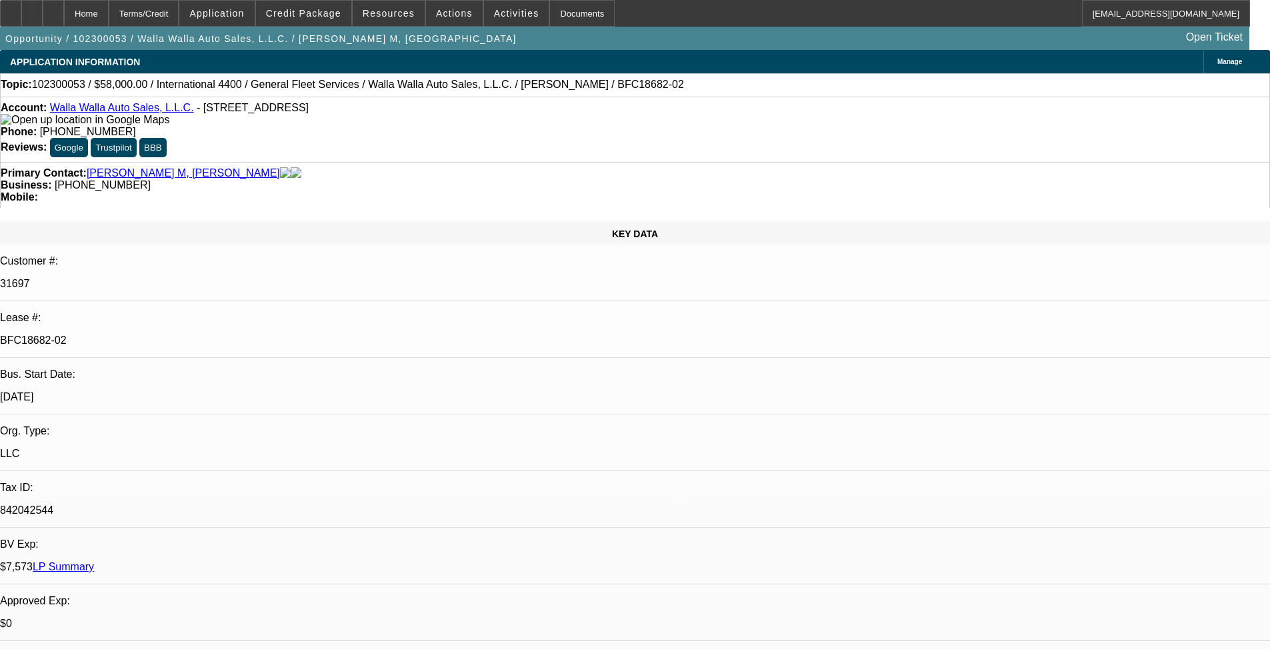
drag, startPoint x: 544, startPoint y: 343, endPoint x: 541, endPoint y: 152, distance: 190.7
drag, startPoint x: 410, startPoint y: 379, endPoint x: 397, endPoint y: 129, distance: 250.9
click at [436, 19] on span at bounding box center [454, 13] width 57 height 32
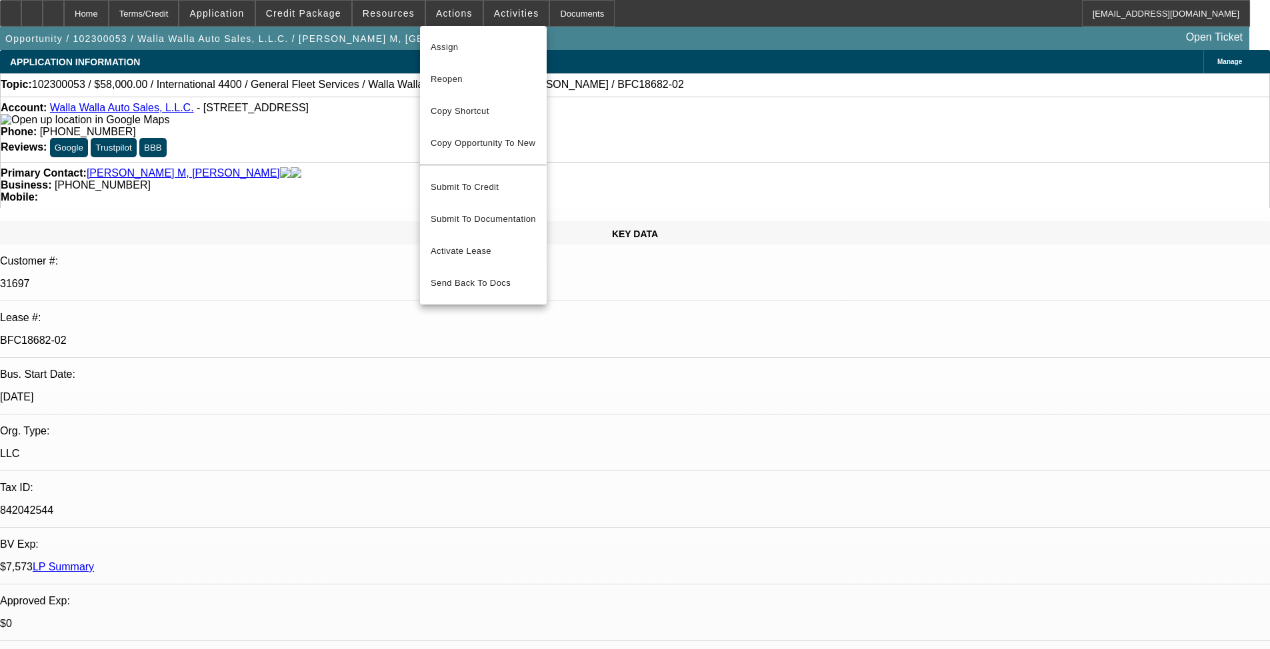
click at [533, 122] on div at bounding box center [635, 324] width 1270 height 649
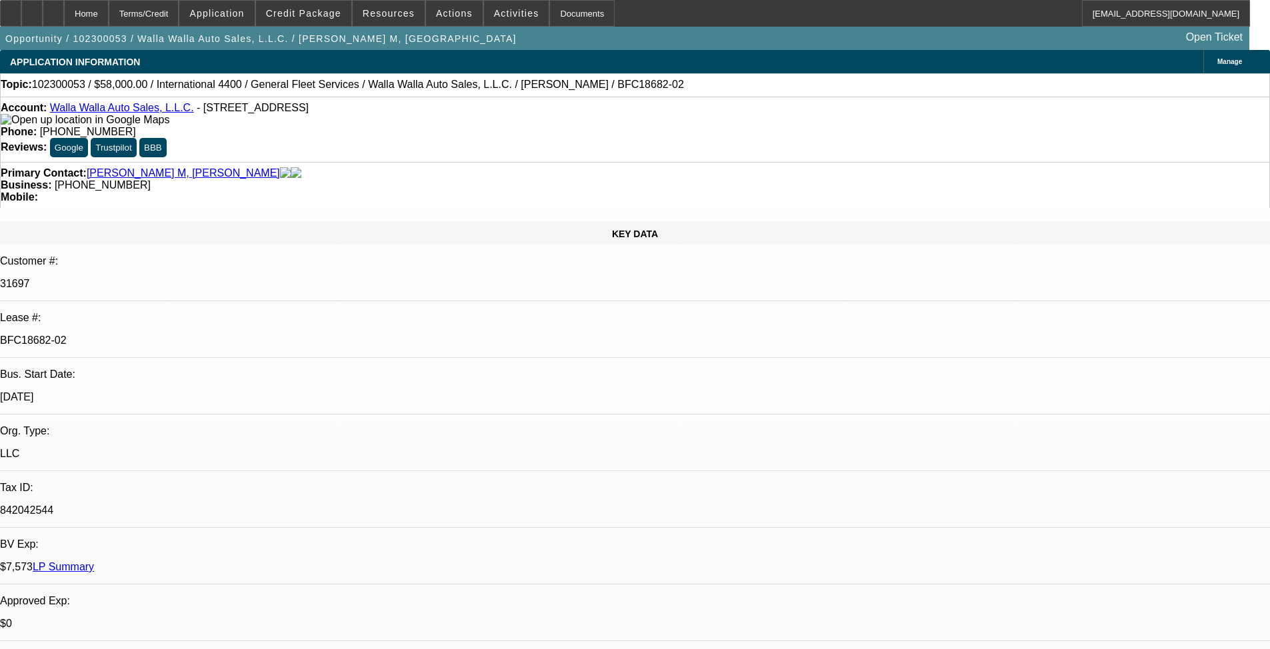
drag, startPoint x: 212, startPoint y: 225, endPoint x: 159, endPoint y: 226, distance: 53.3
click at [159, 335] on p "BFC18682-02" at bounding box center [635, 341] width 1270 height 12
copy p "BFC18682-02"
click at [280, 505] on div "842042544" at bounding box center [635, 511] width 1270 height 12
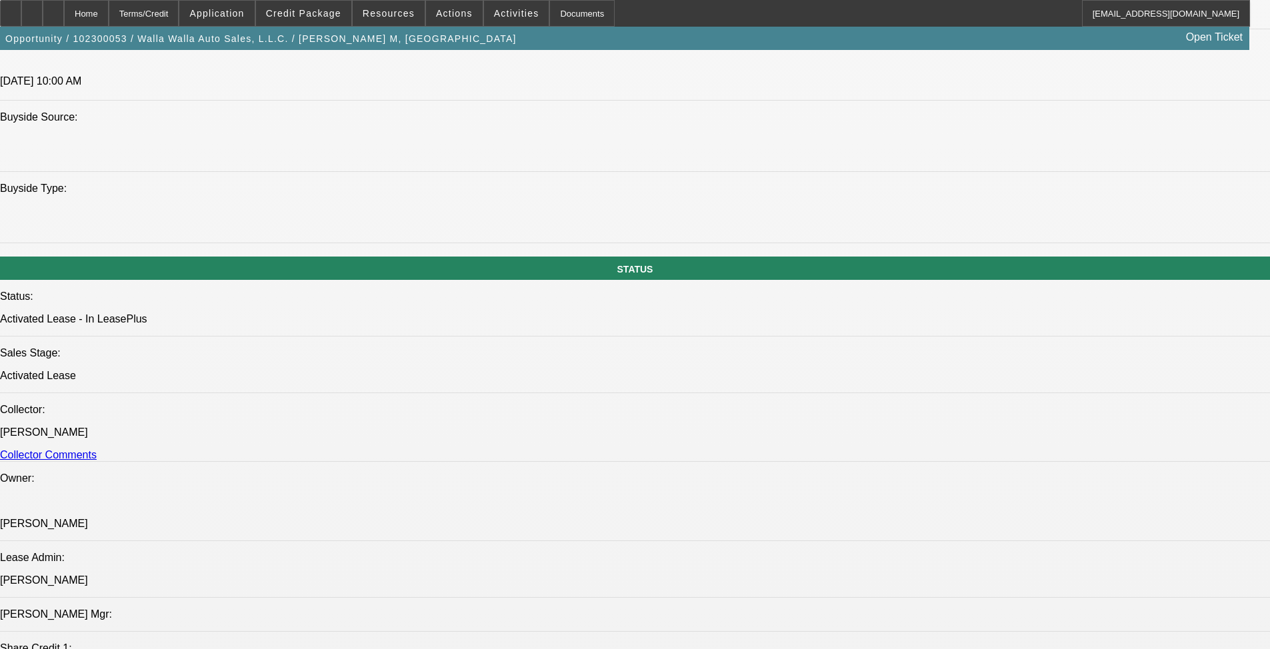
drag, startPoint x: 268, startPoint y: 355, endPoint x: 256, endPoint y: 501, distance: 147.1
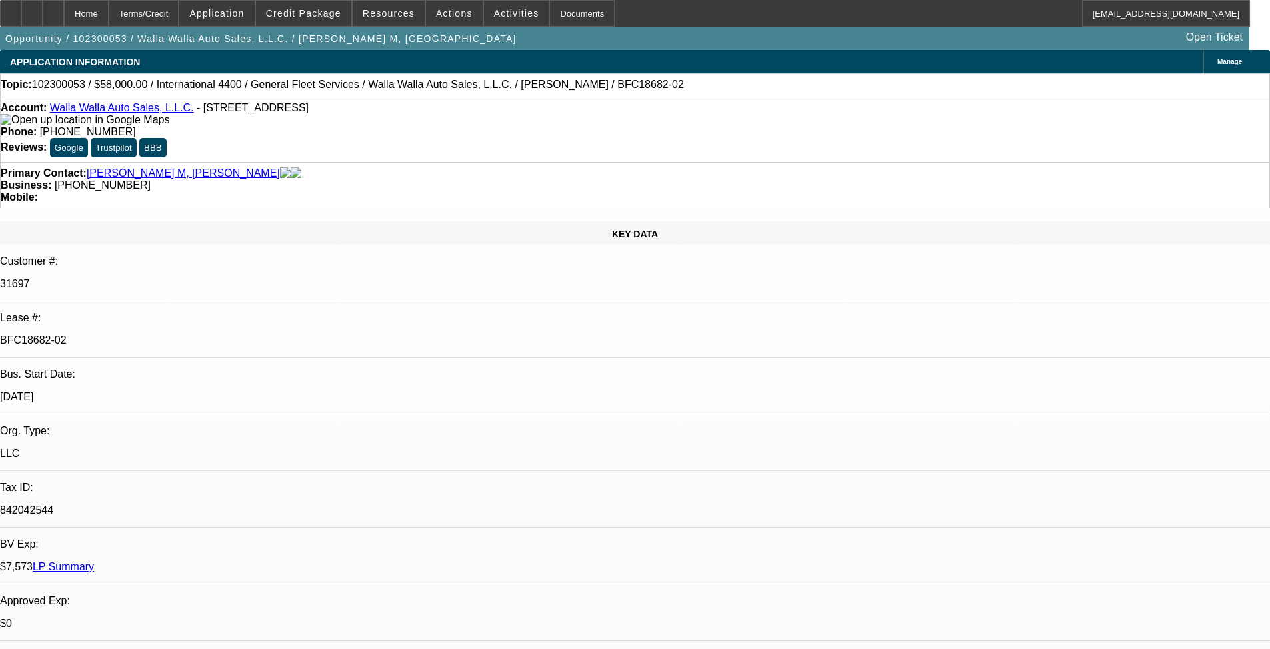
drag, startPoint x: 862, startPoint y: 63, endPoint x: 851, endPoint y: -18, distance: 82.1
drag, startPoint x: 541, startPoint y: 415, endPoint x: 651, endPoint y: -32, distance: 460.1
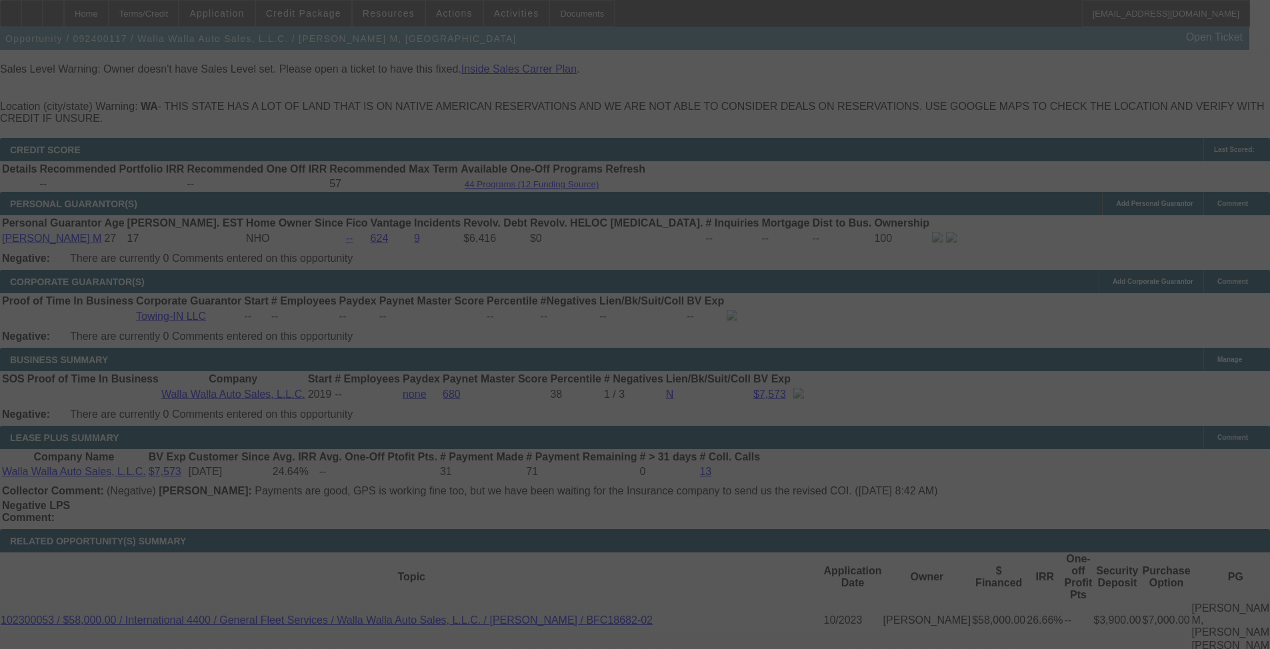
scroll to position [2081, 0]
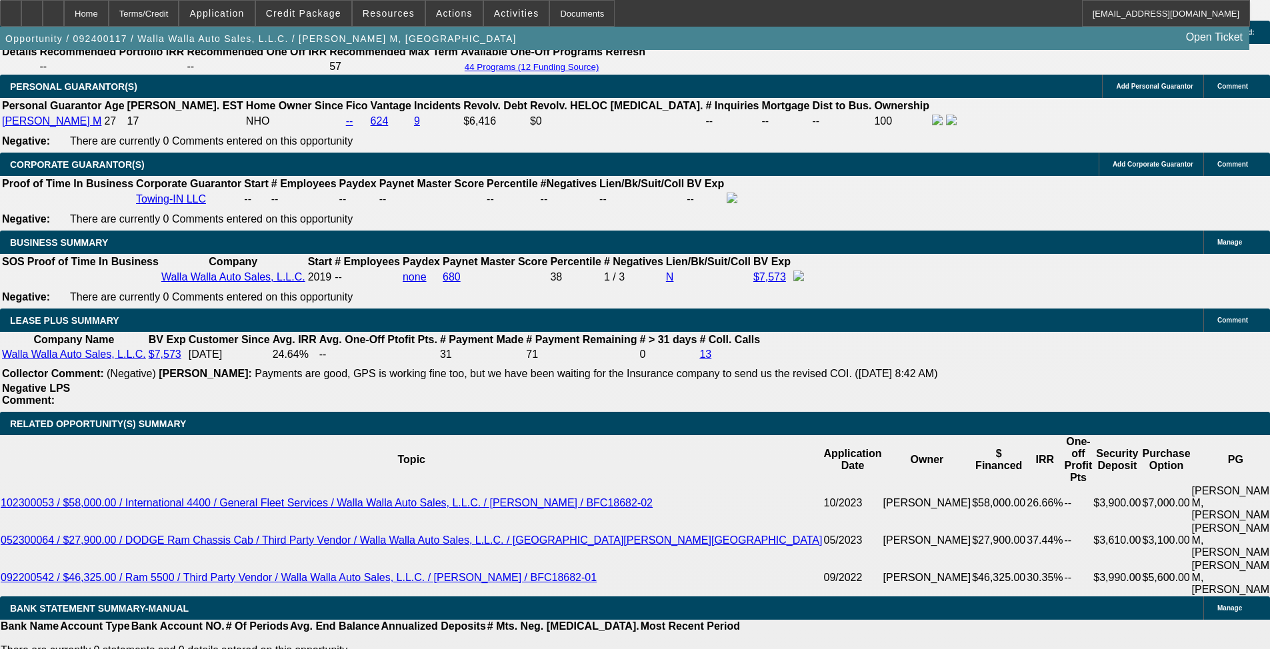
select select "0"
select select "2"
select select "0.1"
select select "4"
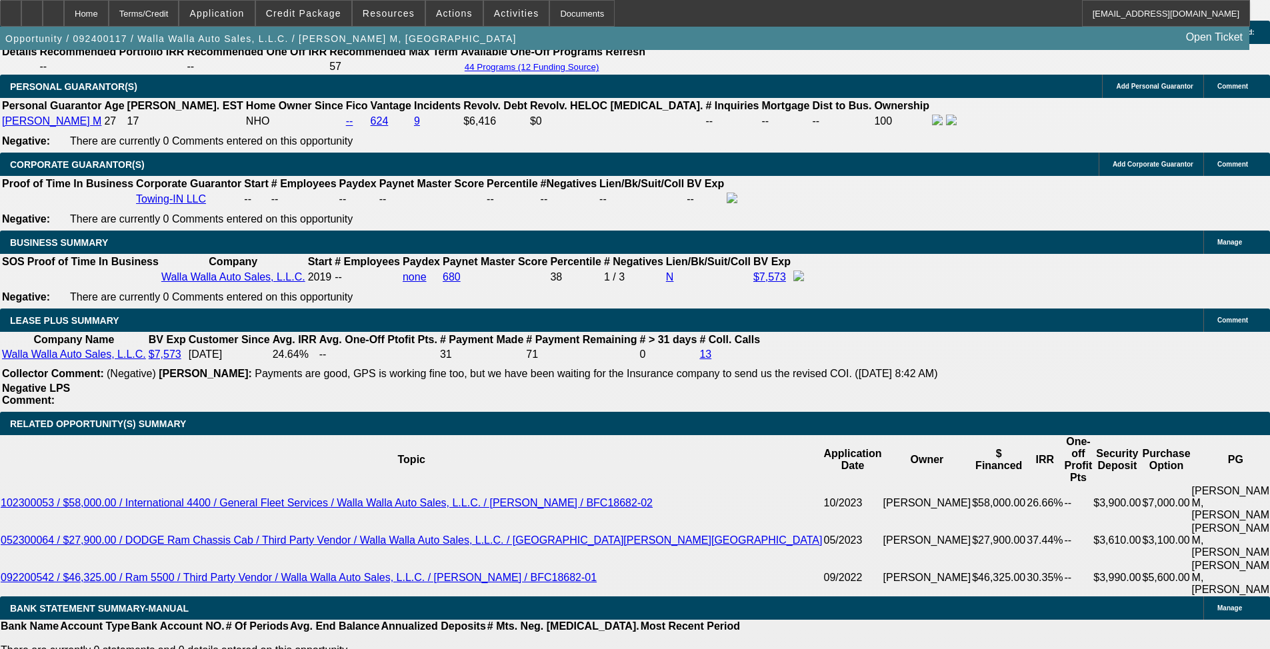
select select "0"
select select "2"
select select "0.1"
select select "4"
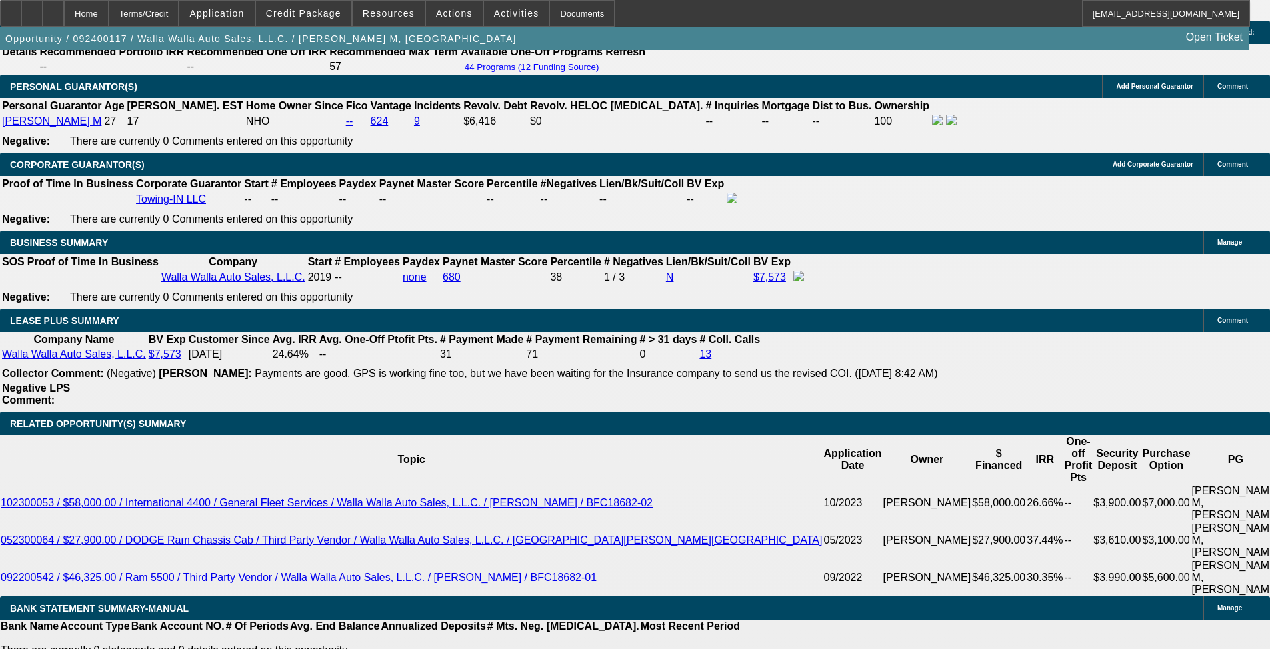
select select "0"
select select "2"
select select "0.1"
select select "4"
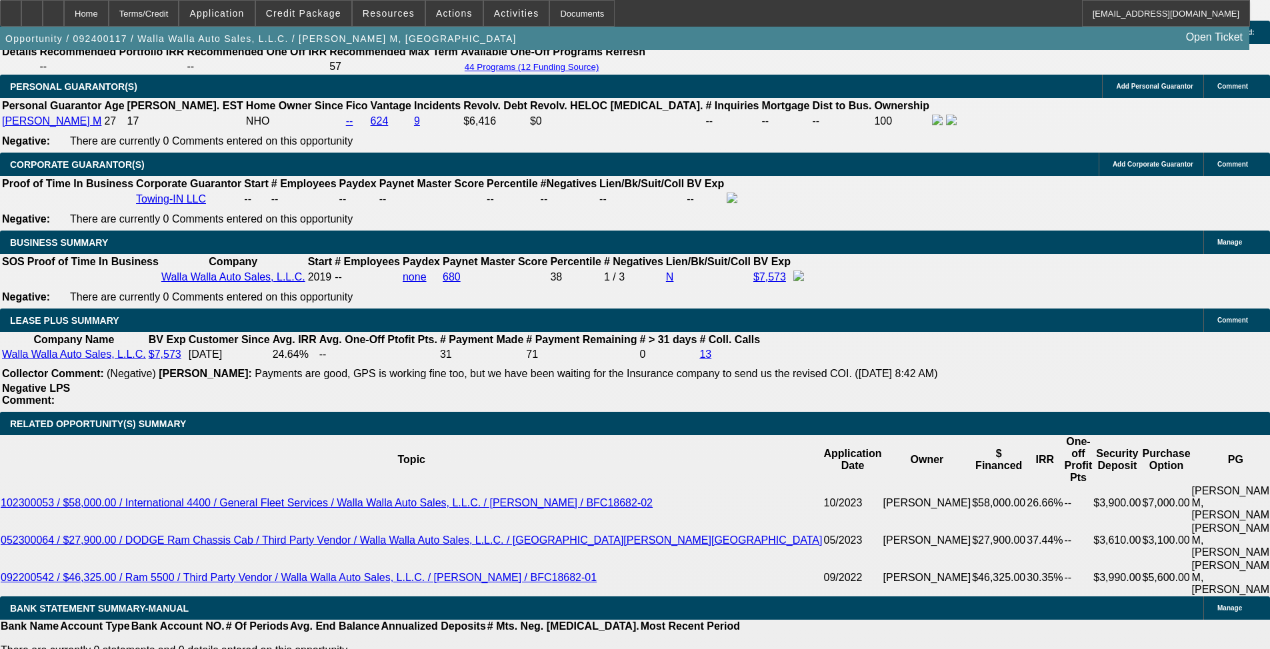
select select "0"
select select "2"
select select "0.1"
select select "4"
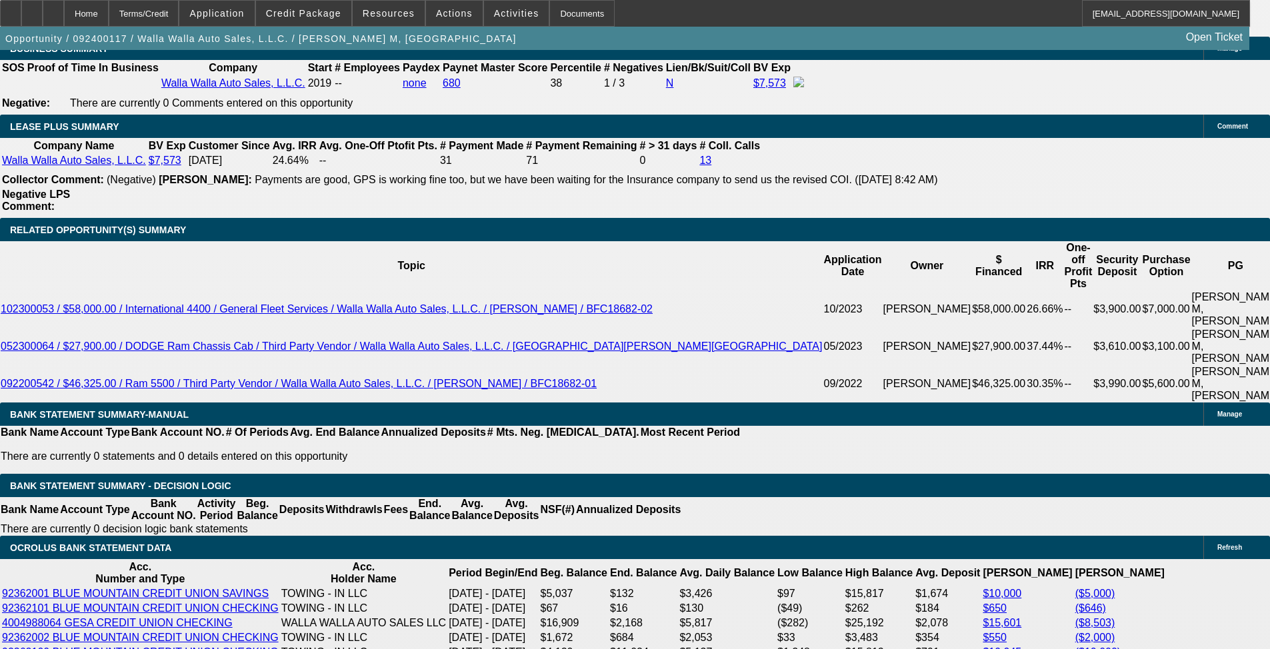
scroll to position [2281, 0]
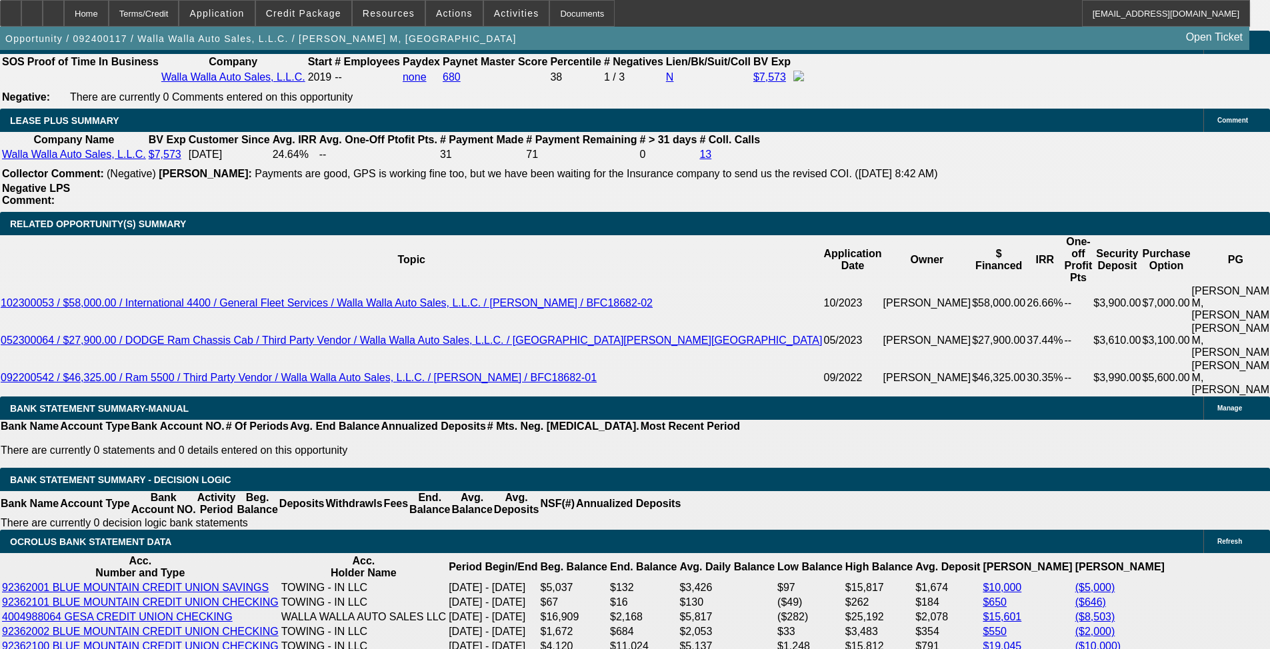
drag, startPoint x: 109, startPoint y: 332, endPoint x: 353, endPoint y: 353, distance: 244.9
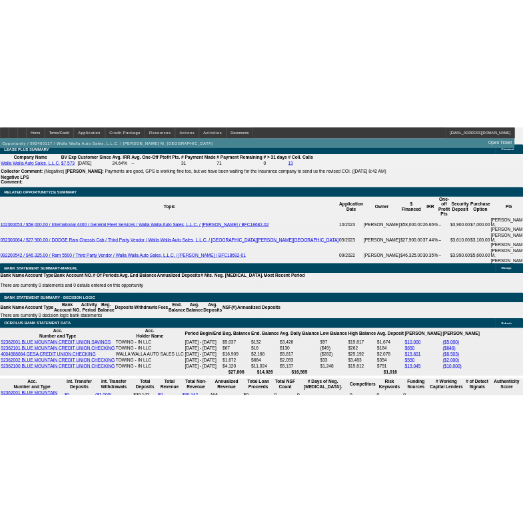
scroll to position [2348, 0]
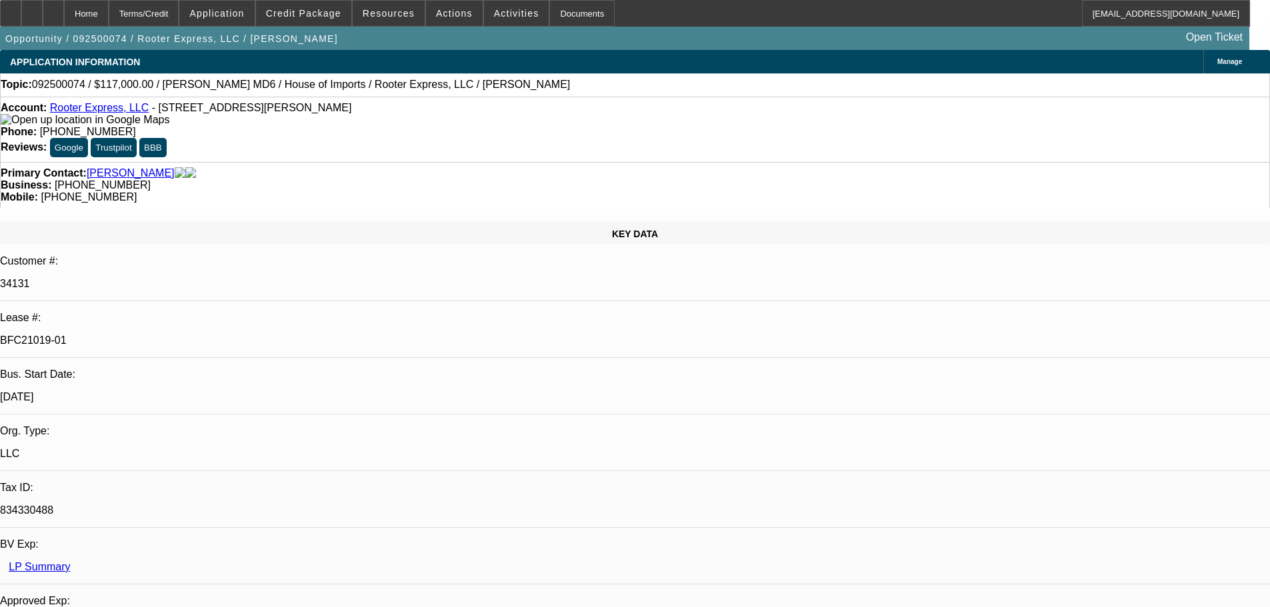
select select "0"
select select "2"
select select "0"
select select "6"
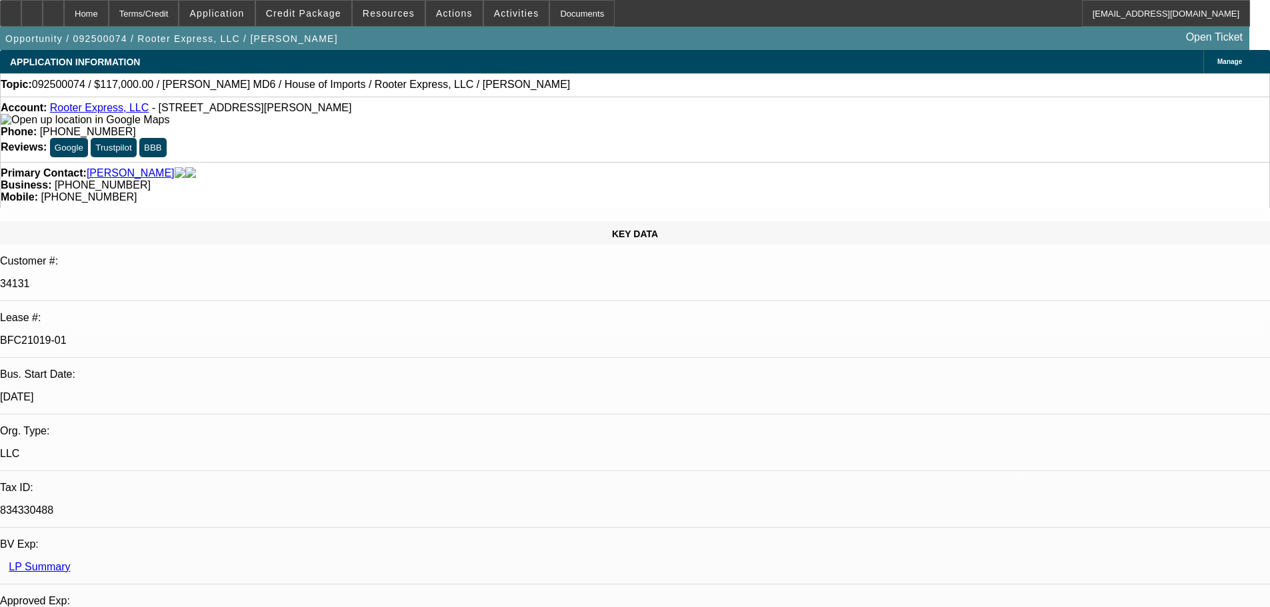
select select "0"
select select "2"
select select "0"
select select "6"
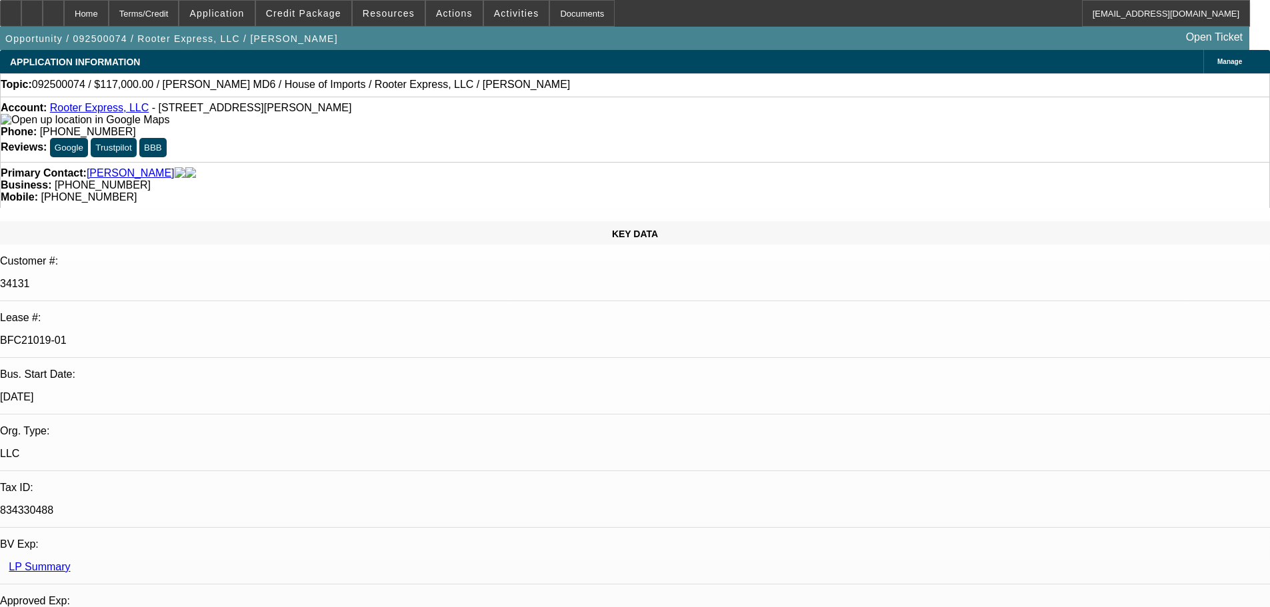
select select "0.1"
select select "0"
select select "2"
select select "0"
select select "6"
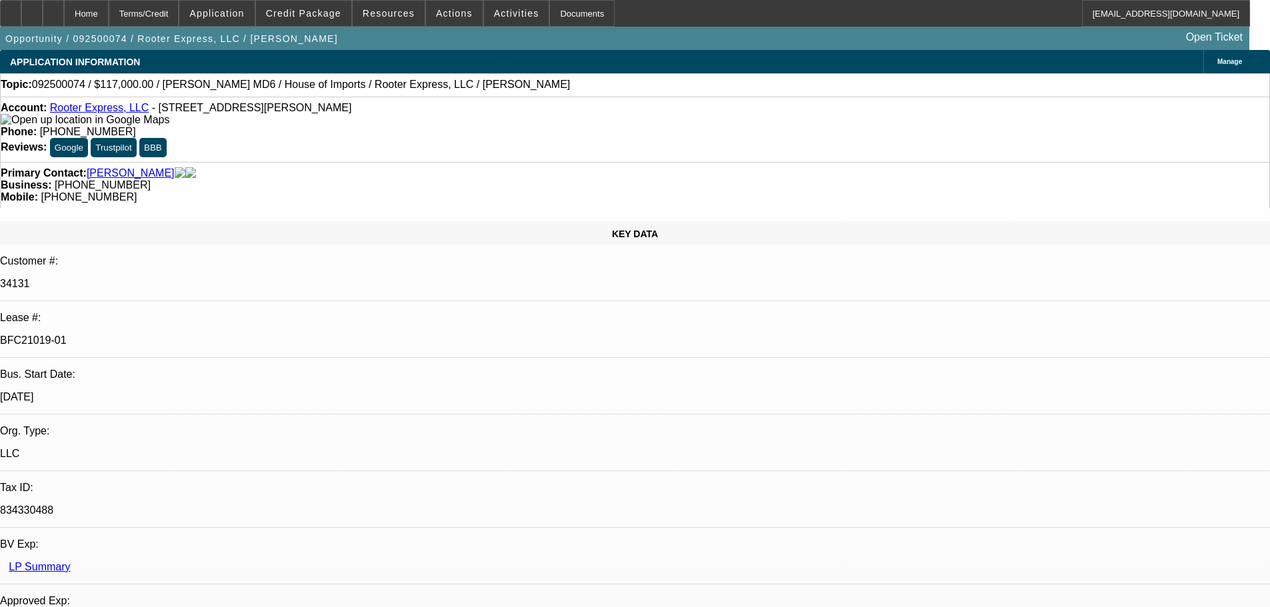
select select "0"
select select "3"
select select "0"
select select "6"
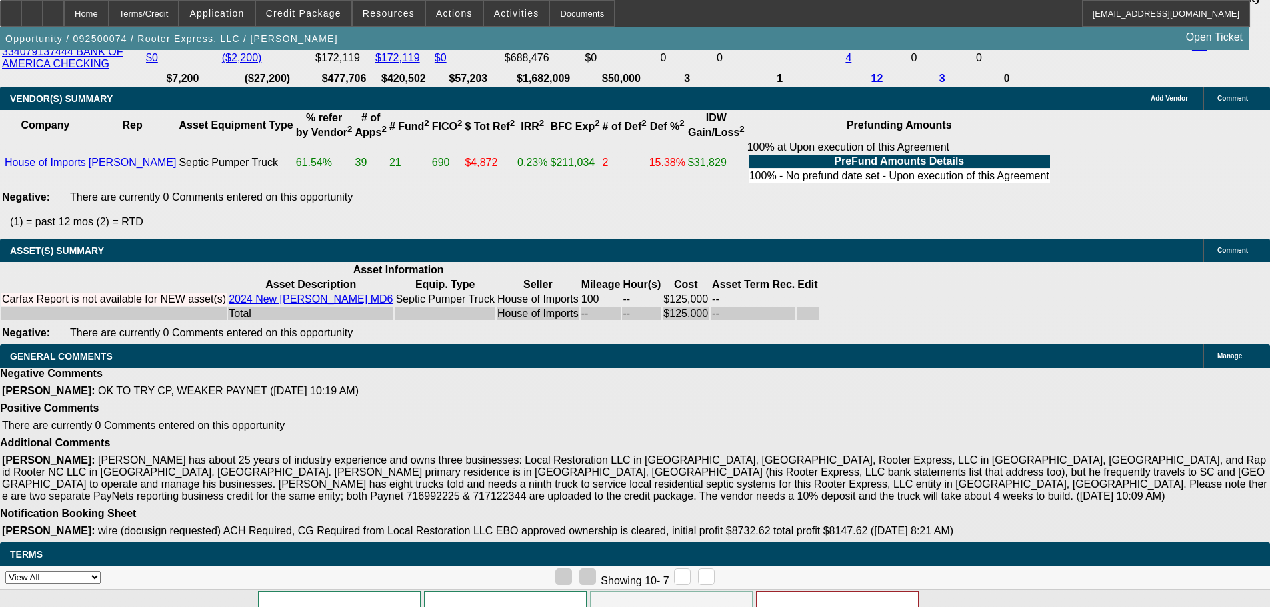
drag, startPoint x: 570, startPoint y: 267, endPoint x: 597, endPoint y: 525, distance: 259.3
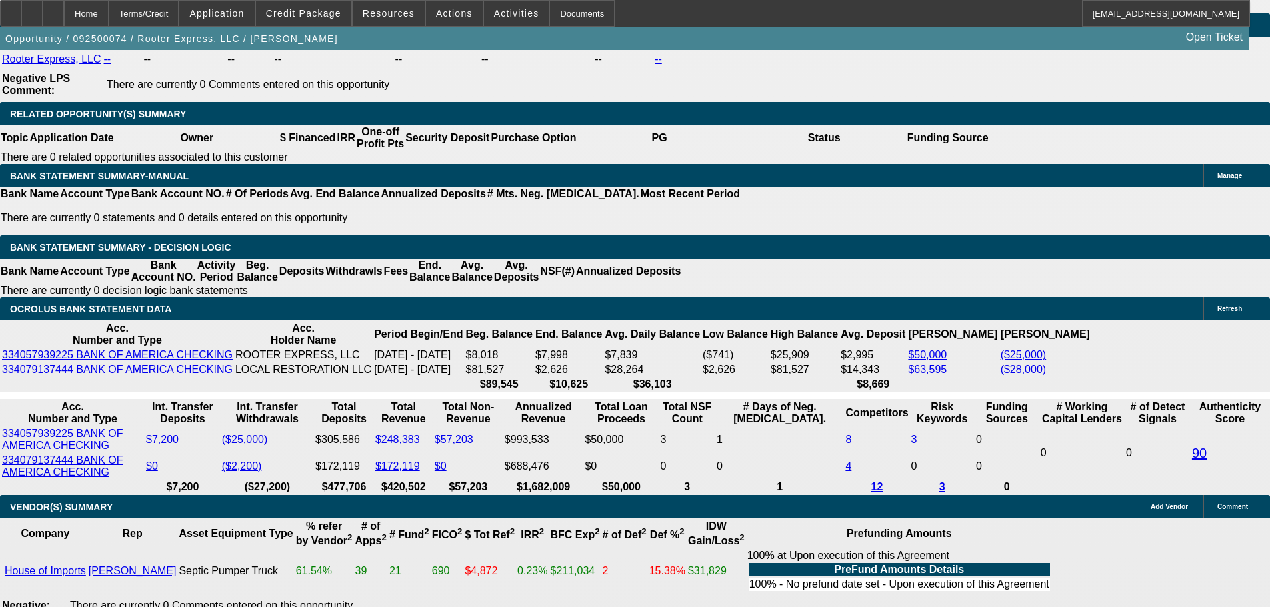
scroll to position [2210, 0]
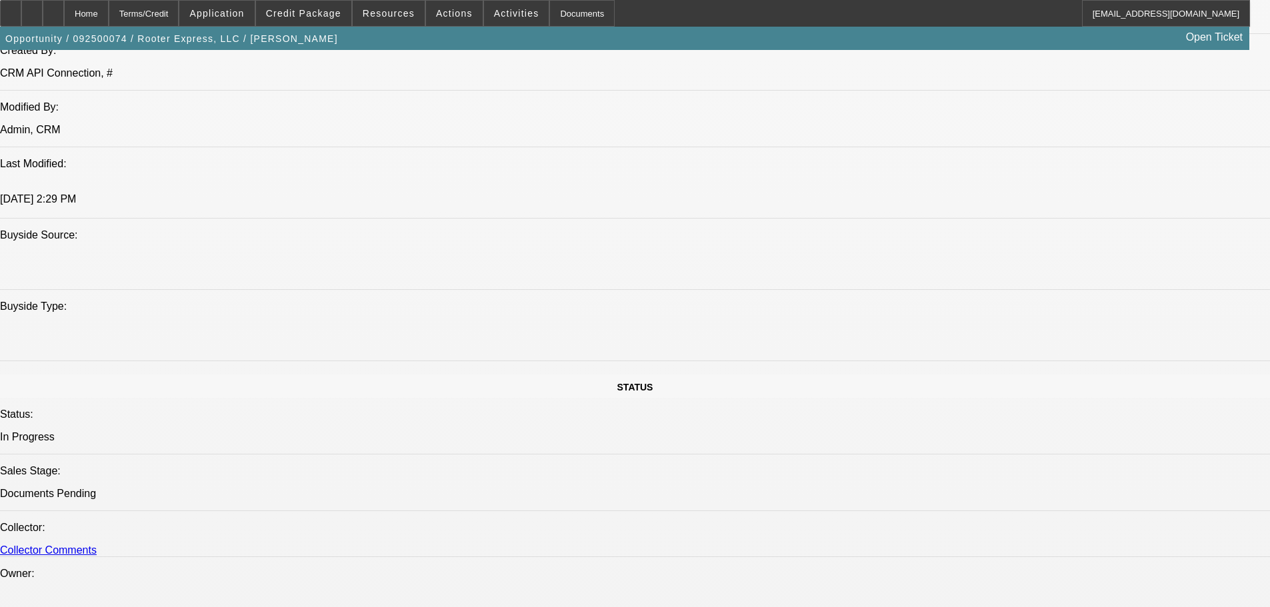
drag, startPoint x: 706, startPoint y: 209, endPoint x: 727, endPoint y: 27, distance: 183.9
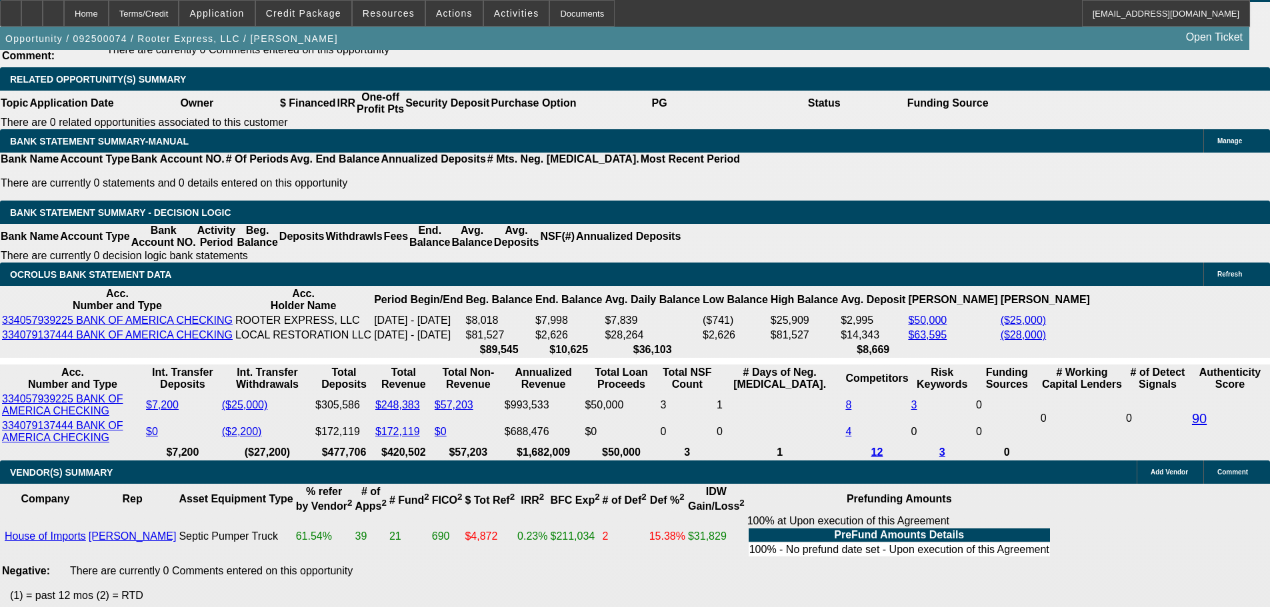
drag, startPoint x: 601, startPoint y: 297, endPoint x: 598, endPoint y: 523, distance: 226.0
